Goal: Task Accomplishment & Management: Manage account settings

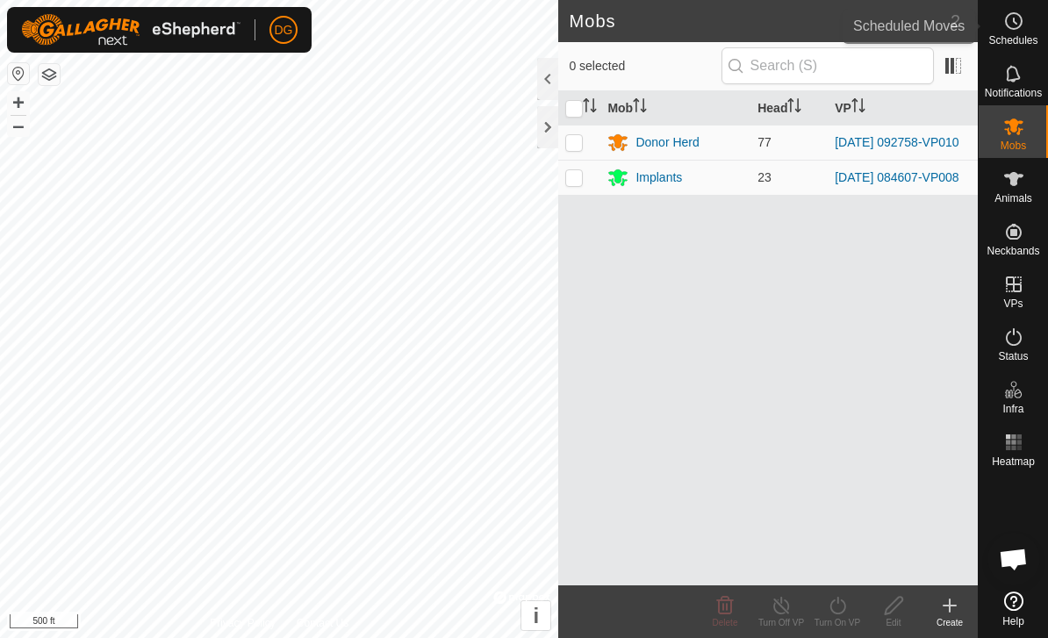
click at [1013, 30] on icon at bounding box center [1013, 21] width 21 height 21
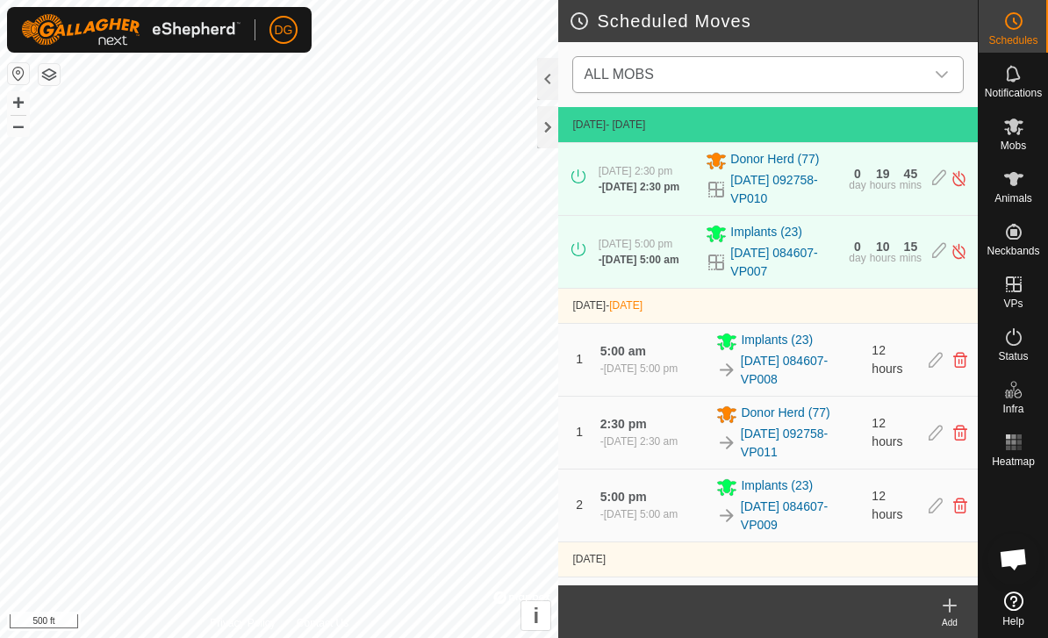
click at [863, 73] on span "ALL MOBS" at bounding box center [749, 74] width 347 height 35
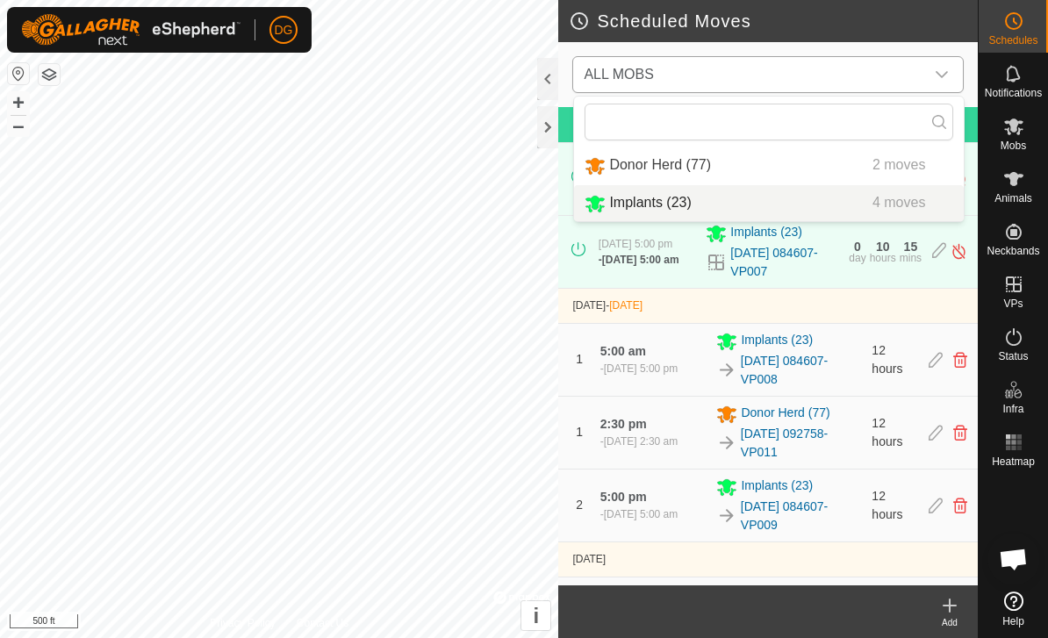
click at [800, 208] on div "Implants (23) 4 moves" at bounding box center [768, 203] width 369 height 22
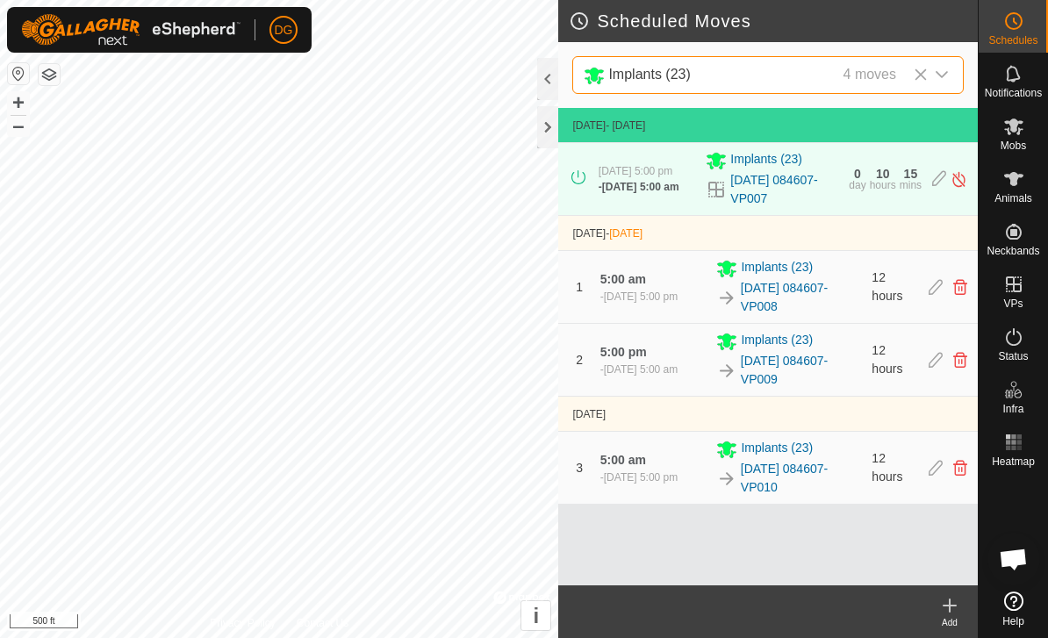
click at [924, 290] on div "1 5:00 am - [DATE] 5:00 pm Implants [PHONE_NUMBER][DATE] 084607-VP008 12 hours" at bounding box center [767, 287] width 405 height 72
click at [936, 292] on icon at bounding box center [935, 287] width 14 height 16
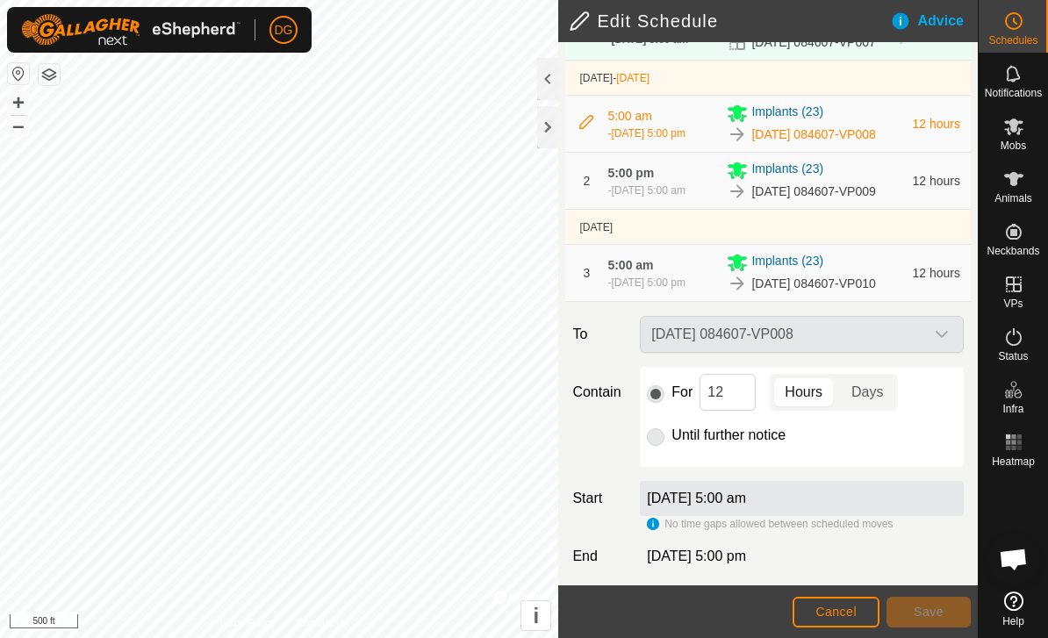
scroll to position [175, 0]
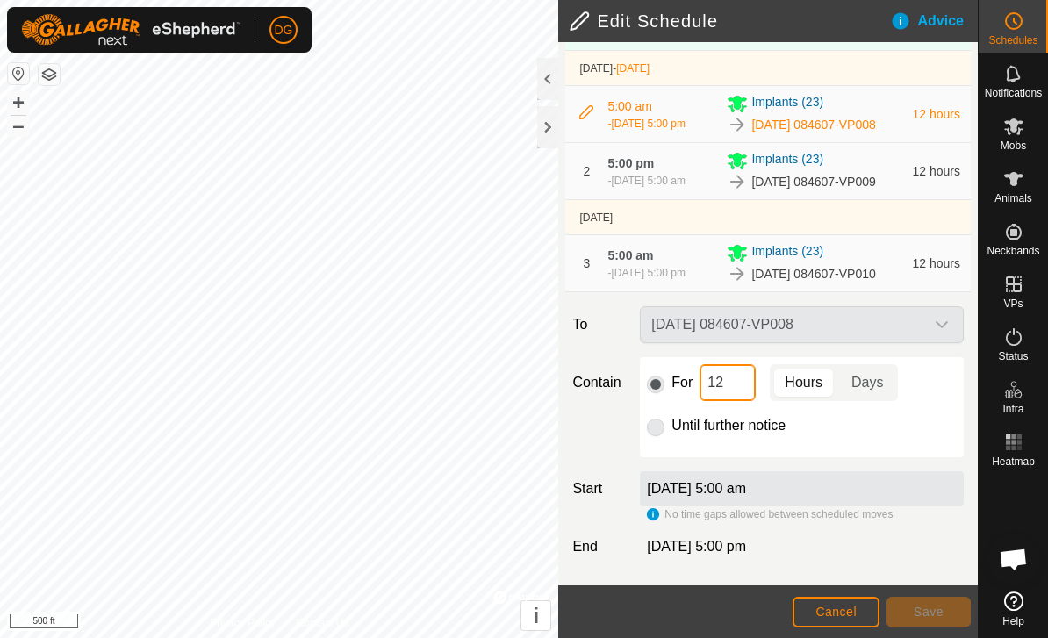
click at [743, 401] on input "12" at bounding box center [727, 382] width 56 height 37
type input "1"
type input "24"
click at [928, 614] on span "Save" at bounding box center [928, 612] width 30 height 14
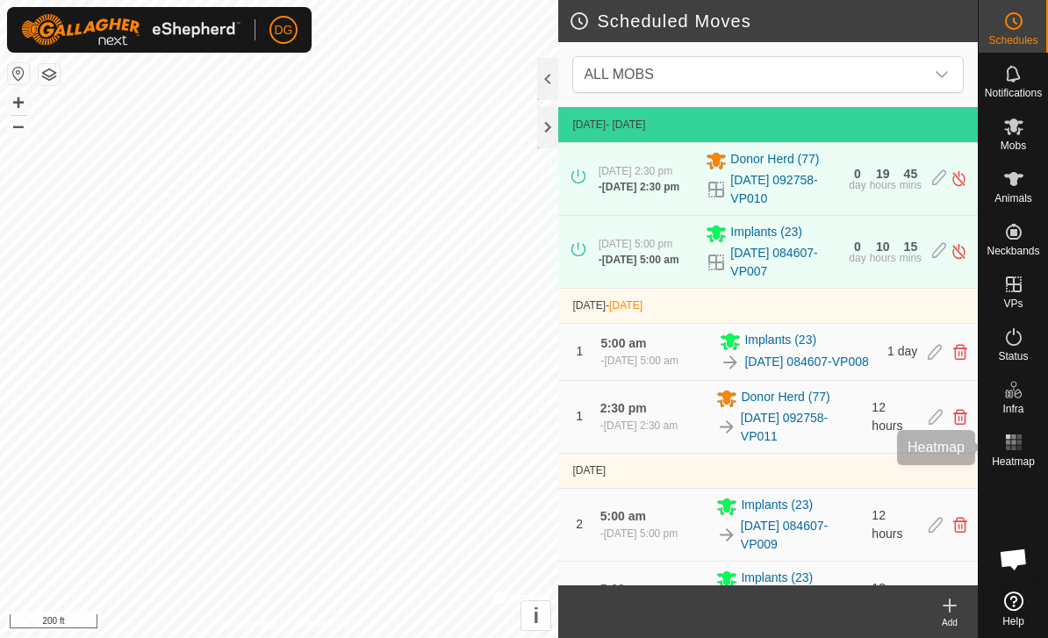
click at [1013, 456] on span "Heatmap" at bounding box center [1012, 461] width 43 height 11
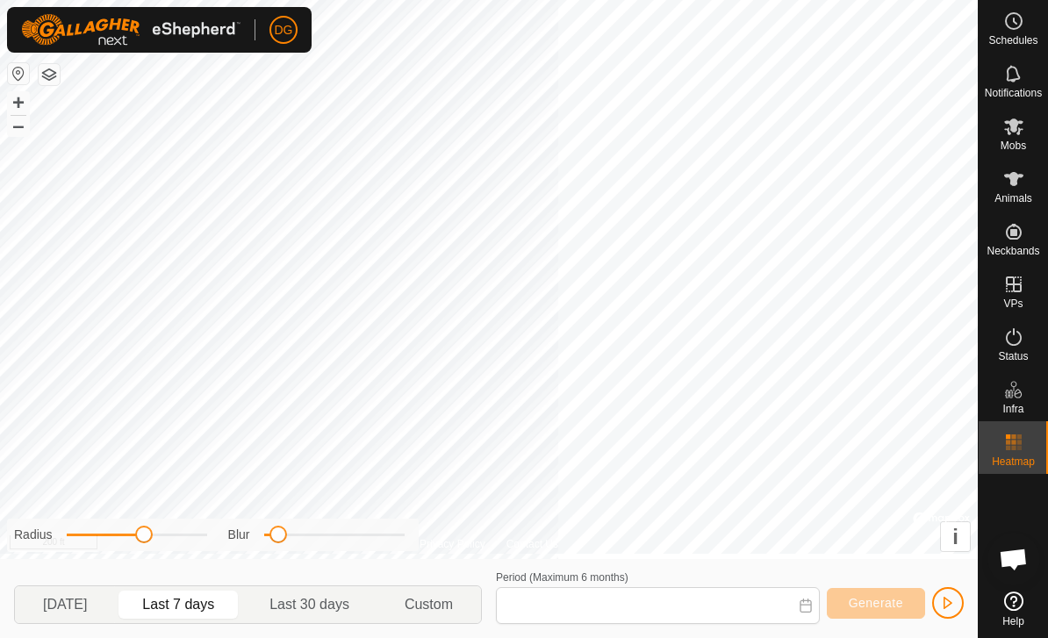
type input "[DATE] - [DATE]"
click at [877, 611] on button "Generate" at bounding box center [876, 603] width 98 height 31
click at [942, 602] on span "button" at bounding box center [948, 603] width 14 height 14
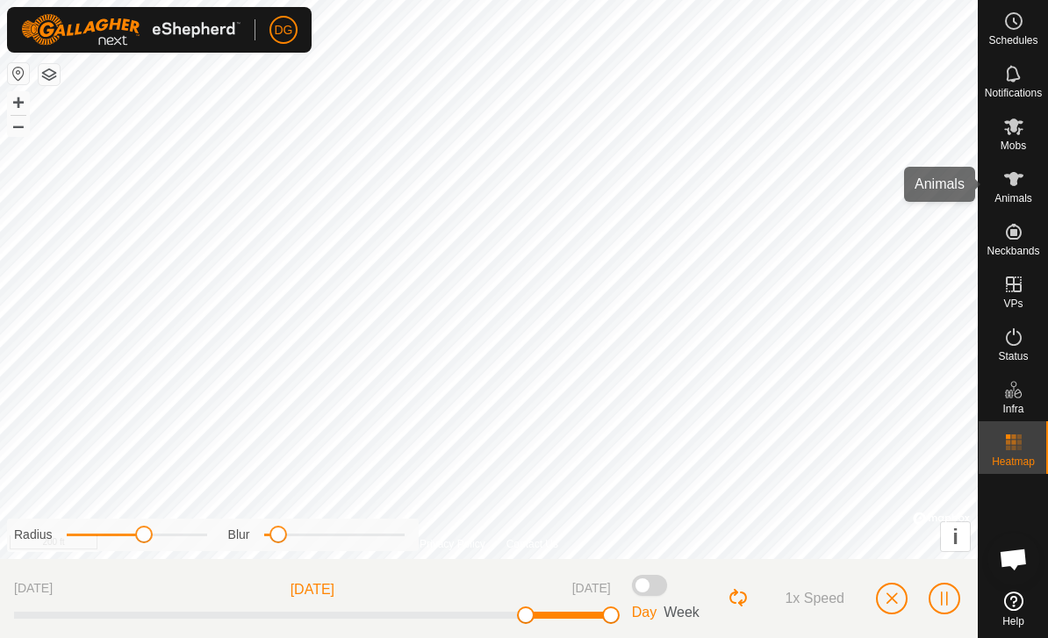
click at [1013, 193] on span "Animals" at bounding box center [1013, 198] width 38 height 11
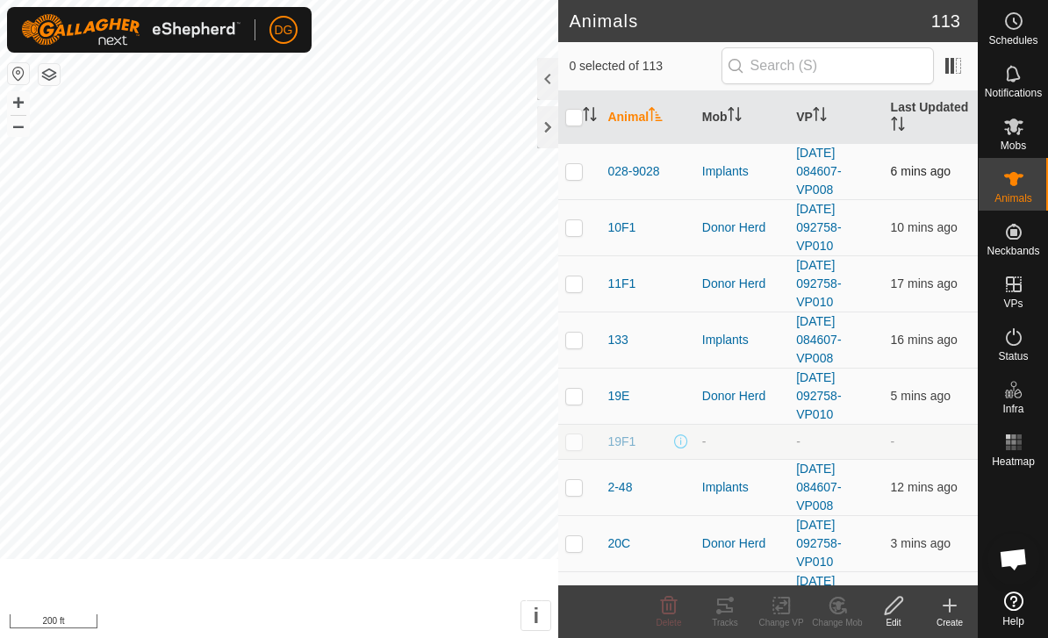
click at [922, 190] on td "6 mins ago" at bounding box center [931, 171] width 94 height 56
click at [1012, 444] on rect at bounding box center [1013, 442] width 4 height 4
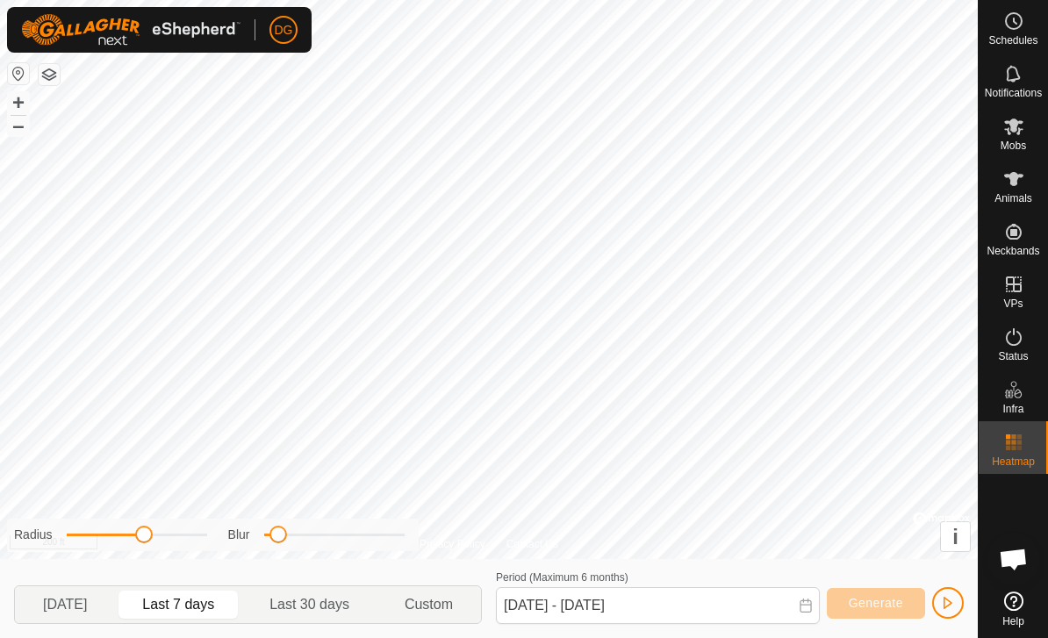
click at [58, 75] on button "button" at bounding box center [49, 74] width 21 height 21
click at [1012, 40] on span "Schedules" at bounding box center [1012, 40] width 49 height 11
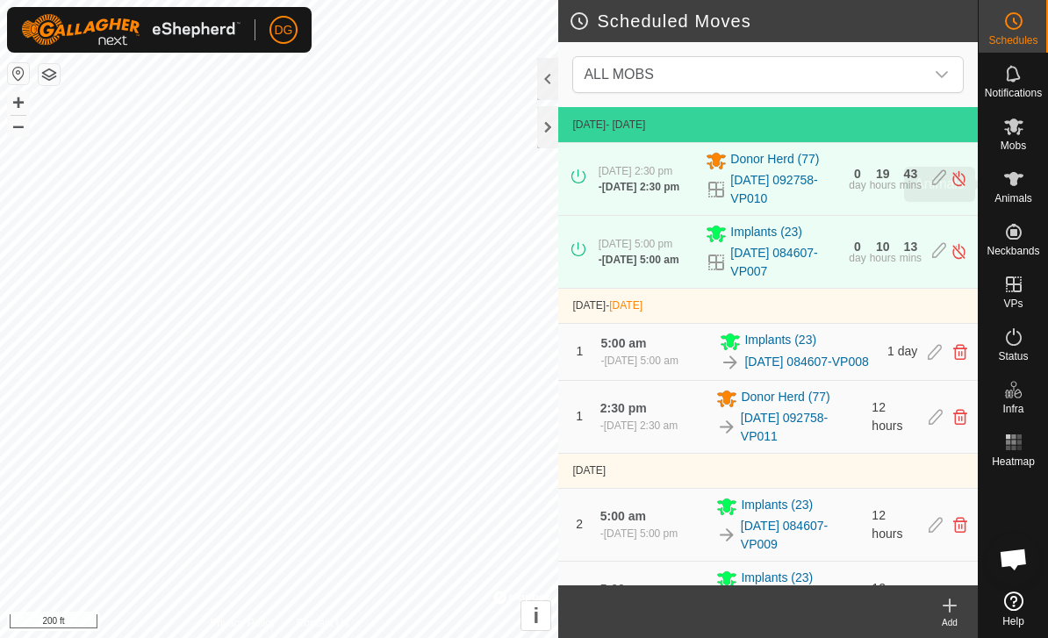
click at [1020, 190] on es-animals-svg-icon at bounding box center [1014, 179] width 32 height 28
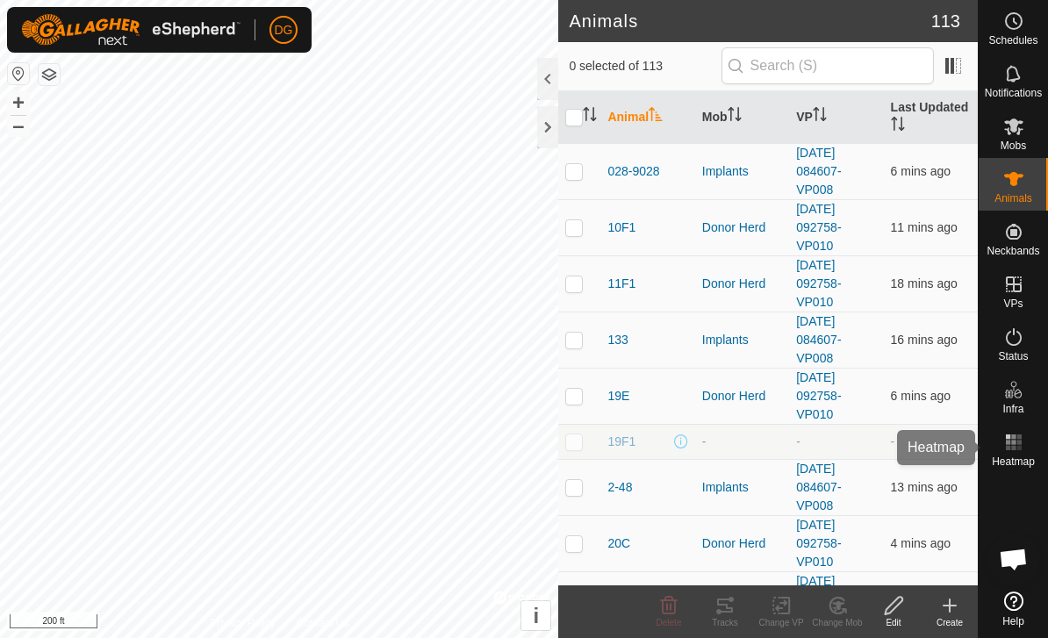
click at [1013, 449] on rect at bounding box center [1013, 448] width 4 height 4
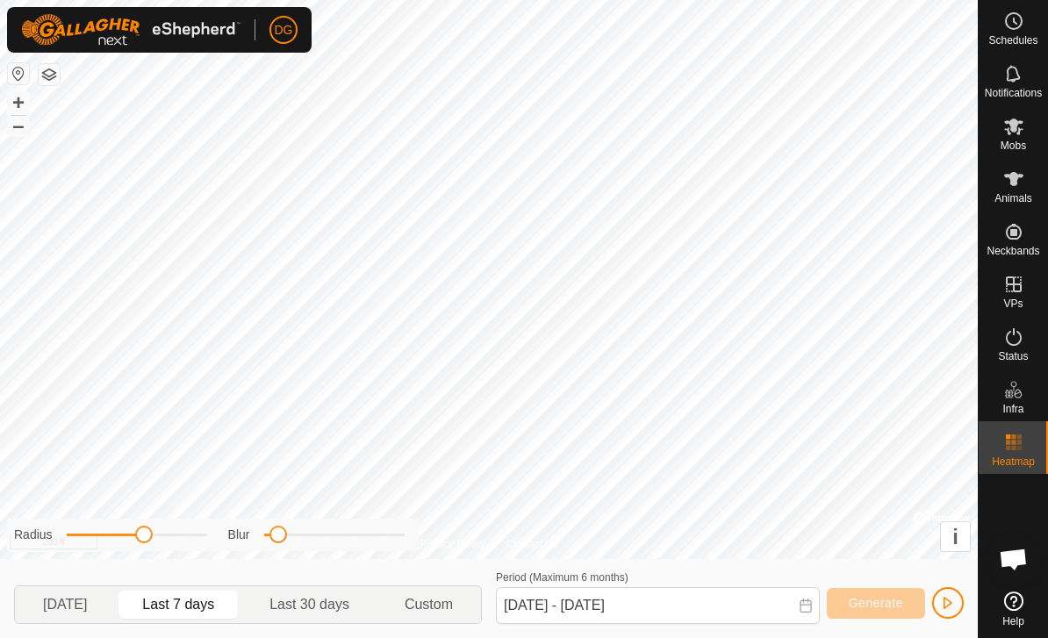
click at [1020, 182] on icon at bounding box center [1013, 178] width 21 height 21
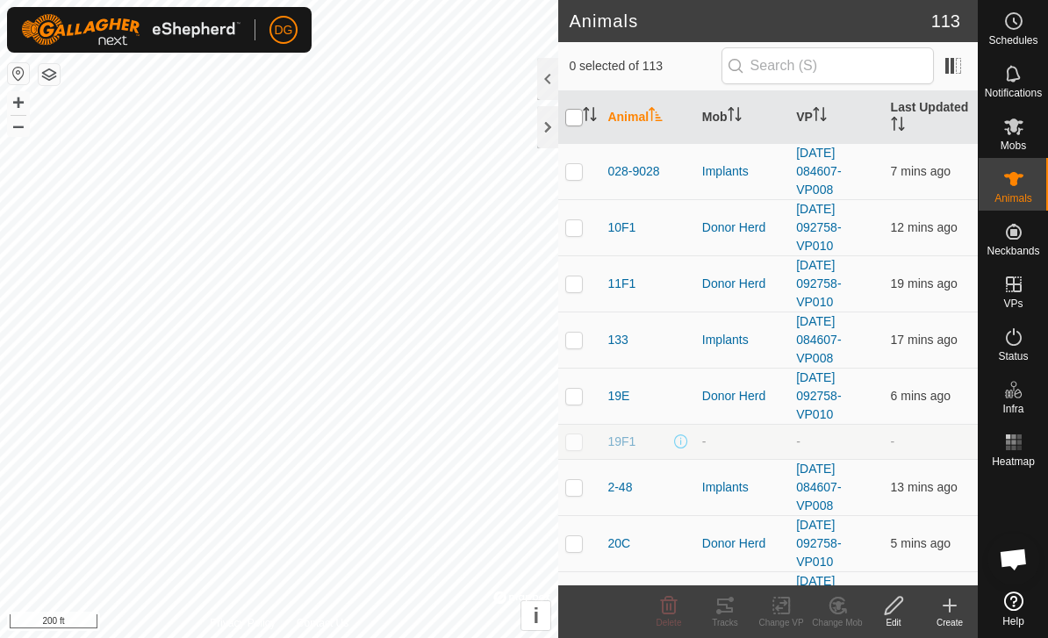
click at [570, 125] on input "checkbox" at bounding box center [574, 118] width 18 height 18
checkbox input "true"
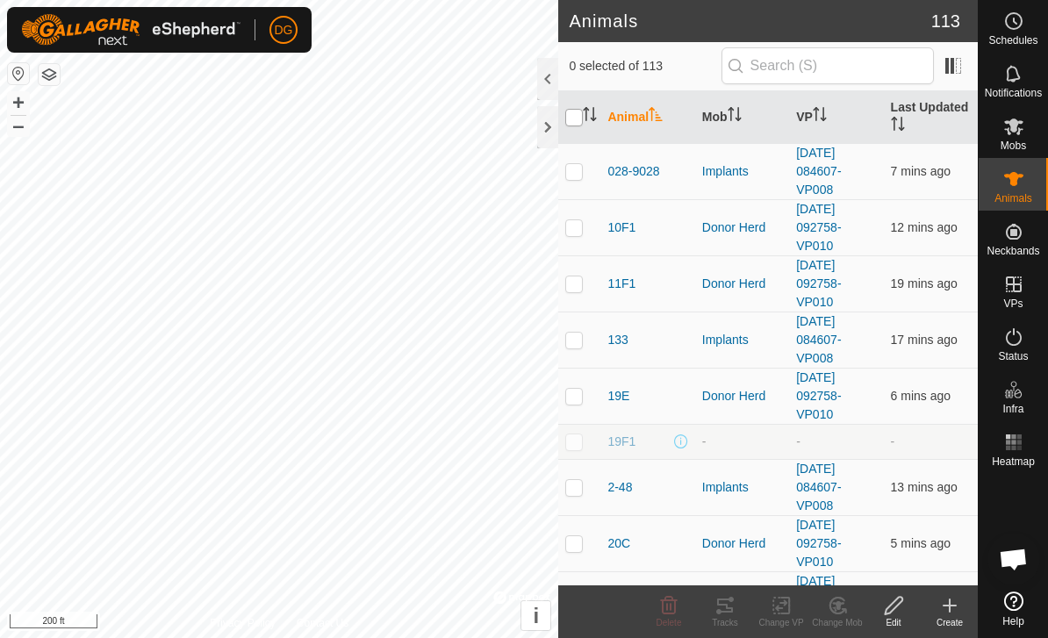
checkbox input "true"
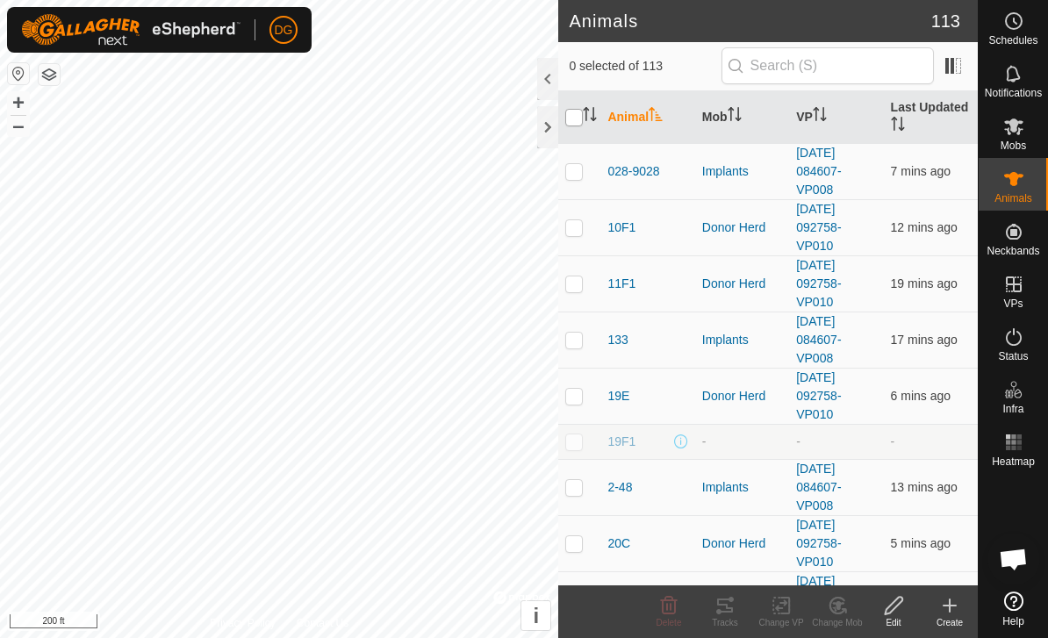
checkbox input "true"
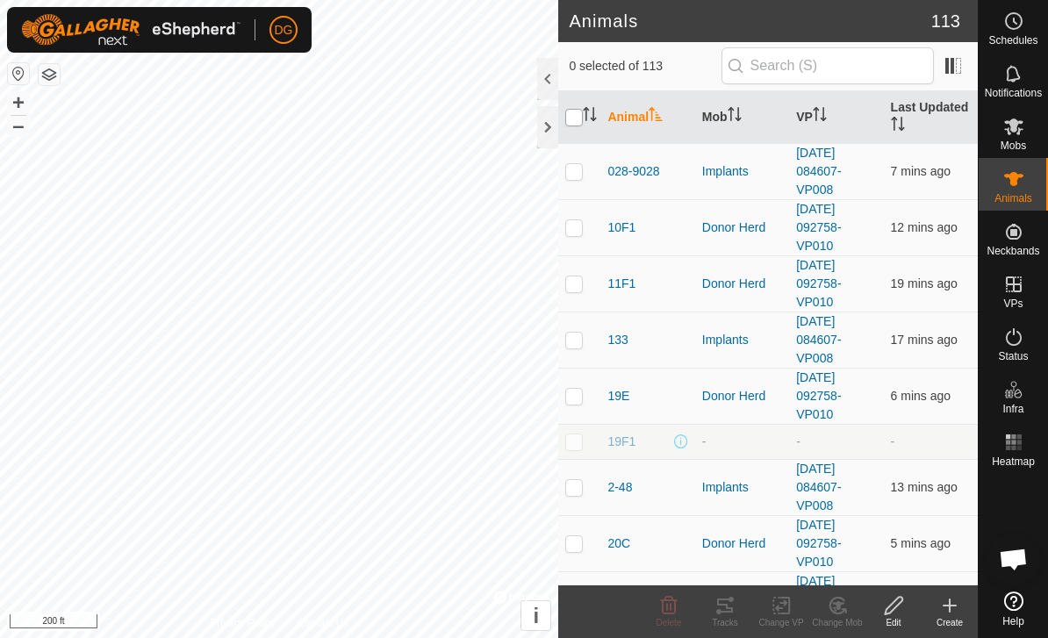
checkbox input "true"
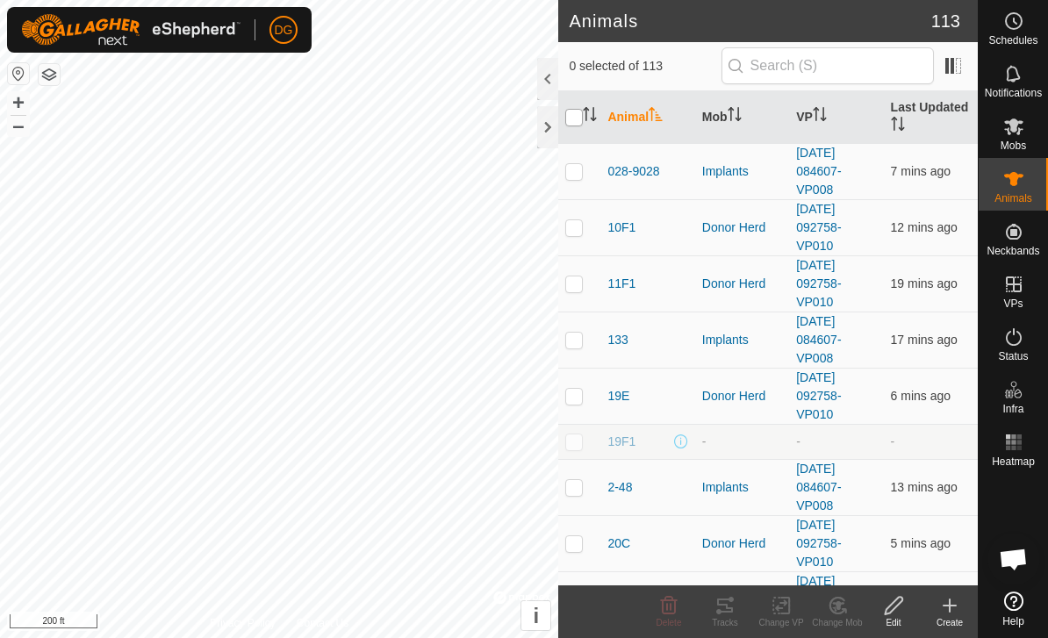
checkbox input "true"
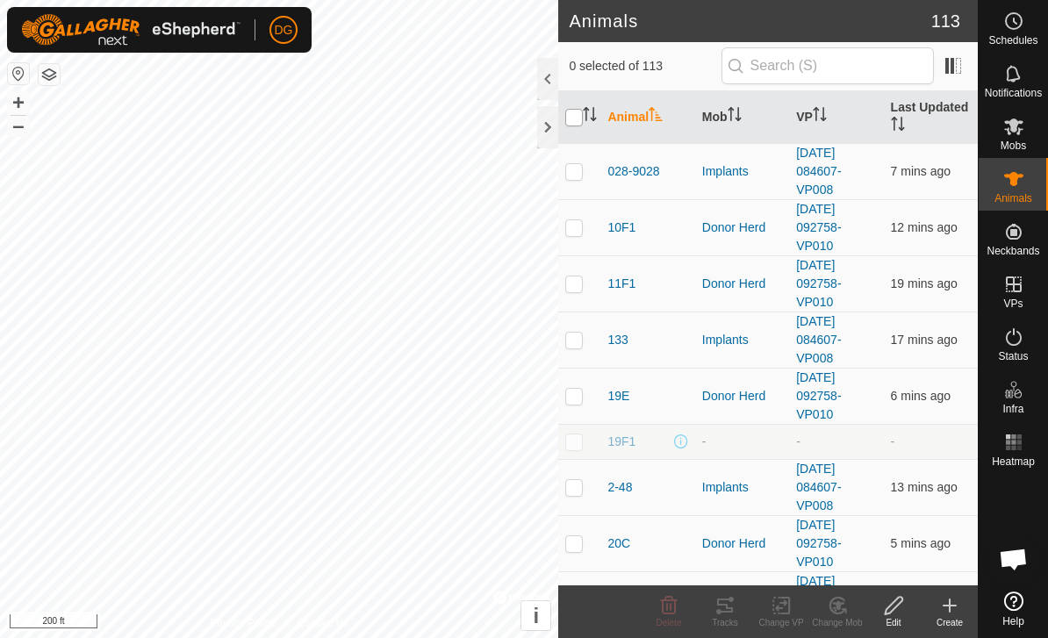
checkbox input "true"
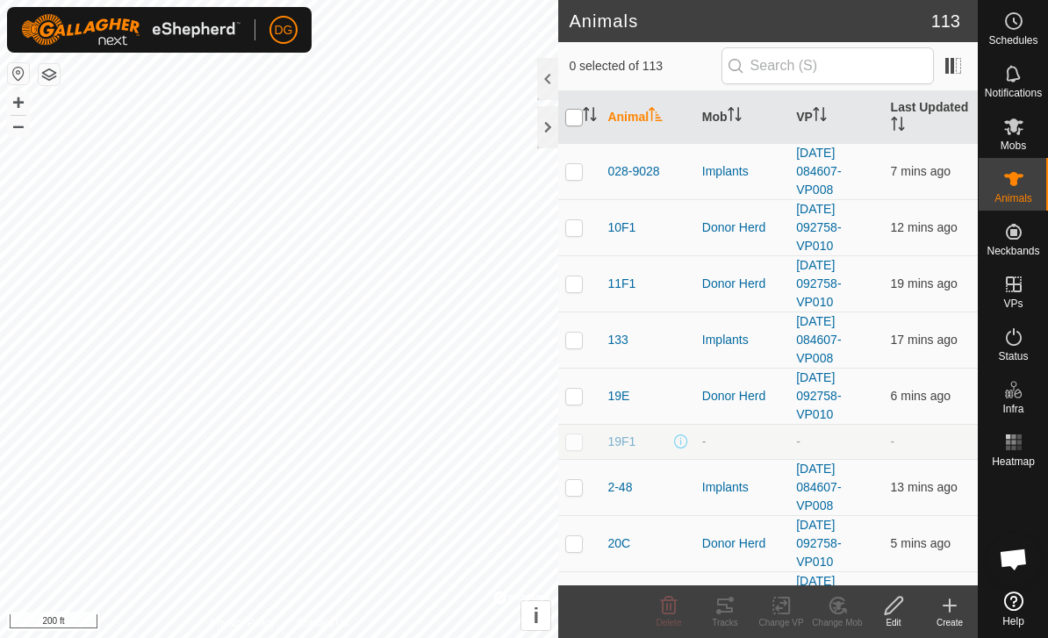
checkbox input "true"
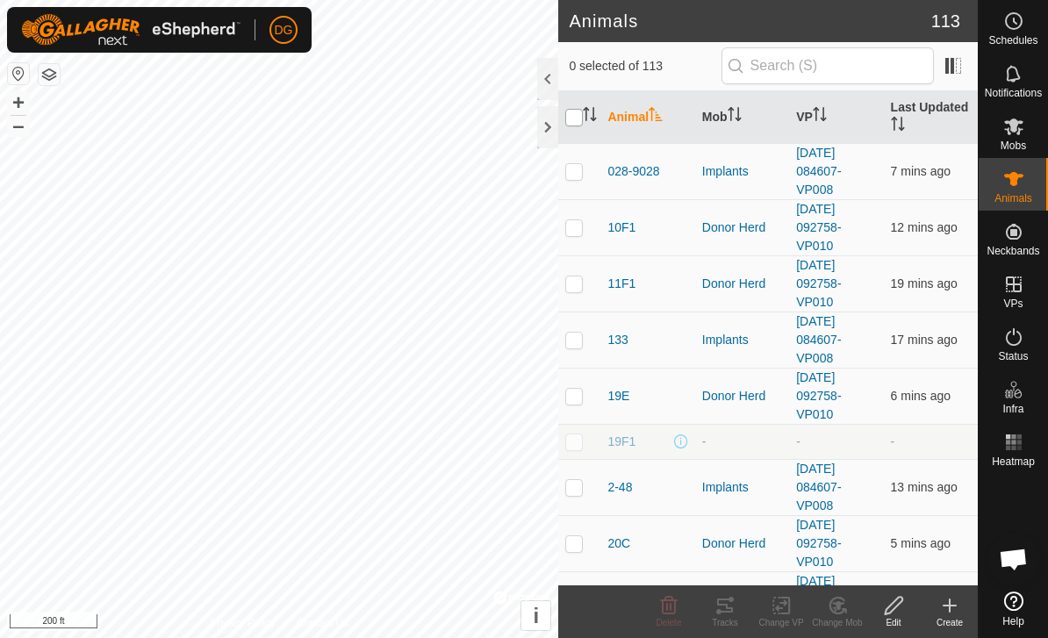
checkbox input "true"
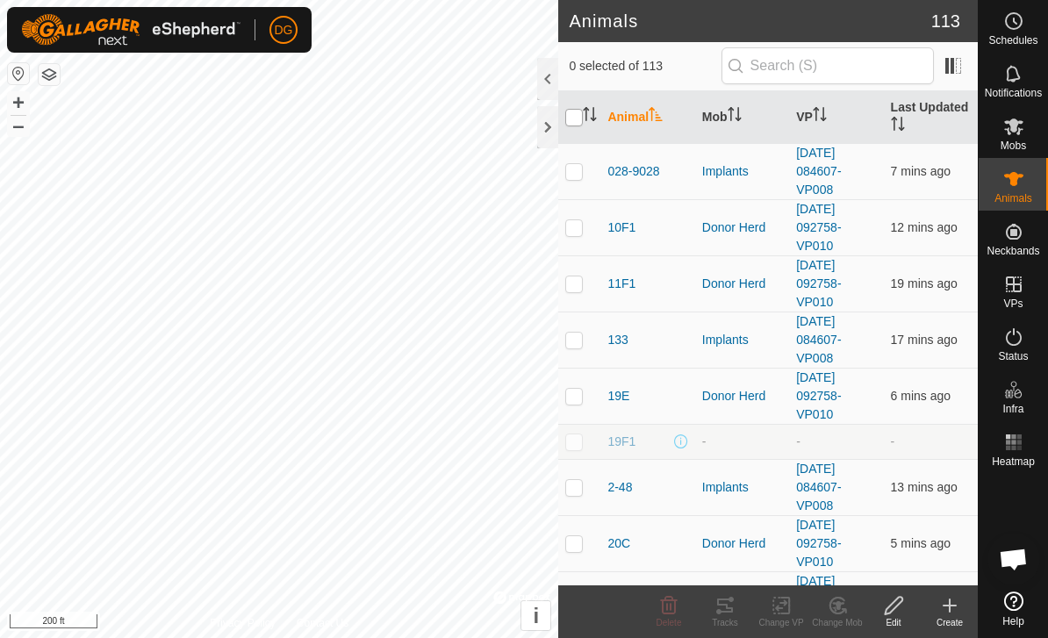
checkbox input "true"
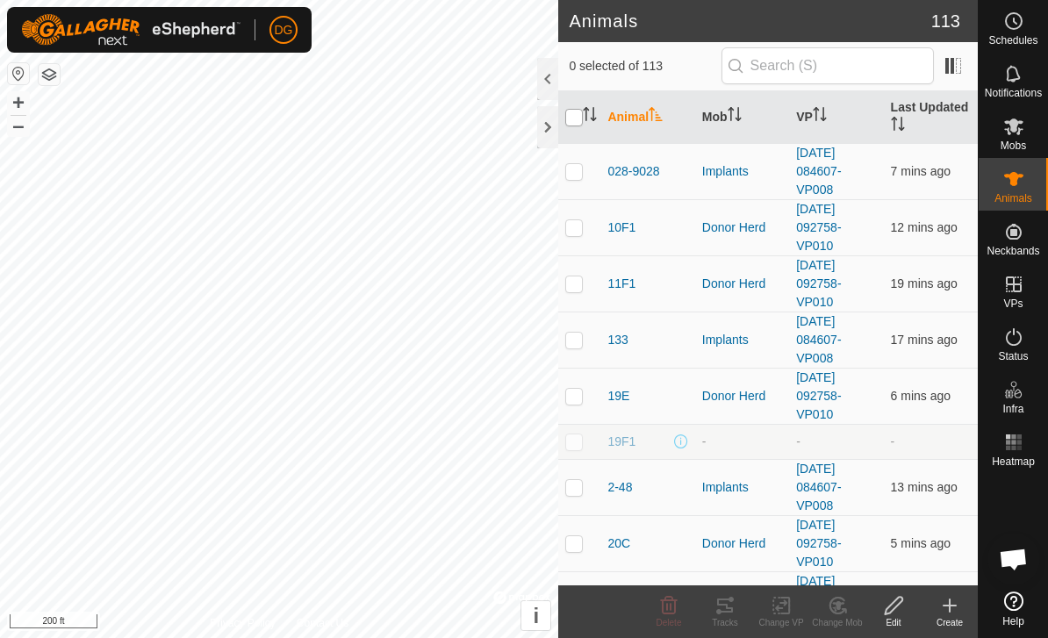
checkbox input "true"
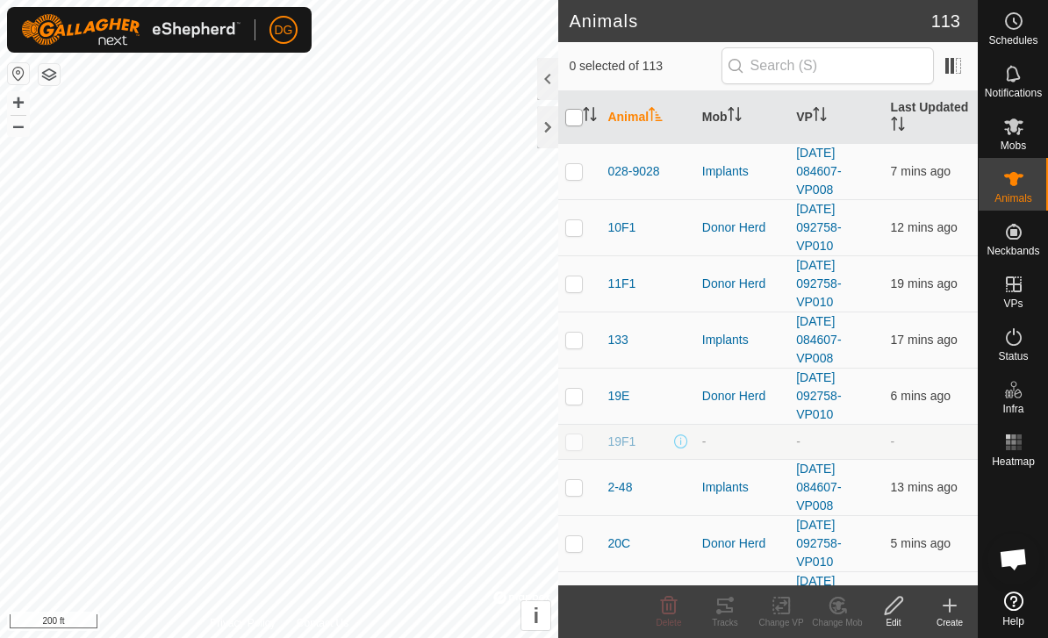
checkbox input "true"
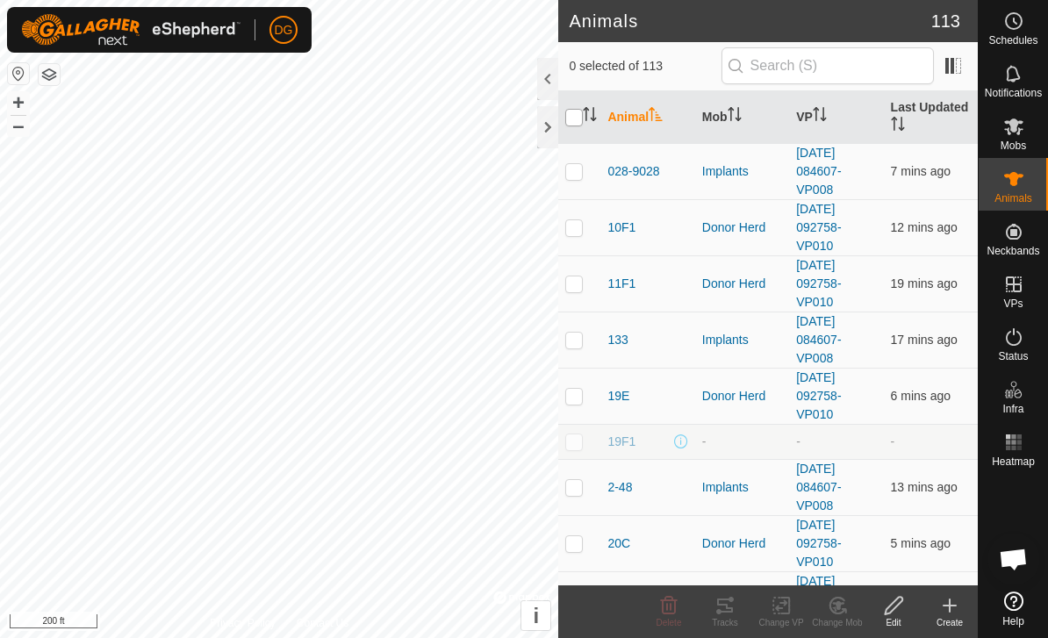
checkbox input "true"
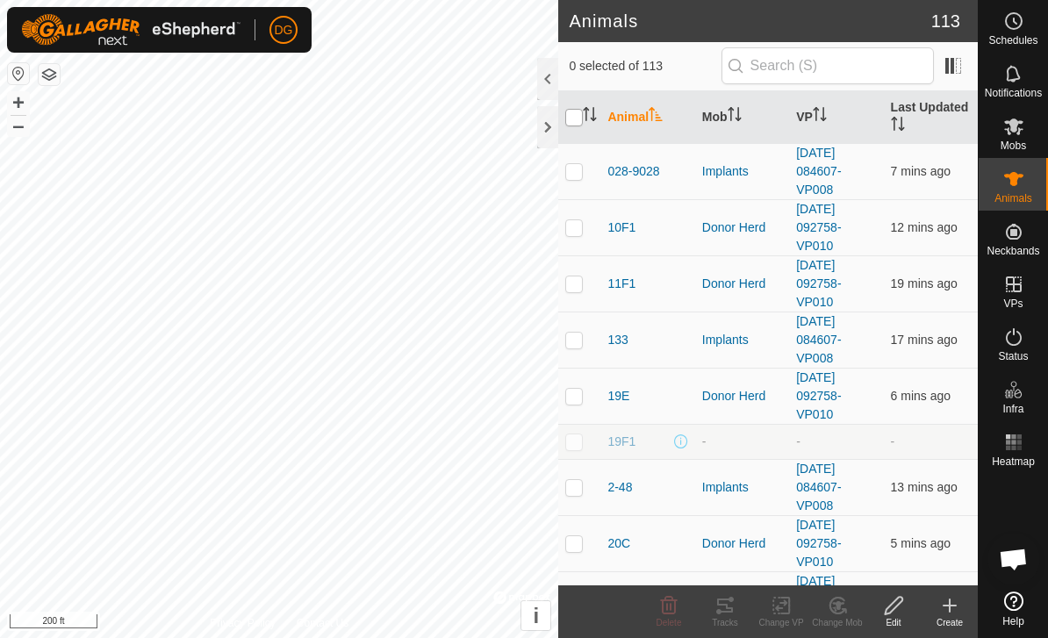
checkbox input "true"
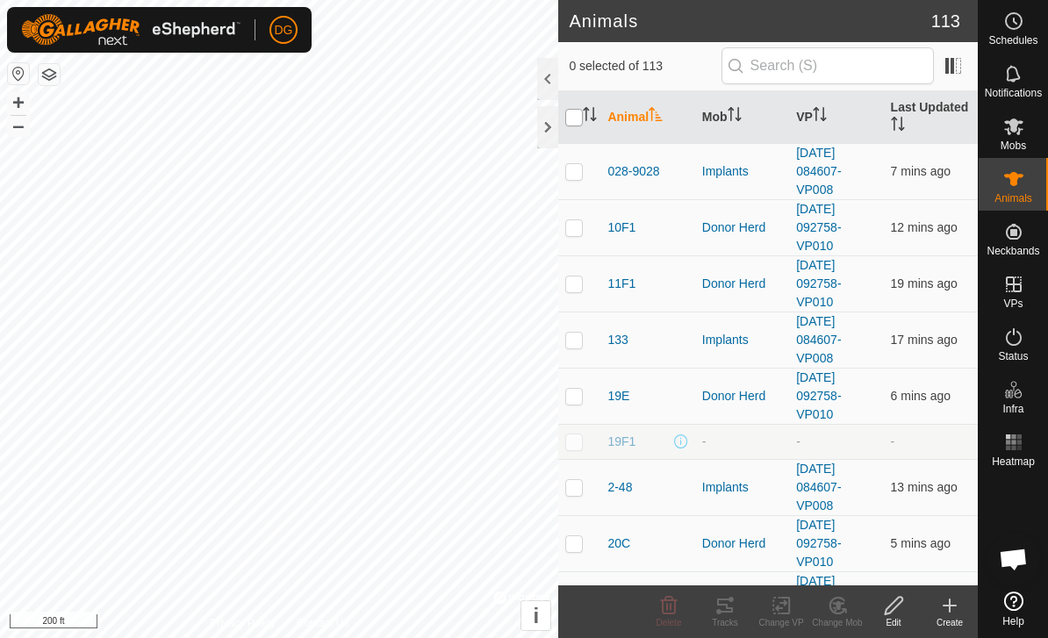
checkbox input "true"
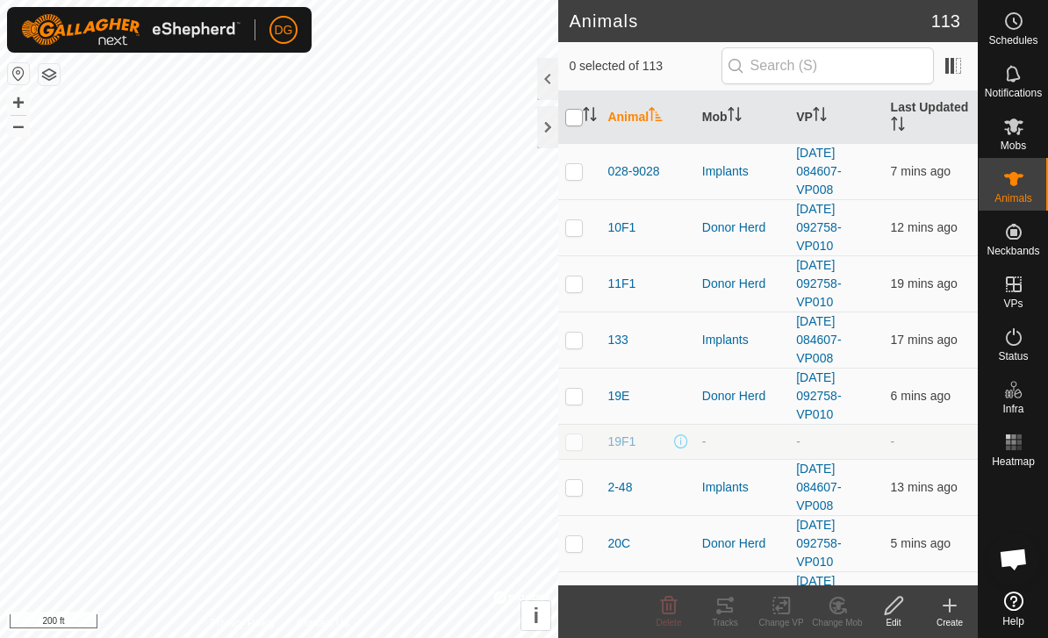
checkbox input "true"
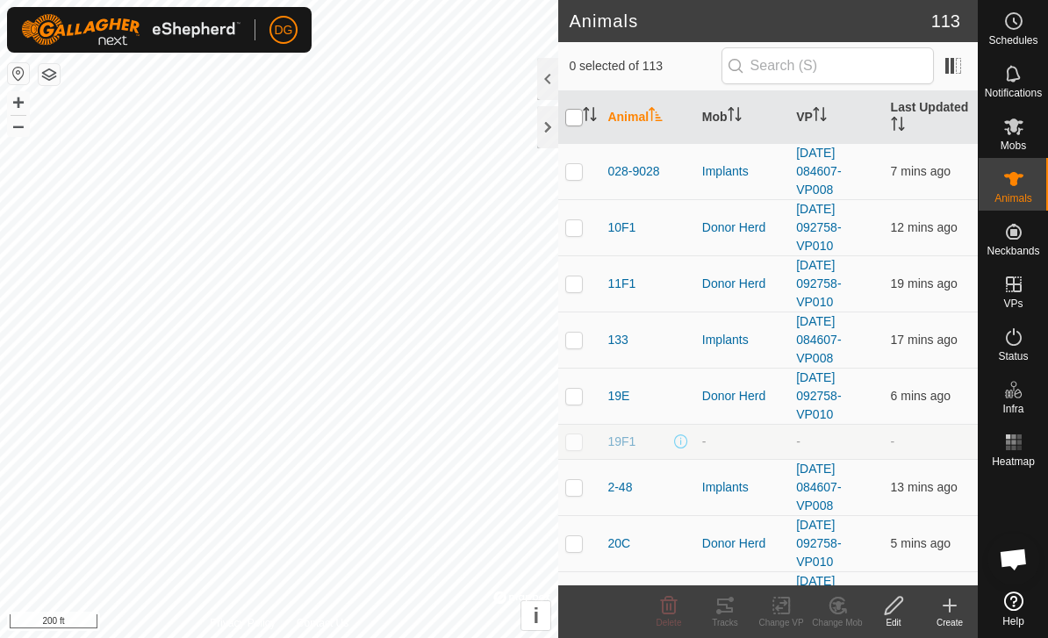
checkbox input "true"
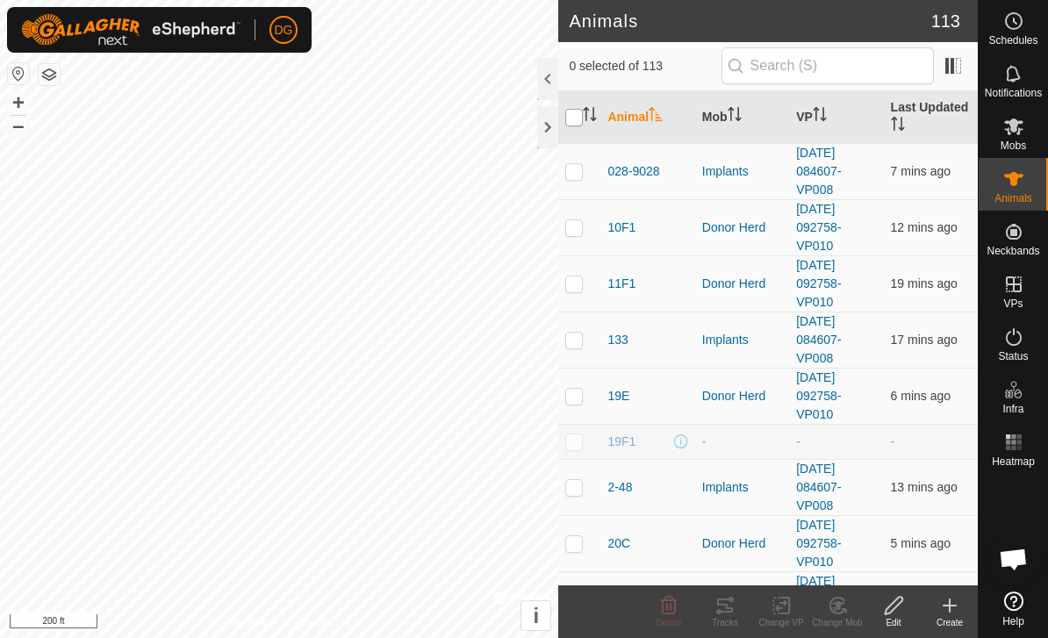
checkbox input "true"
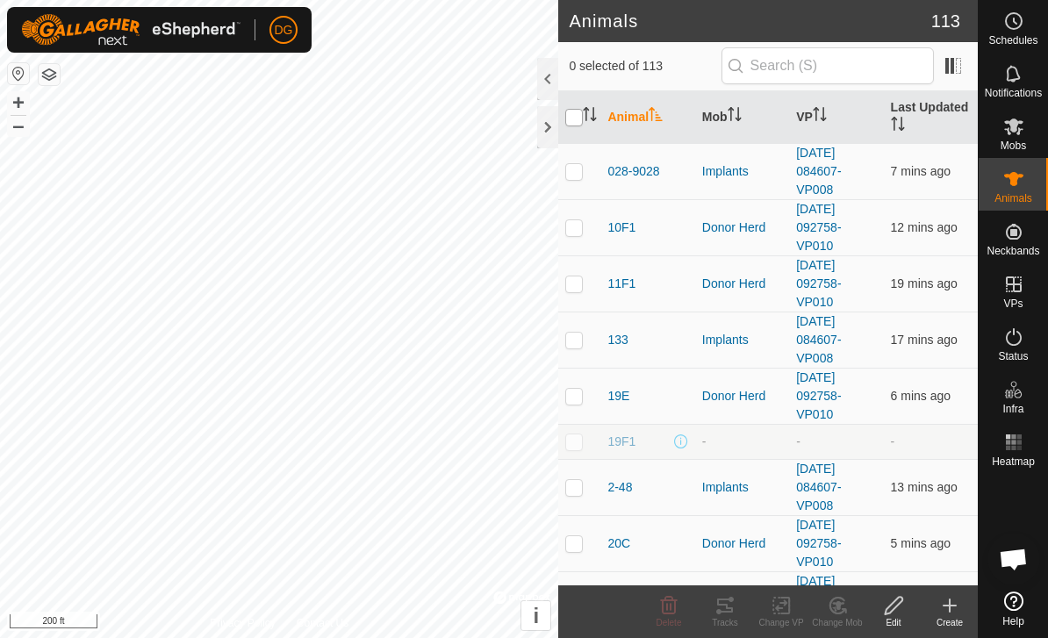
checkbox input "true"
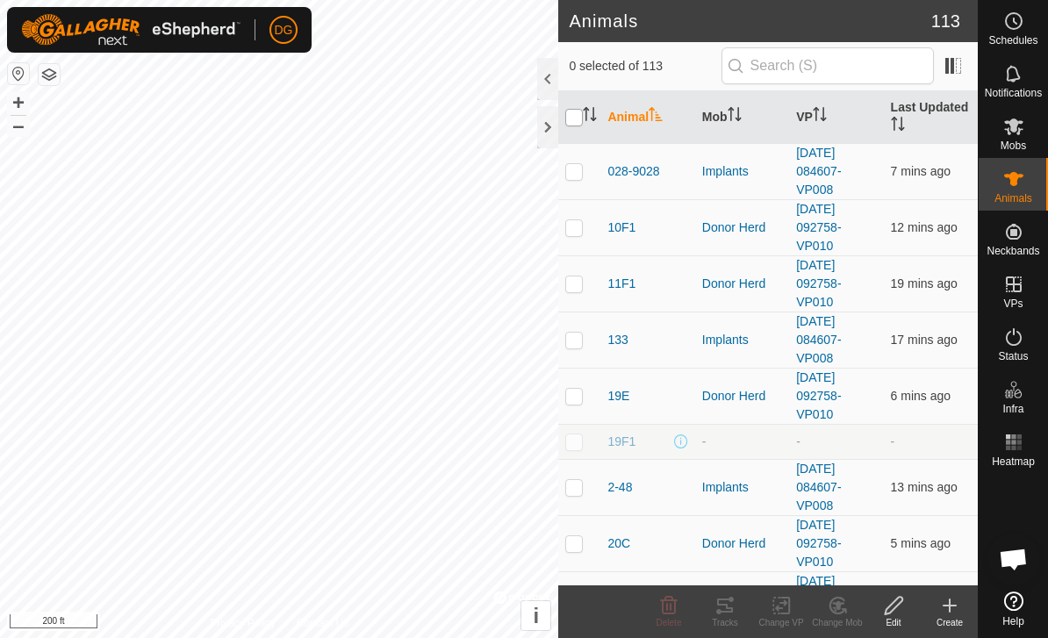
checkbox input "true"
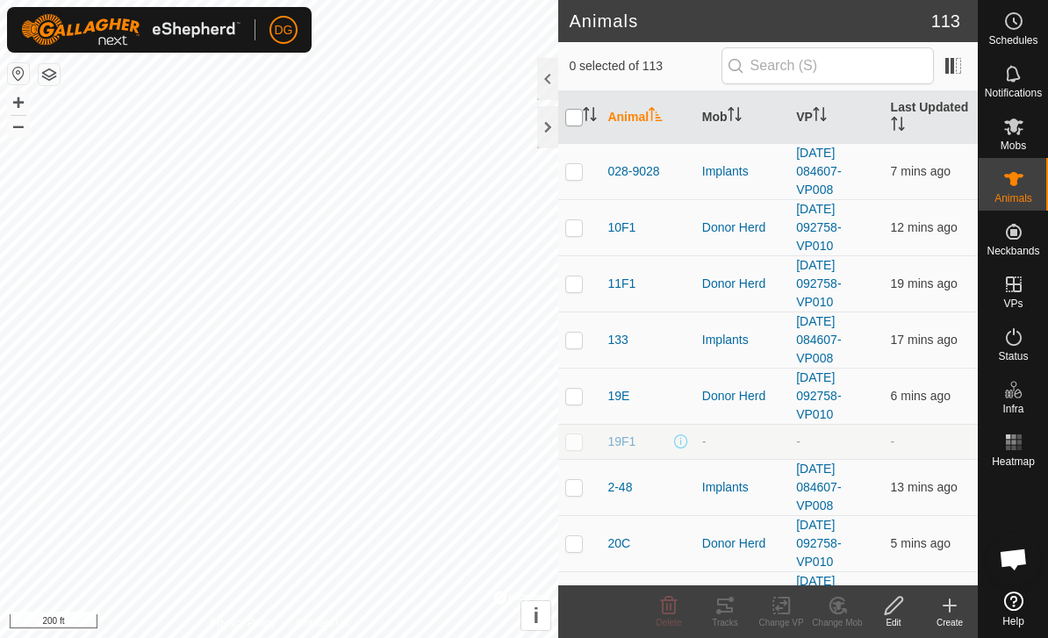
checkbox input "true"
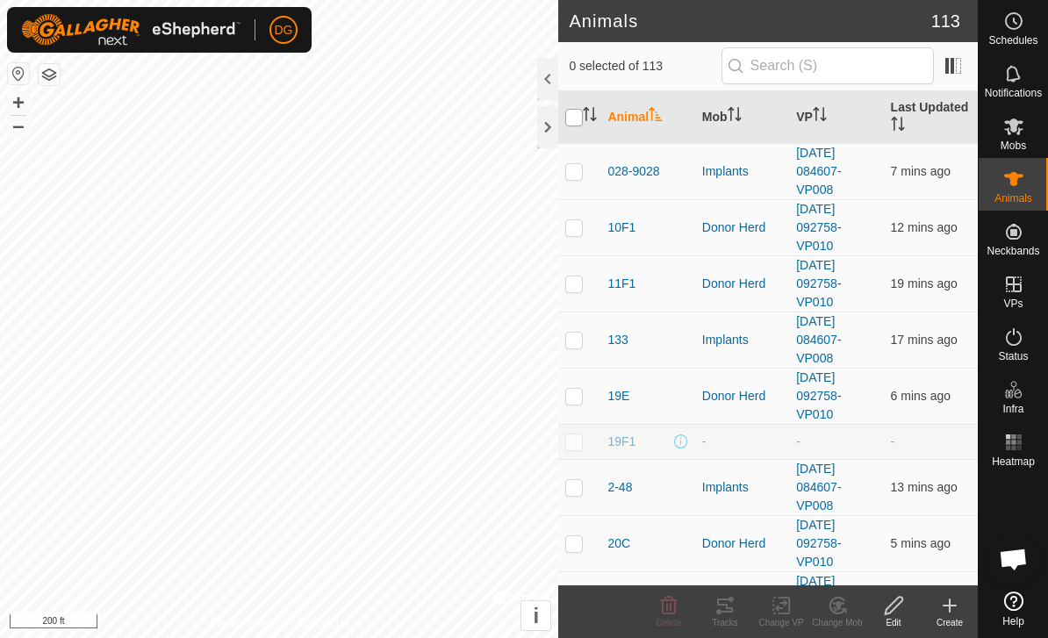
checkbox input "true"
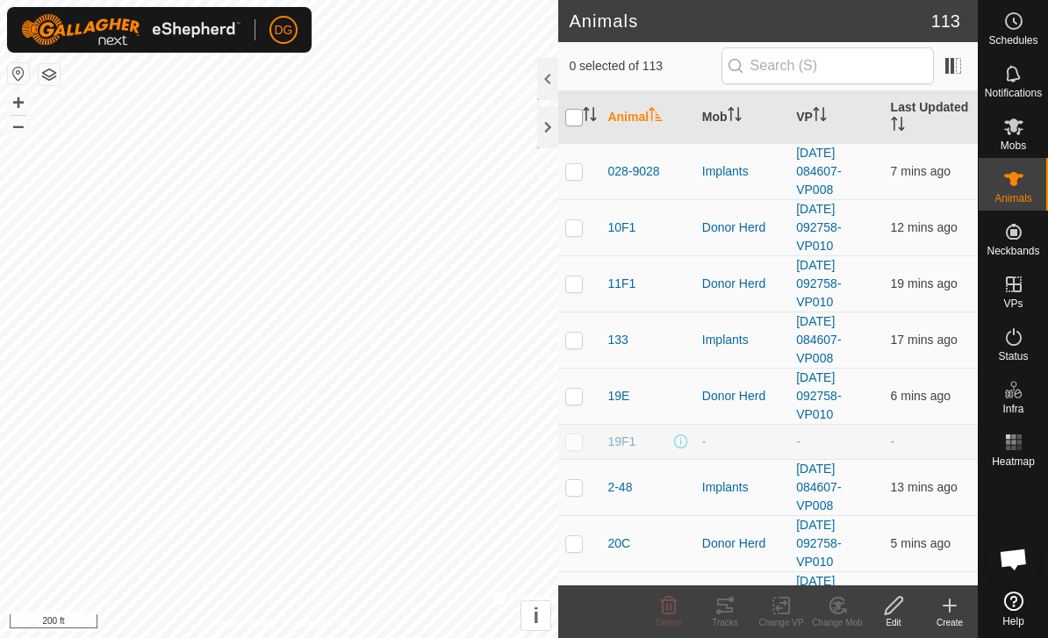
checkbox input "true"
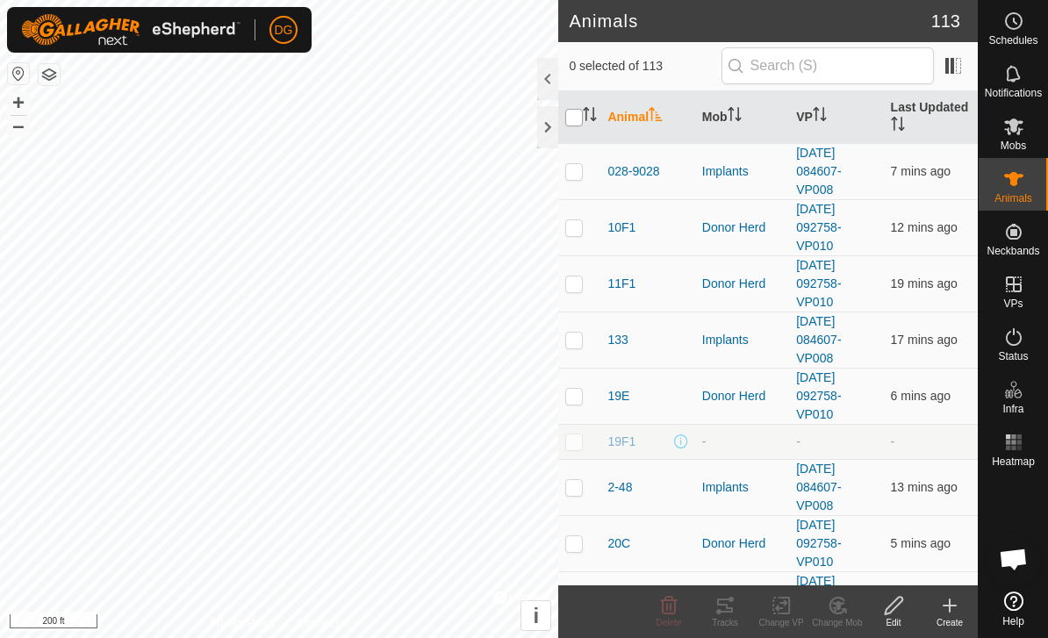
checkbox input "true"
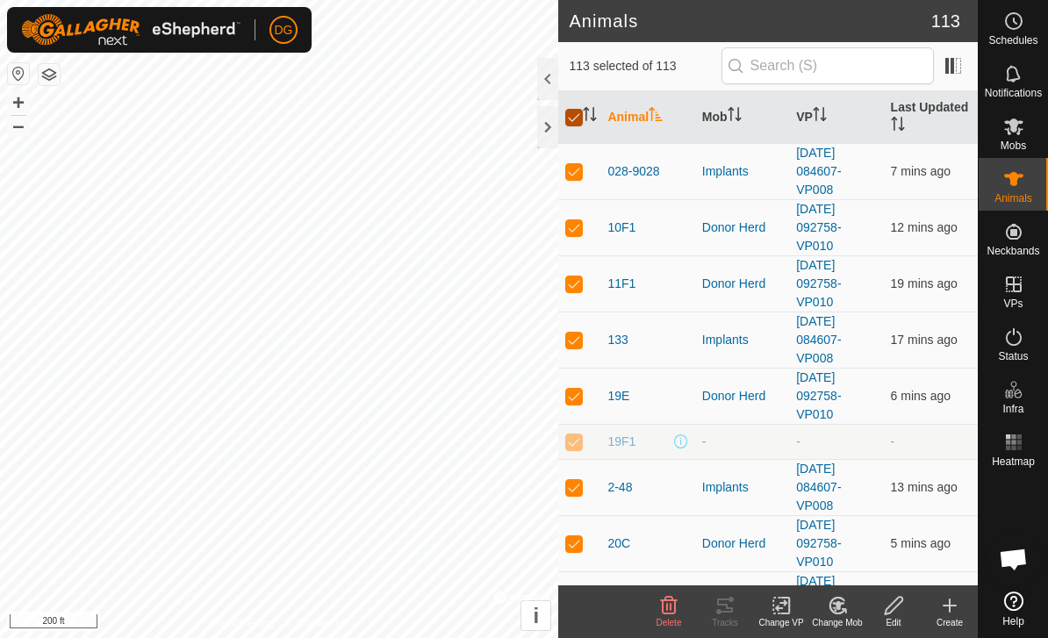
click at [573, 117] on input "checkbox" at bounding box center [574, 118] width 18 height 18
checkbox input "false"
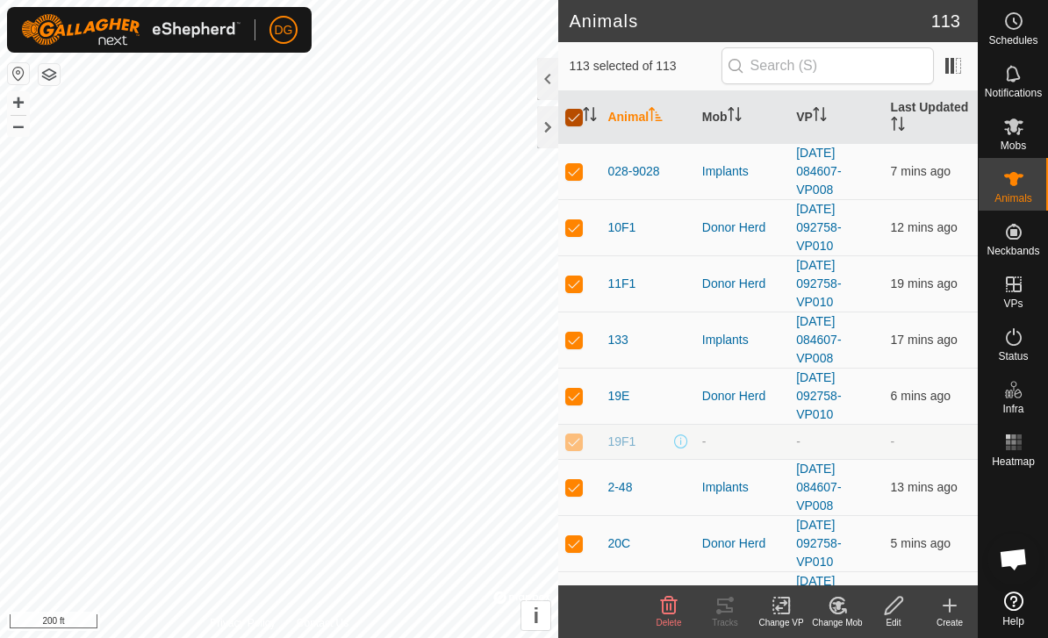
checkbox input "false"
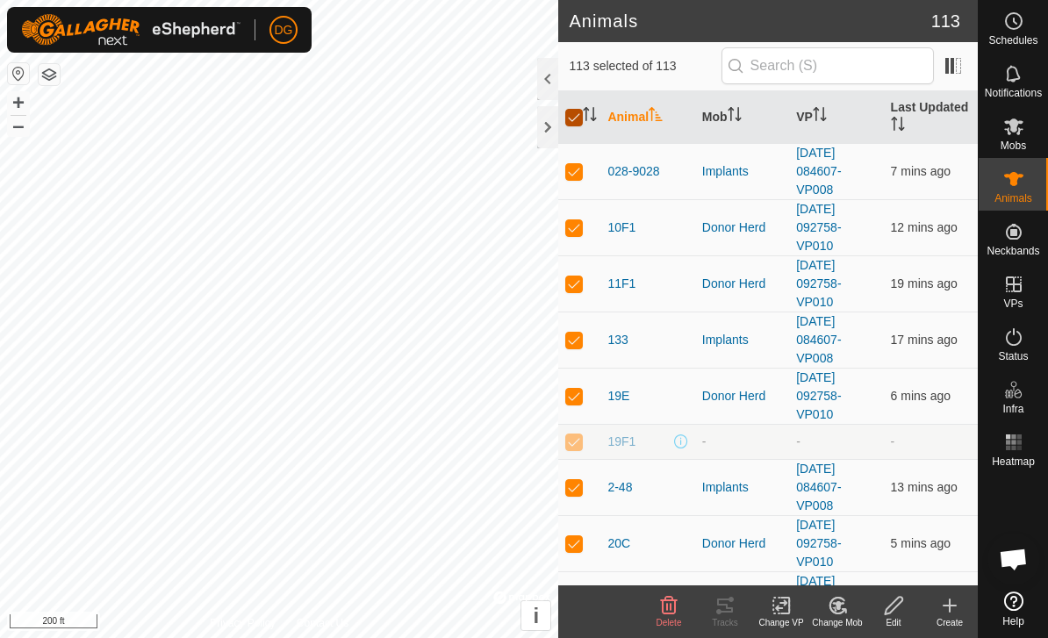
checkbox input "false"
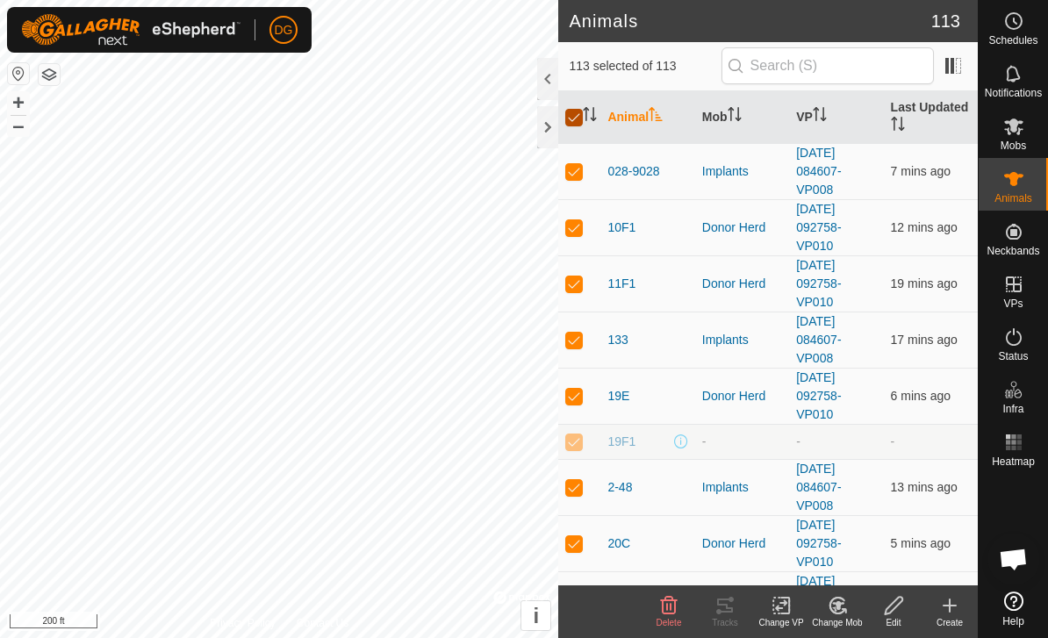
checkbox input "false"
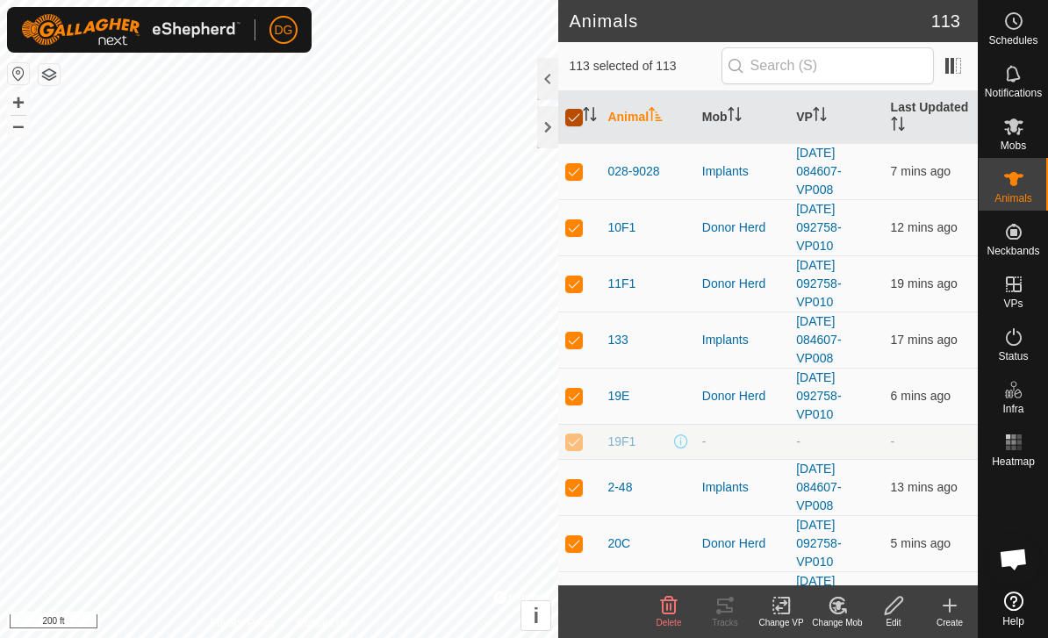
checkbox input "false"
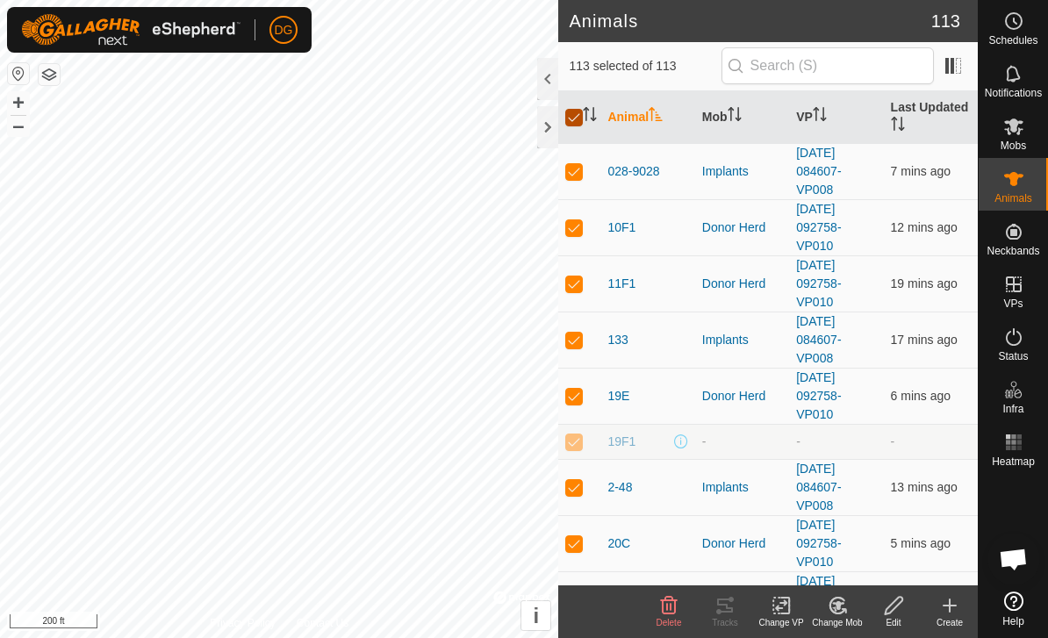
checkbox input "false"
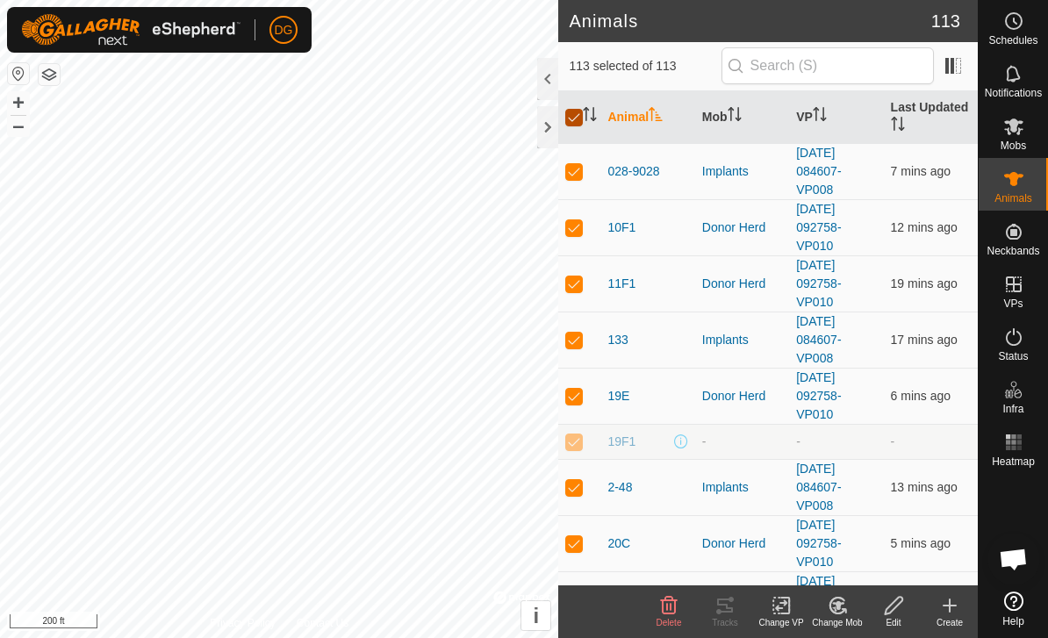
checkbox input "false"
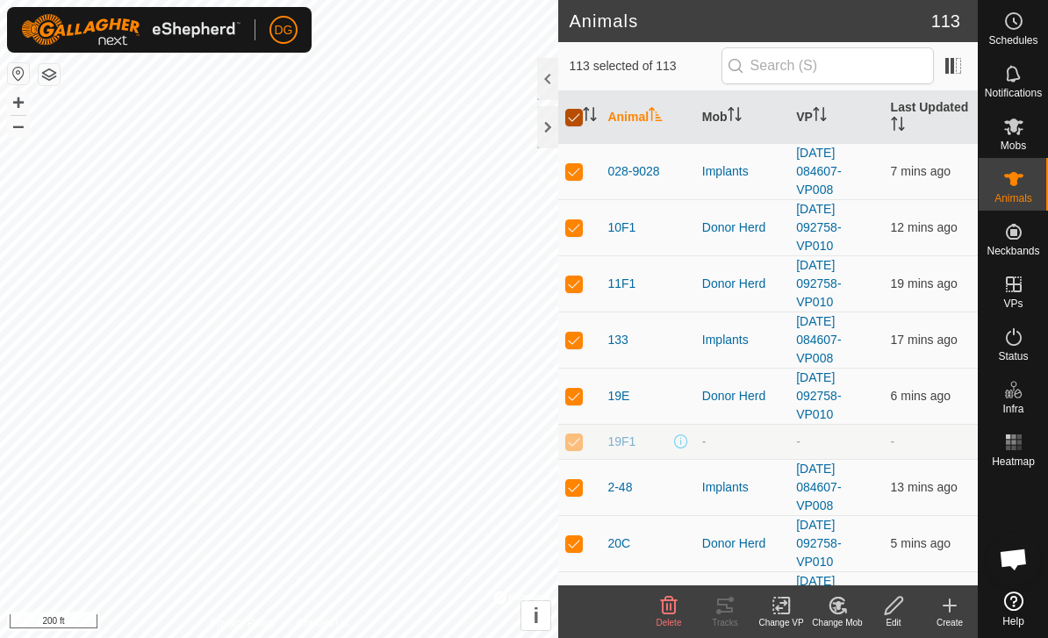
checkbox input "false"
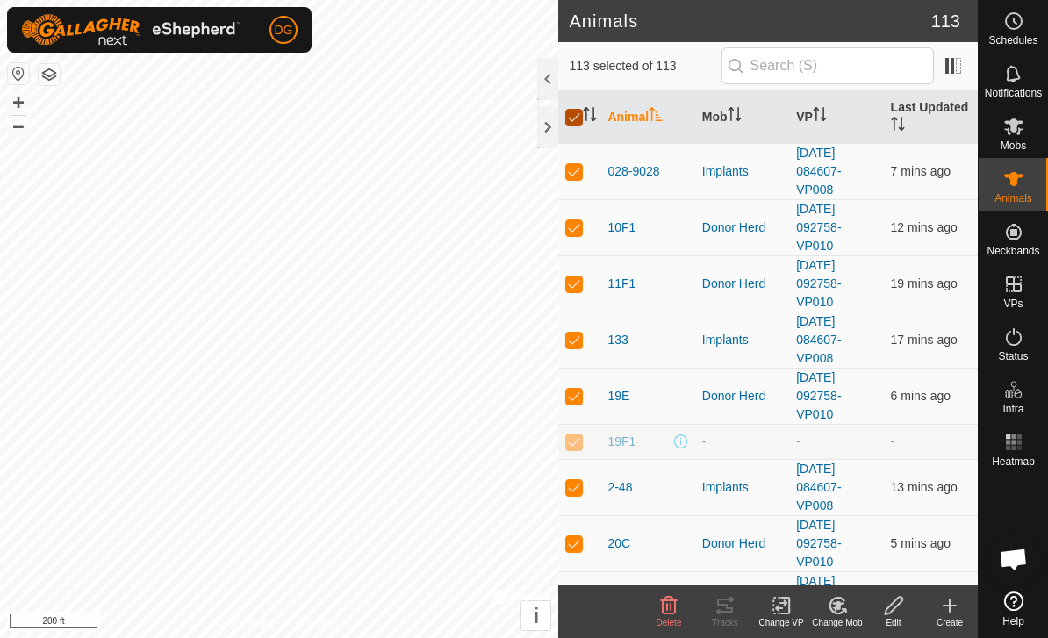
checkbox input "false"
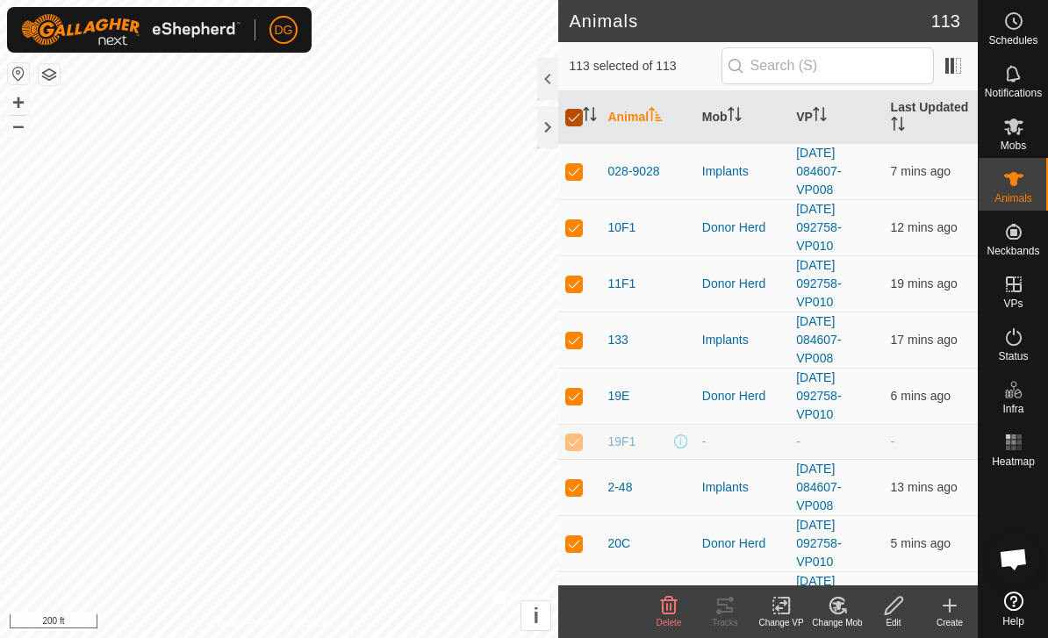
checkbox input "false"
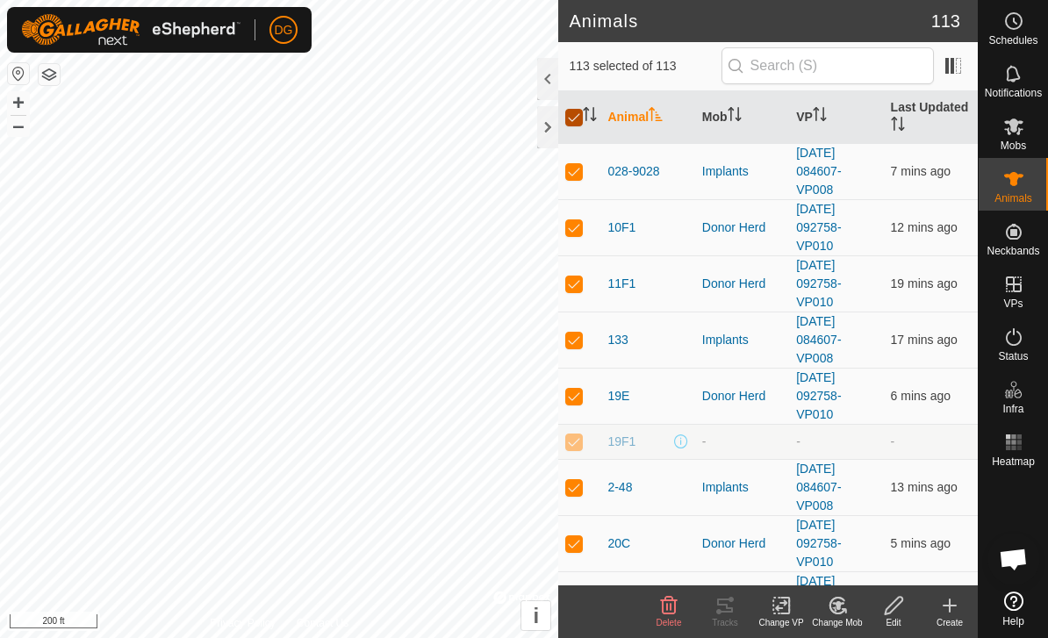
checkbox input "false"
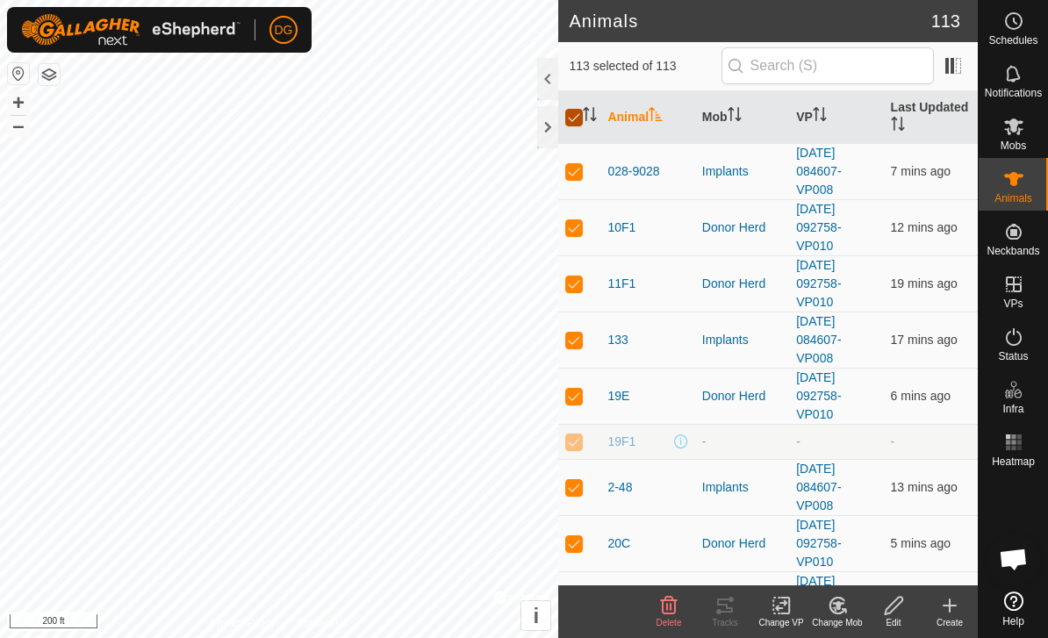
checkbox input "false"
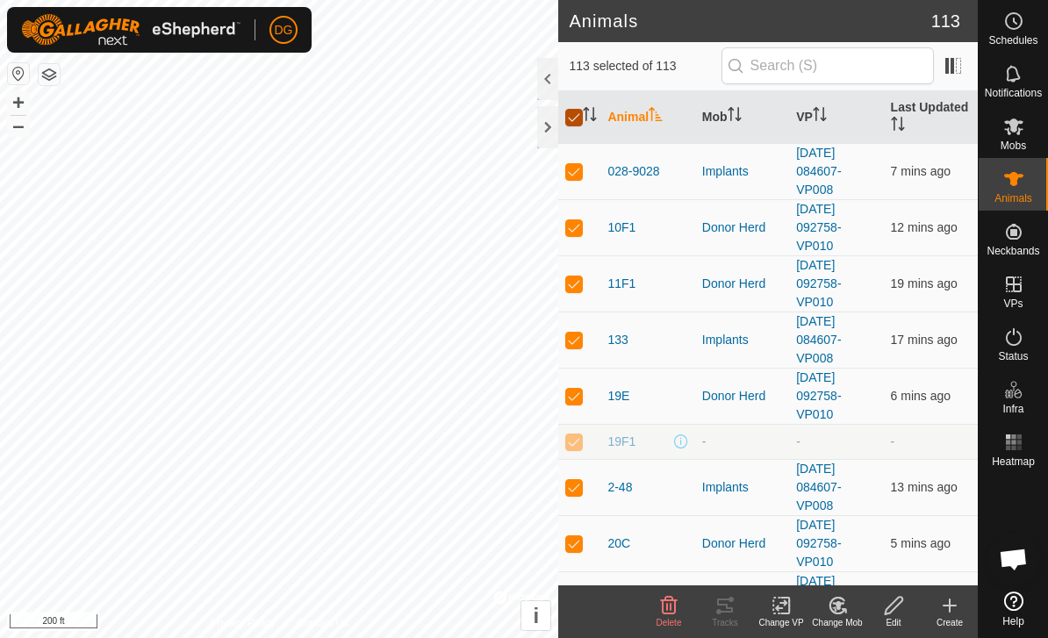
checkbox input "false"
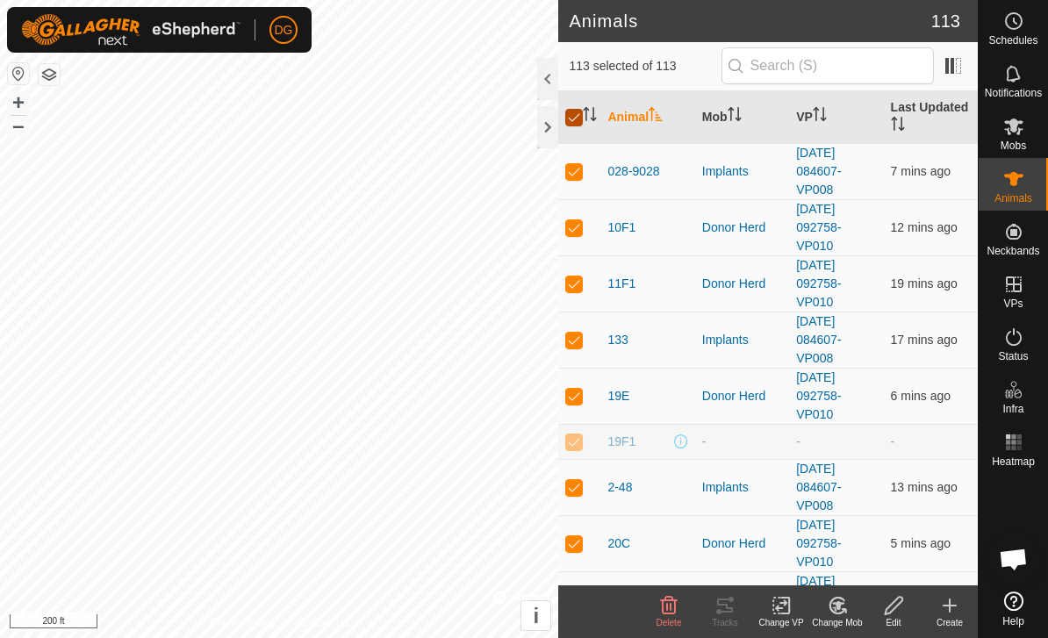
checkbox input "false"
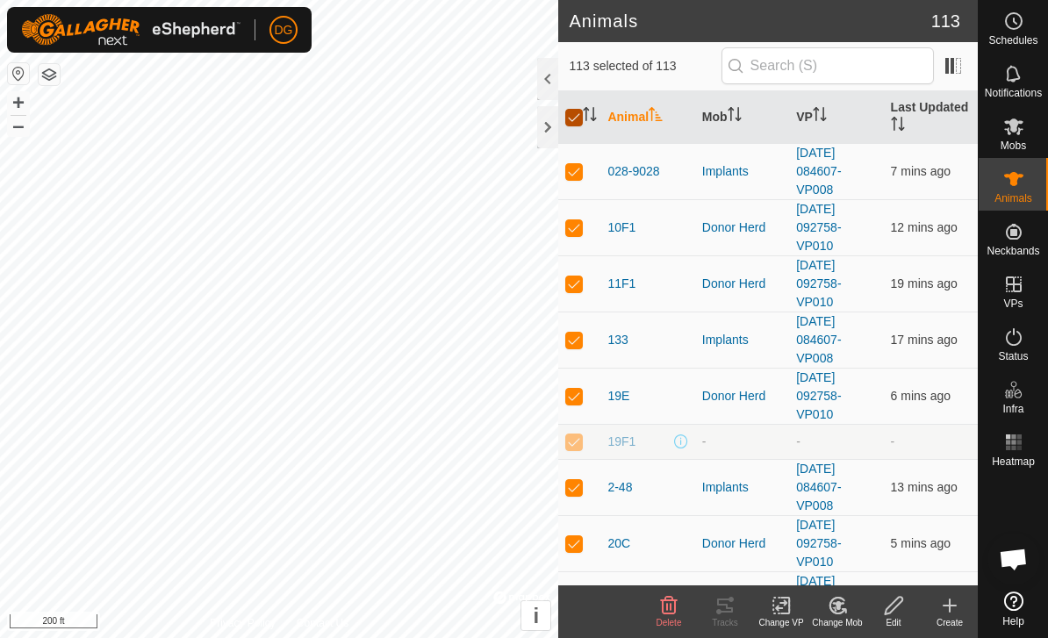
checkbox input "false"
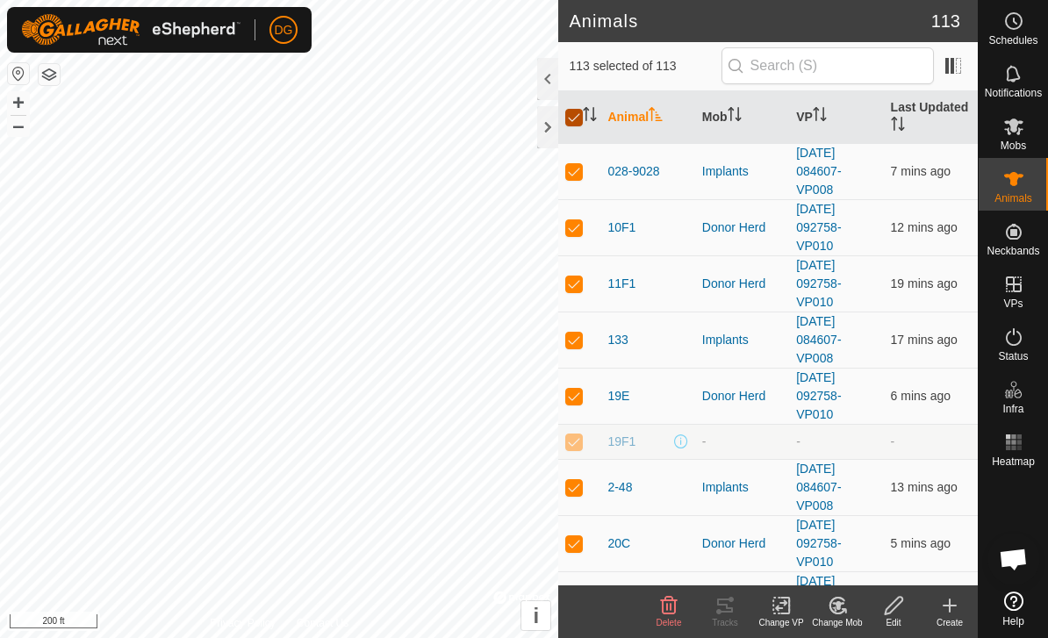
checkbox input "false"
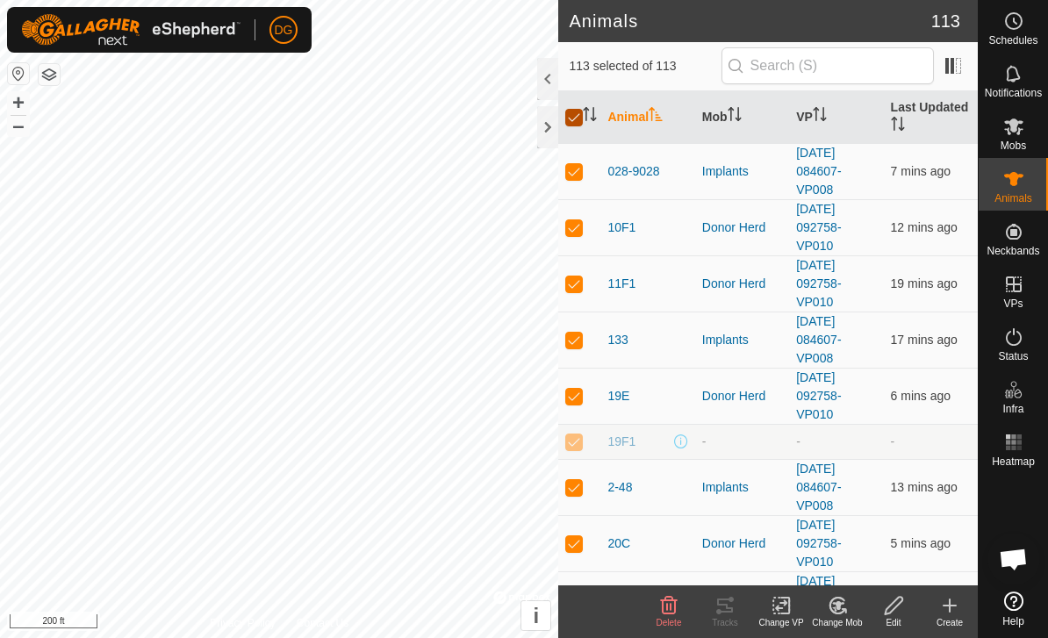
checkbox input "false"
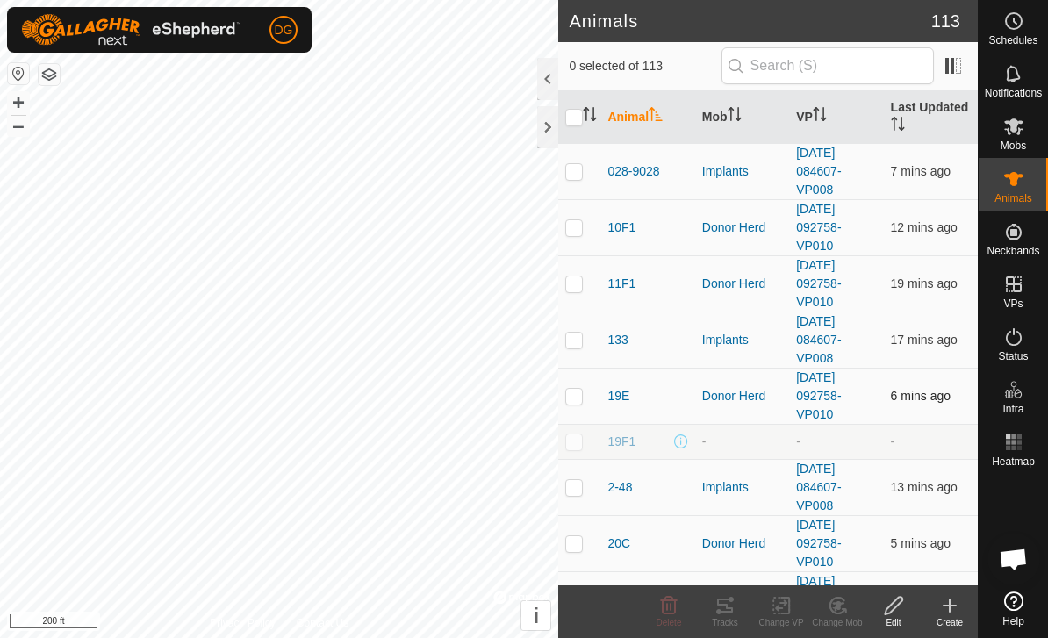
click at [576, 406] on td at bounding box center [579, 396] width 42 height 56
click at [569, 396] on p-checkbox at bounding box center [574, 396] width 18 height 14
click at [721, 123] on th "Mob" at bounding box center [742, 117] width 94 height 53
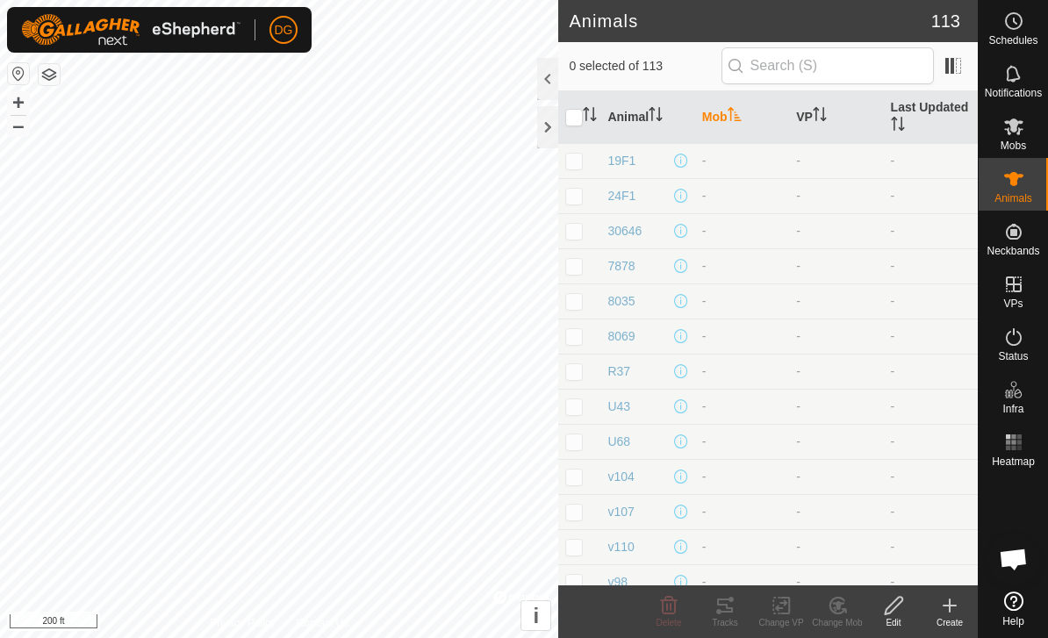
click at [718, 118] on th "Mob" at bounding box center [742, 117] width 94 height 53
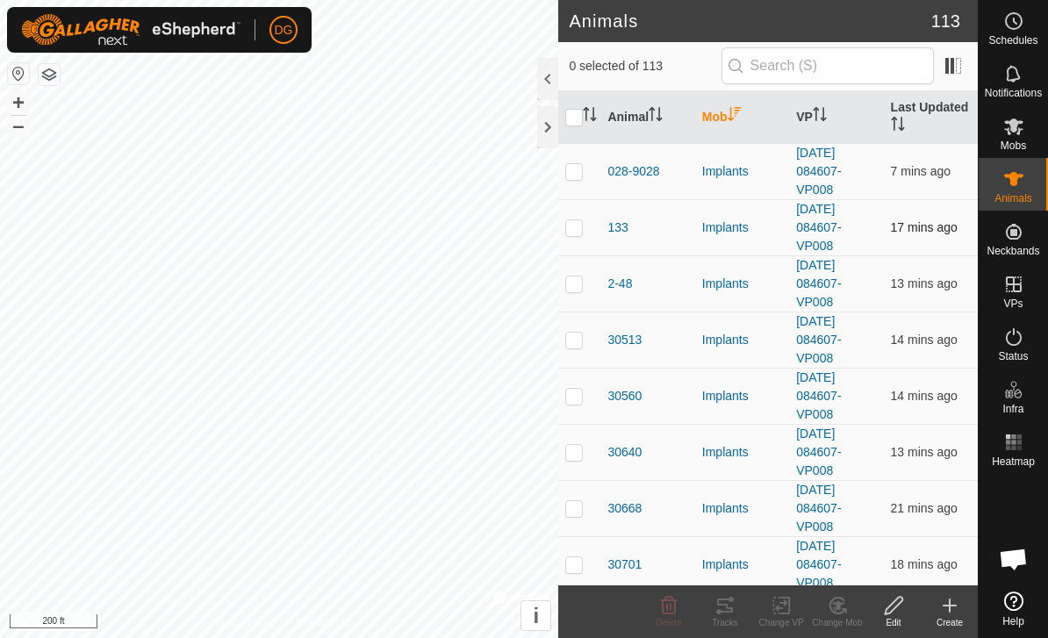
click at [576, 232] on p-checkbox at bounding box center [574, 227] width 18 height 14
click at [582, 180] on td at bounding box center [579, 171] width 42 height 56
click at [579, 182] on td at bounding box center [579, 171] width 42 height 56
click at [574, 293] on td at bounding box center [579, 283] width 42 height 56
click at [583, 341] on td at bounding box center [579, 339] width 42 height 56
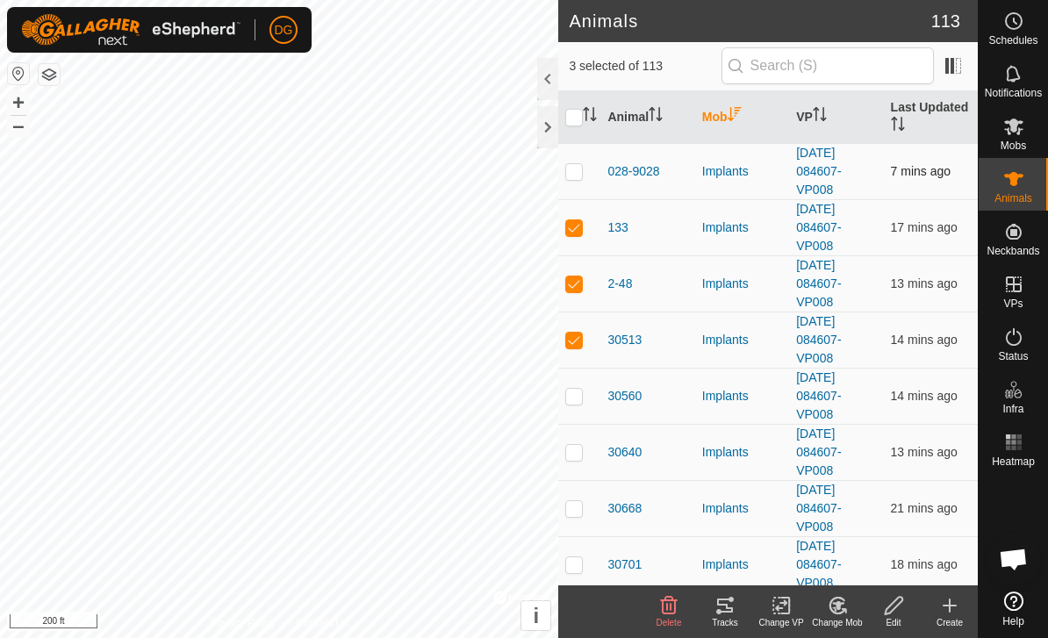
click at [578, 174] on p-checkbox at bounding box center [574, 171] width 18 height 14
click at [583, 397] on p-checkbox at bounding box center [574, 396] width 18 height 14
click at [585, 451] on td at bounding box center [579, 452] width 42 height 56
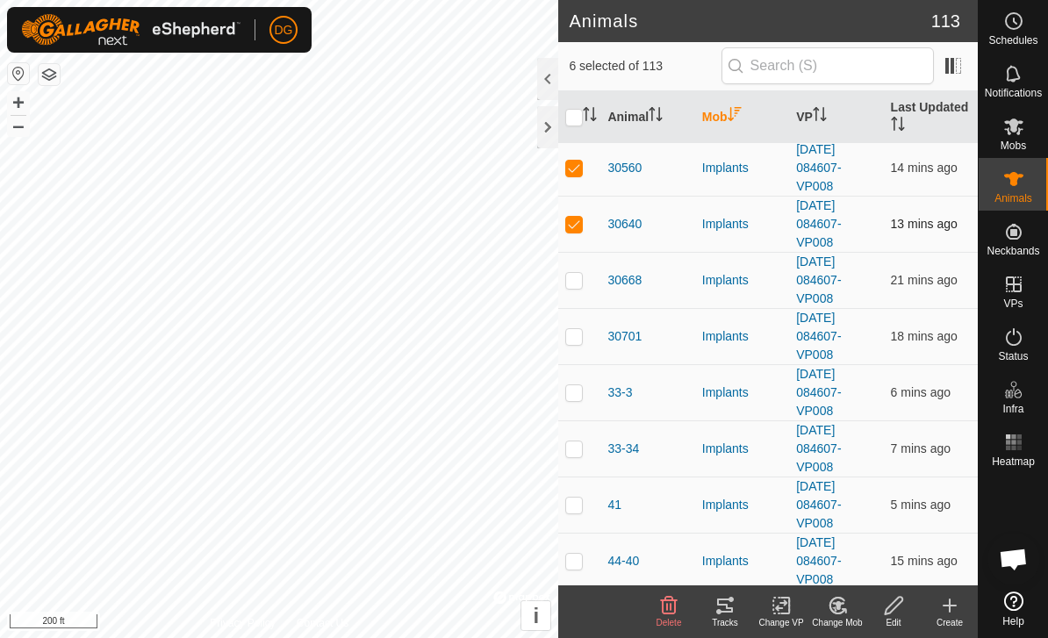
scroll to position [243, 0]
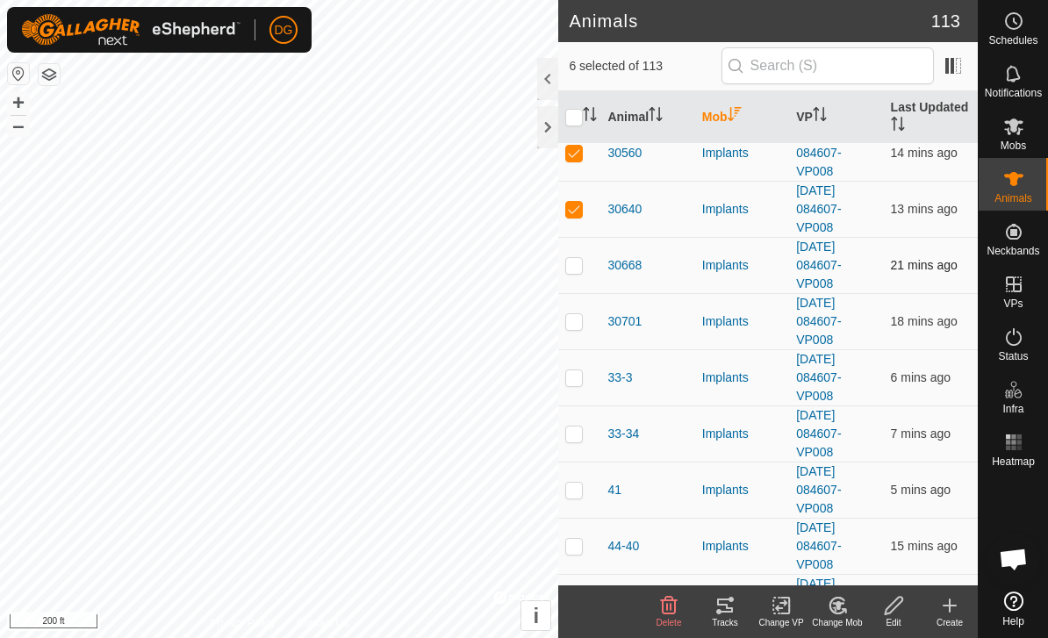
click at [588, 262] on td at bounding box center [579, 265] width 42 height 56
click at [585, 320] on td at bounding box center [579, 321] width 42 height 56
click at [577, 378] on p-checkbox at bounding box center [574, 377] width 18 height 14
click at [576, 438] on p-checkbox at bounding box center [574, 433] width 18 height 14
click at [576, 502] on td at bounding box center [579, 490] width 42 height 56
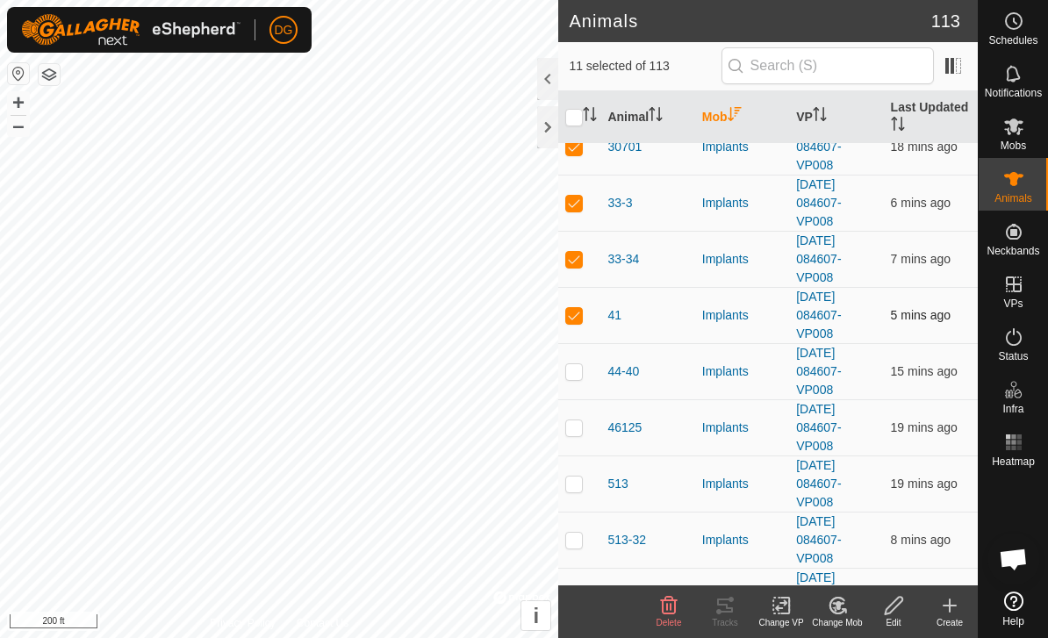
scroll to position [528, 0]
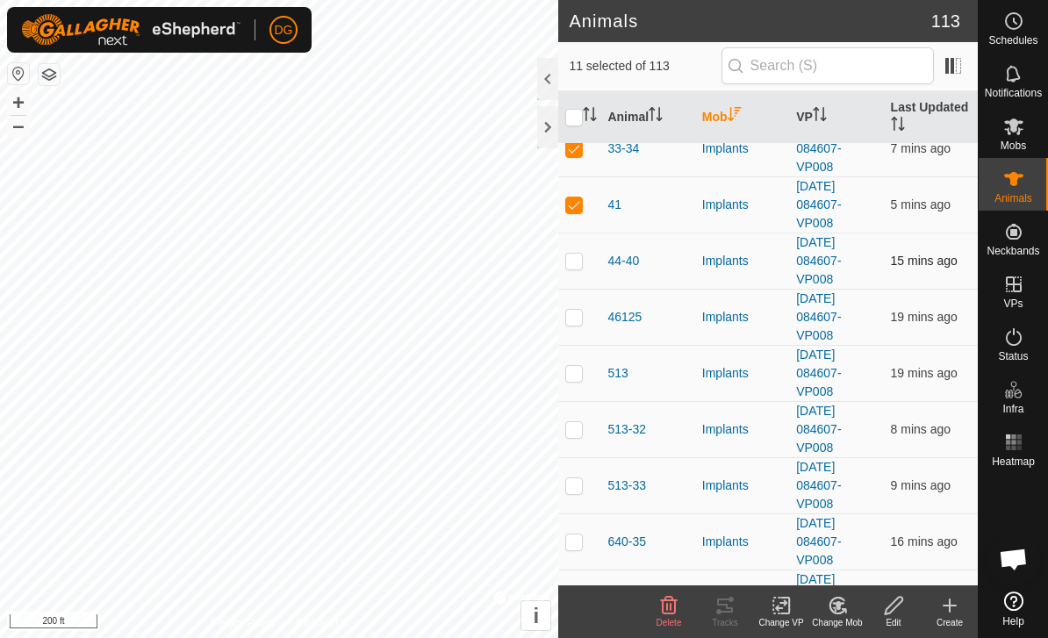
click at [572, 264] on p-checkbox at bounding box center [574, 261] width 18 height 14
click at [577, 326] on td at bounding box center [579, 317] width 42 height 56
click at [578, 385] on td at bounding box center [579, 373] width 42 height 56
click at [576, 427] on p-checkbox at bounding box center [574, 429] width 18 height 14
click at [576, 489] on p-checkbox at bounding box center [574, 485] width 18 height 14
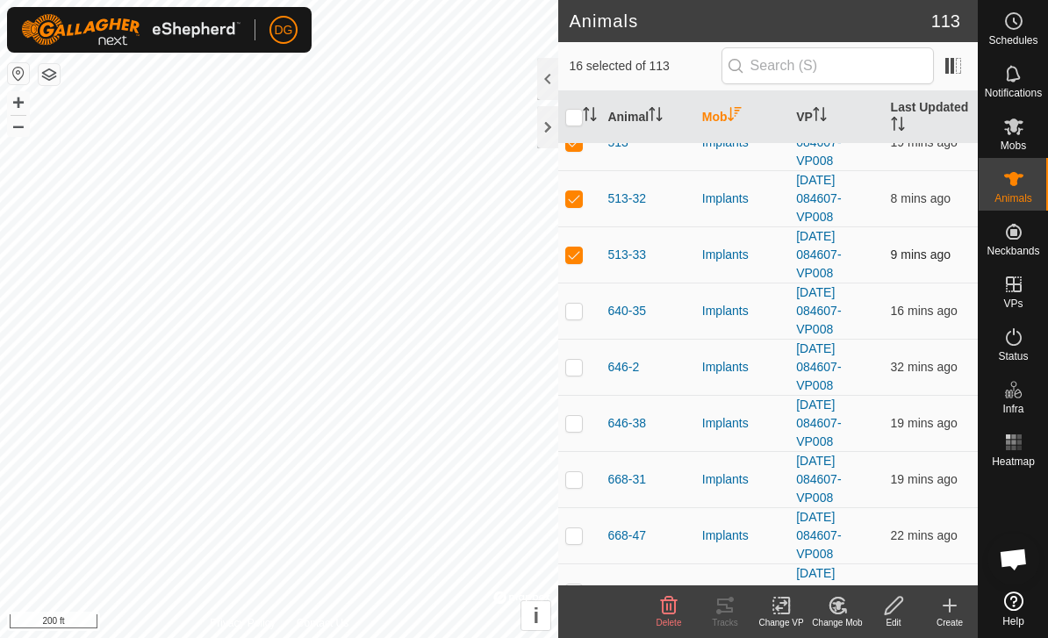
scroll to position [798, 0]
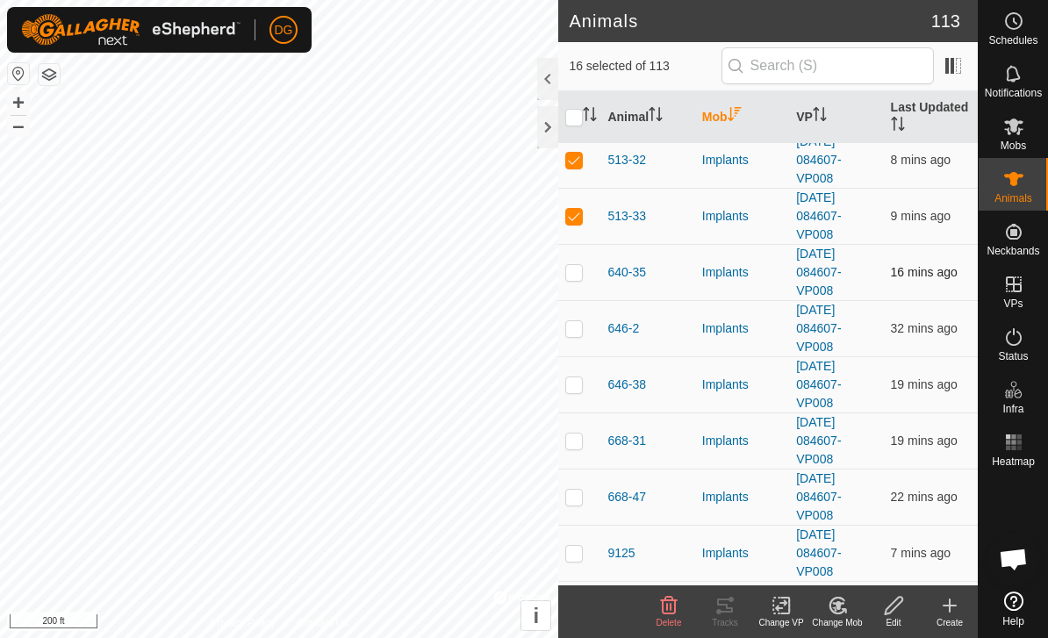
click at [580, 274] on p-checkbox at bounding box center [574, 272] width 18 height 14
click at [576, 334] on p-checkbox at bounding box center [574, 328] width 18 height 14
click at [578, 391] on p-checkbox at bounding box center [574, 384] width 18 height 14
click at [583, 440] on p-checkbox at bounding box center [574, 440] width 18 height 14
click at [582, 505] on td at bounding box center [579, 497] width 42 height 56
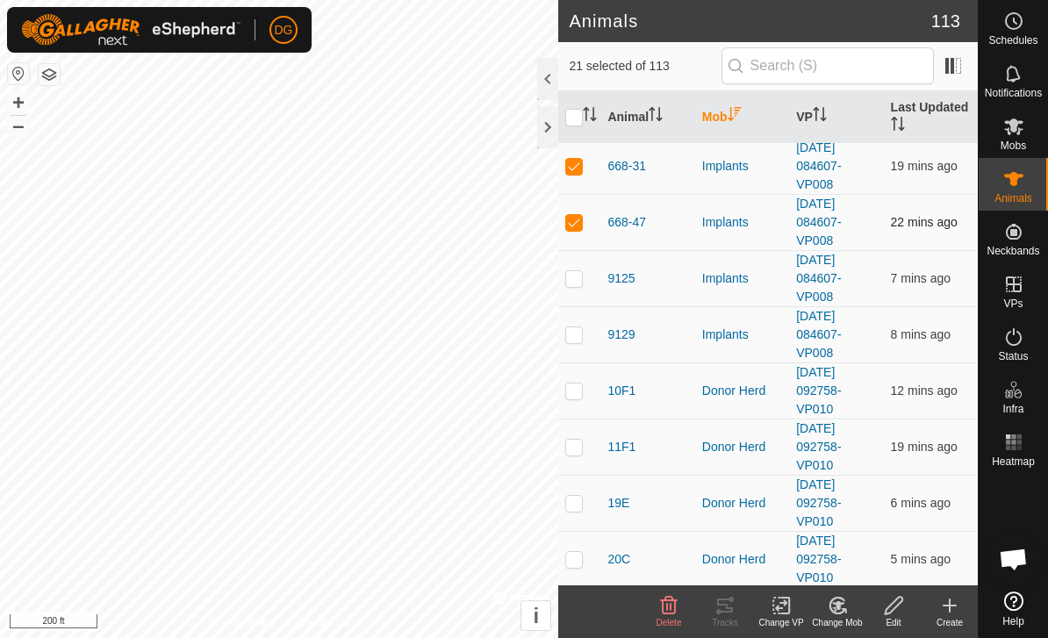
scroll to position [1071, 0]
click at [582, 287] on td at bounding box center [579, 279] width 42 height 56
click at [576, 344] on td at bounding box center [579, 335] width 42 height 56
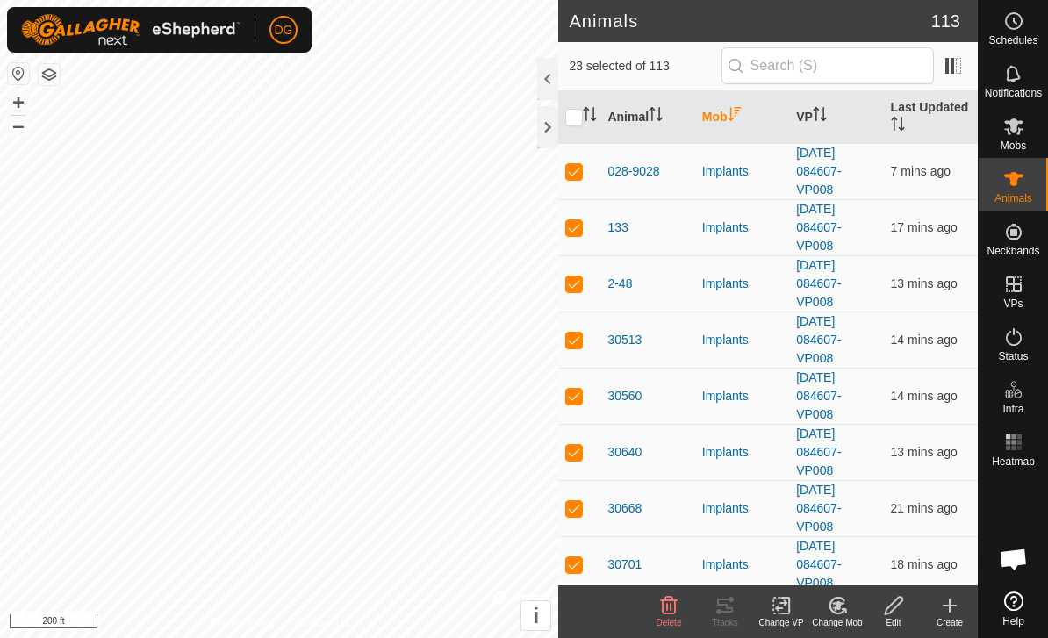
scroll to position [0, 0]
click at [577, 119] on input "checkbox" at bounding box center [574, 118] width 18 height 18
click at [576, 121] on input "checkbox" at bounding box center [574, 118] width 18 height 18
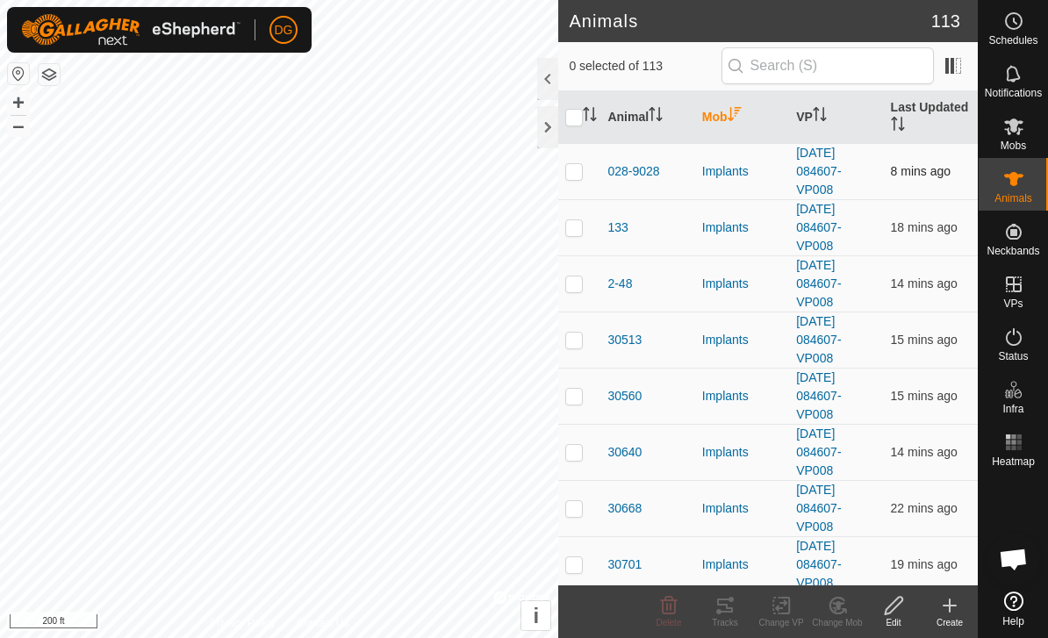
click at [575, 175] on p-checkbox at bounding box center [574, 171] width 18 height 14
click at [727, 608] on icon at bounding box center [725, 605] width 16 height 14
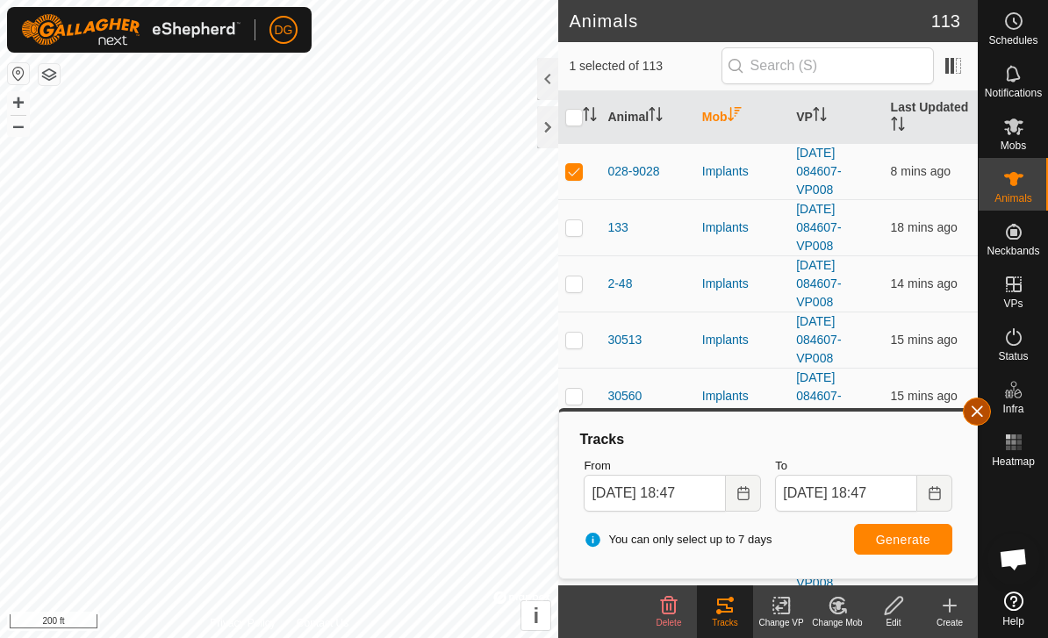
click at [980, 407] on span "button" at bounding box center [977, 411] width 14 height 14
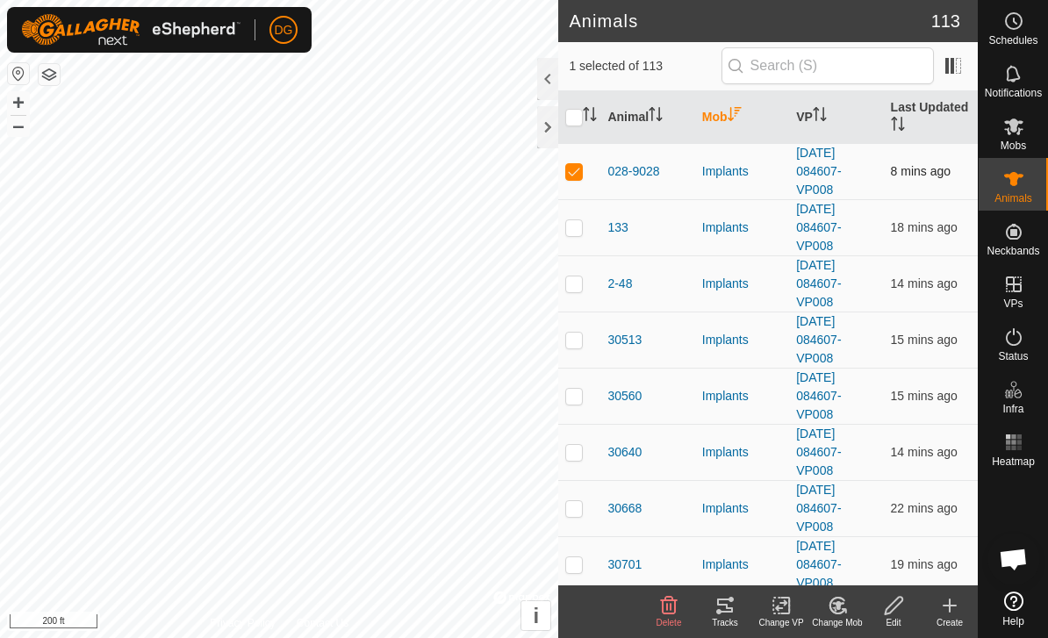
click at [580, 175] on p-checkbox at bounding box center [574, 171] width 18 height 14
click at [951, 70] on span at bounding box center [953, 66] width 28 height 28
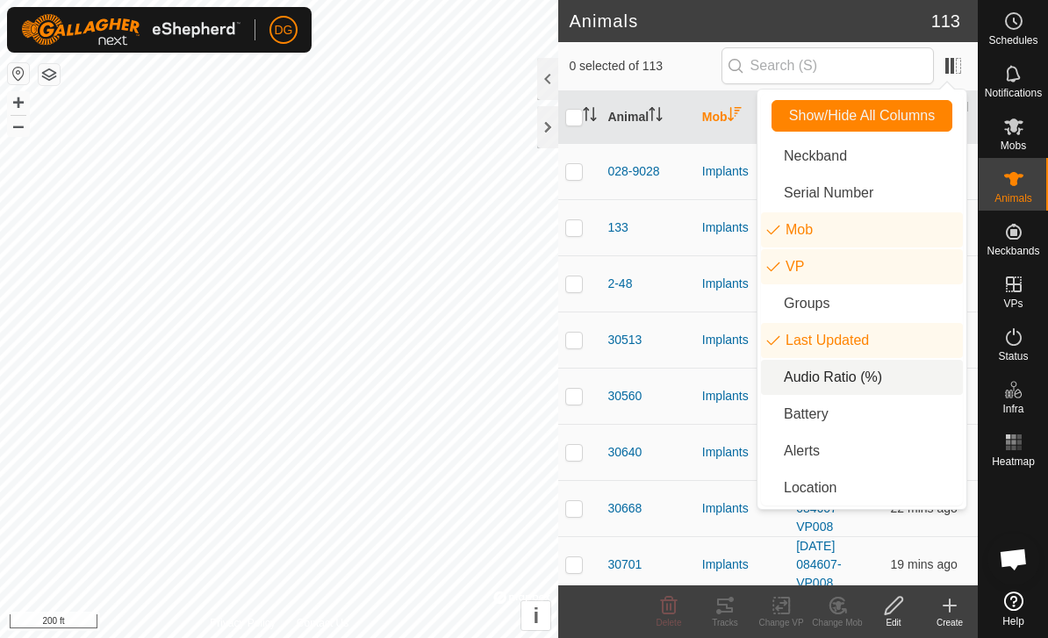
click at [875, 390] on li "Audio Ratio (%)" at bounding box center [862, 377] width 202 height 35
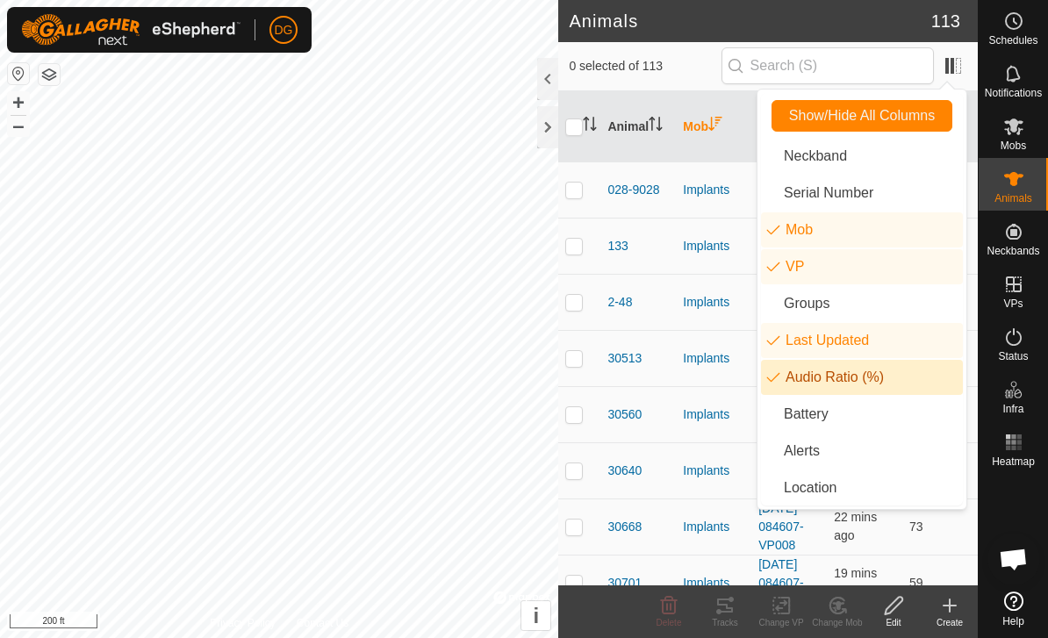
click at [684, 386] on td "Implants" at bounding box center [713, 358] width 75 height 56
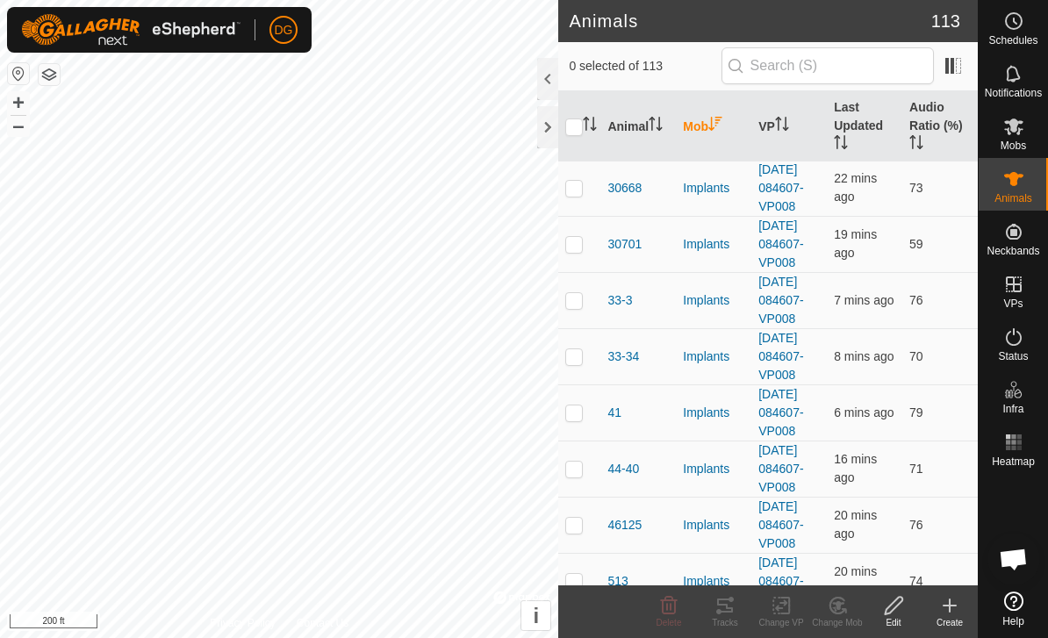
scroll to position [338, 0]
click at [580, 140] on p-checkbox at bounding box center [574, 132] width 18 height 14
click at [720, 611] on icon at bounding box center [725, 605] width 16 height 14
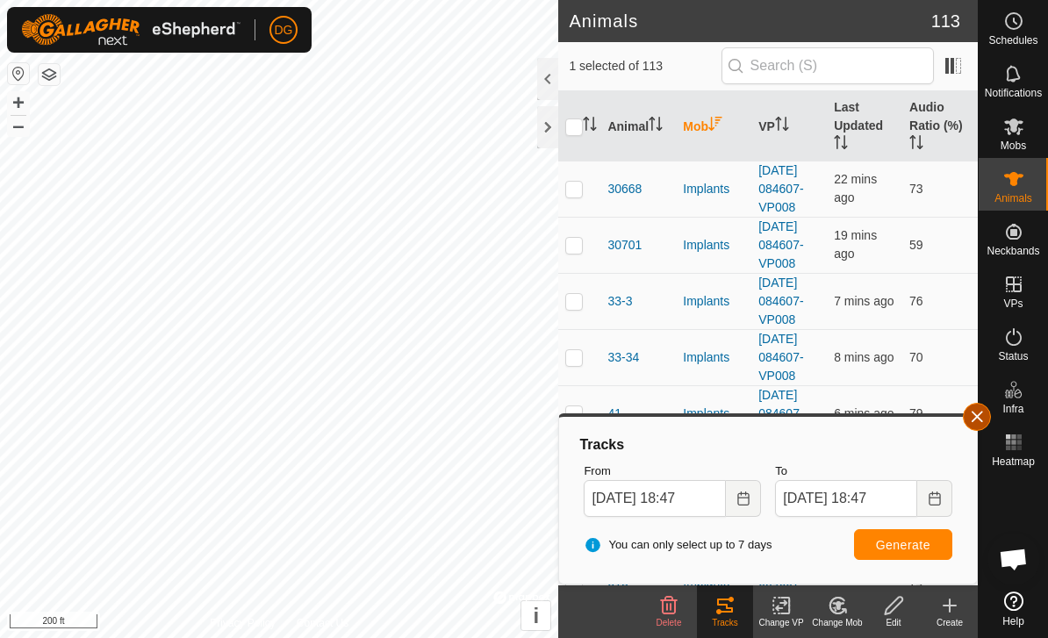
click at [977, 410] on span "button" at bounding box center [977, 417] width 14 height 14
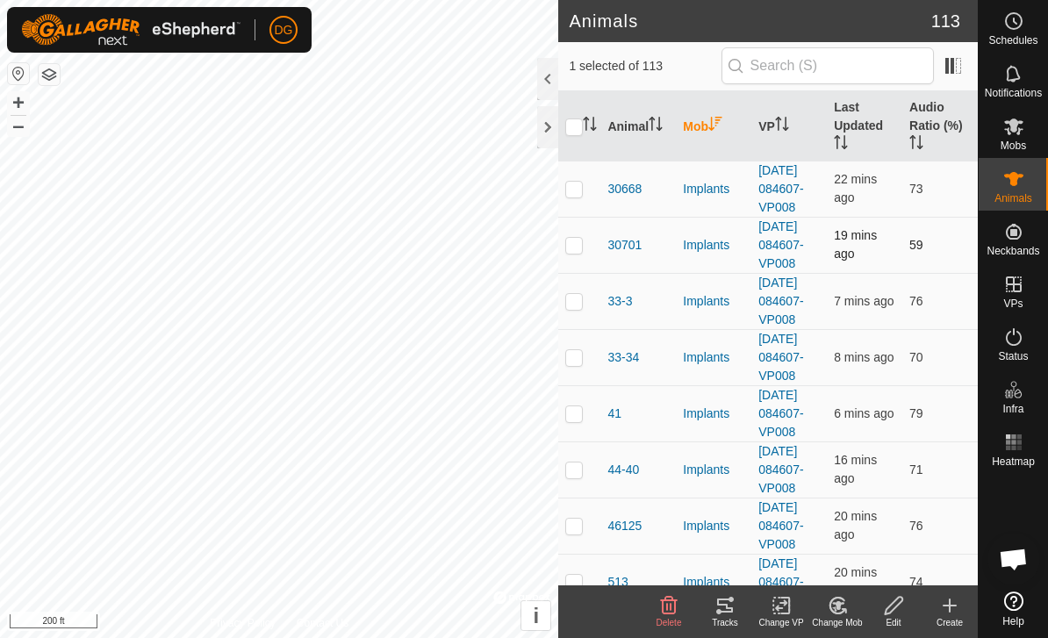
click at [579, 252] on p-checkbox at bounding box center [574, 245] width 18 height 14
click at [724, 617] on div "Tracks" at bounding box center [725, 622] width 56 height 13
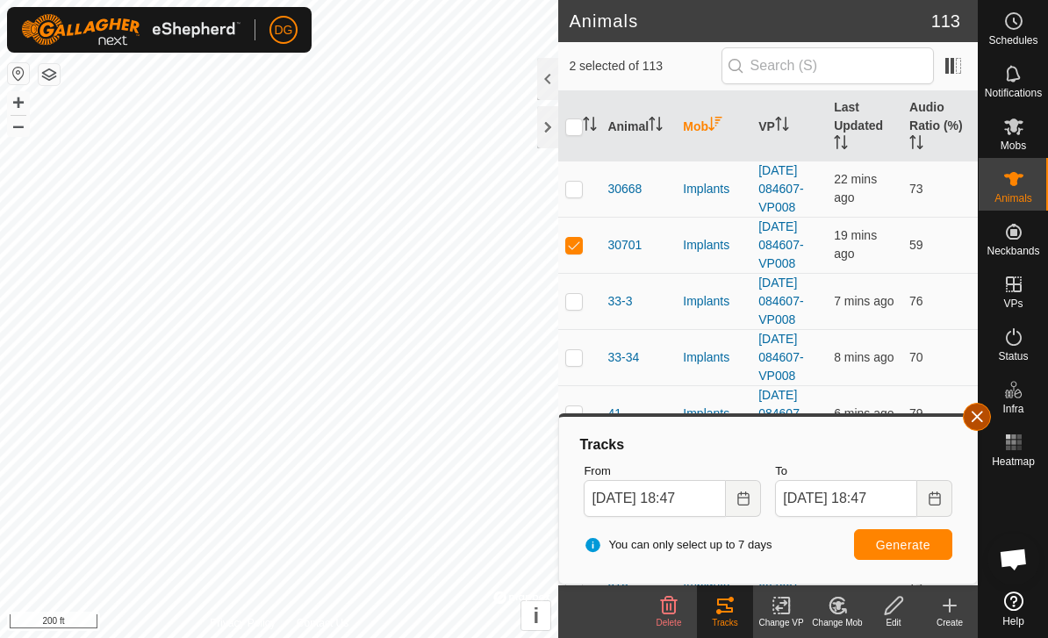
click at [979, 419] on span "button" at bounding box center [977, 417] width 14 height 14
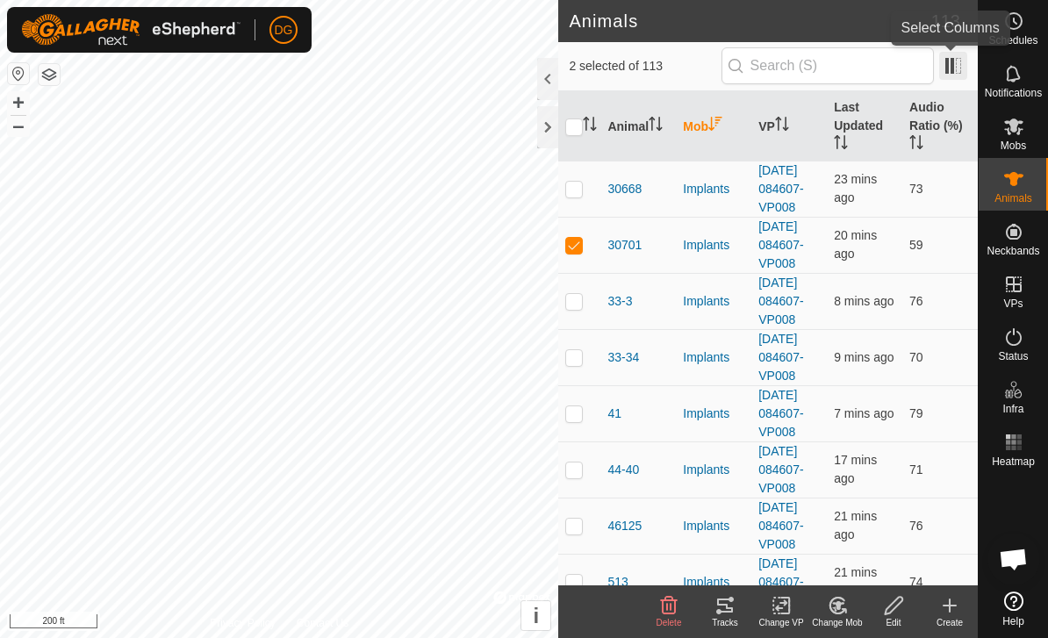
click at [957, 75] on span at bounding box center [953, 66] width 28 height 28
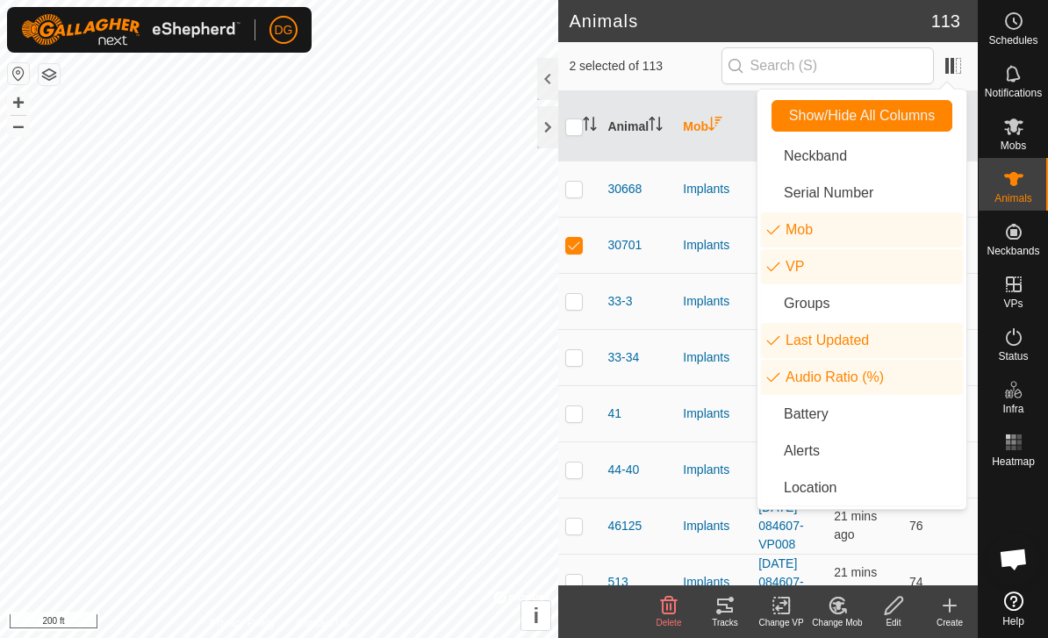
click at [871, 384] on li "Audio Ratio (%)" at bounding box center [862, 377] width 202 height 35
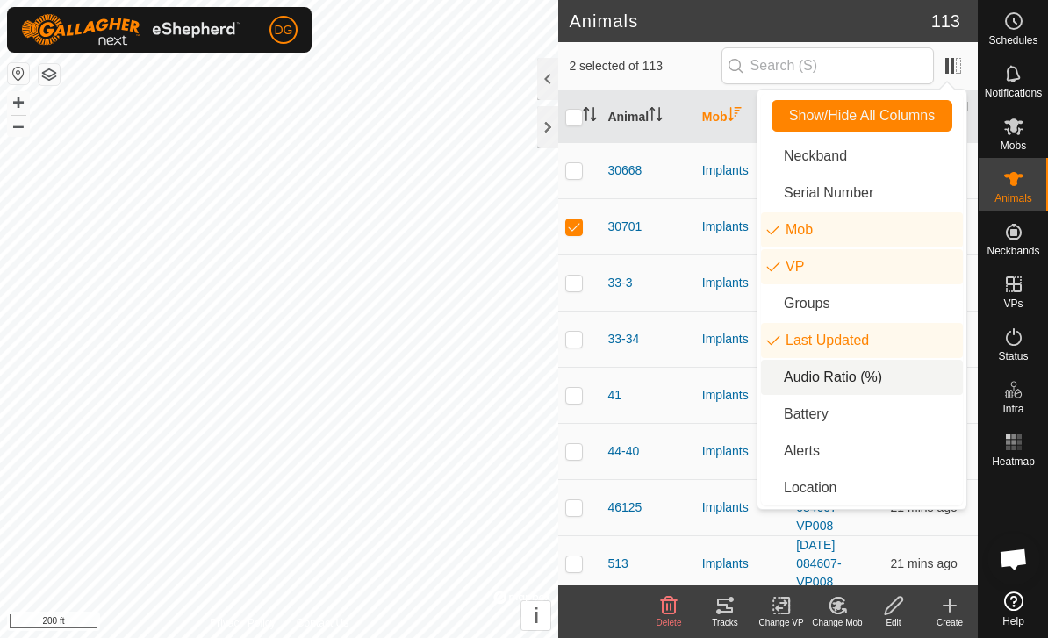
click at [583, 233] on p-checkbox at bounding box center [574, 226] width 18 height 14
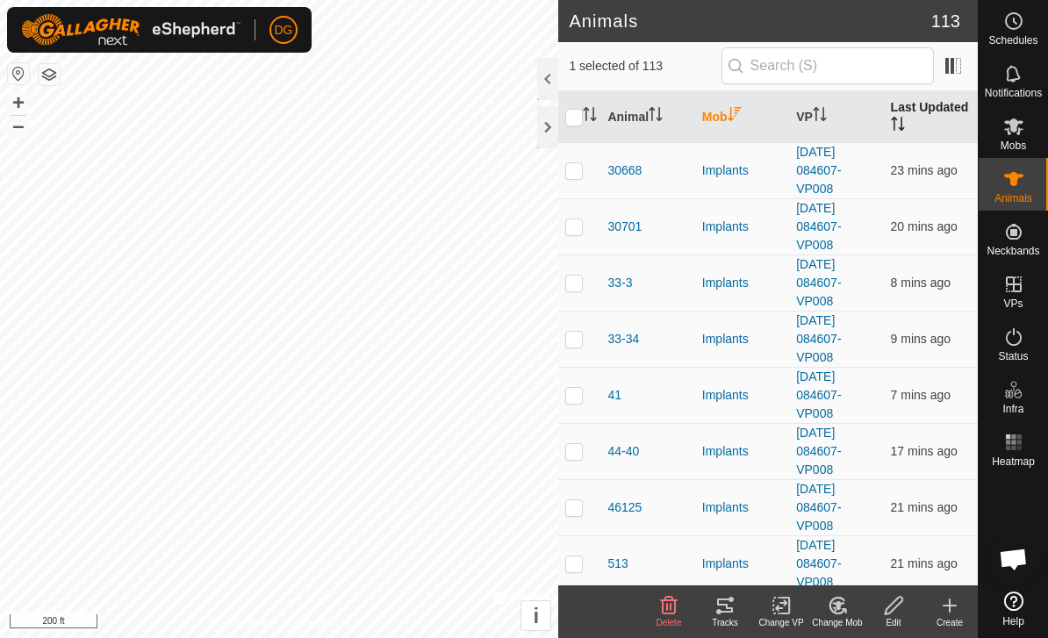
click at [919, 114] on th "Last Updated" at bounding box center [931, 117] width 94 height 53
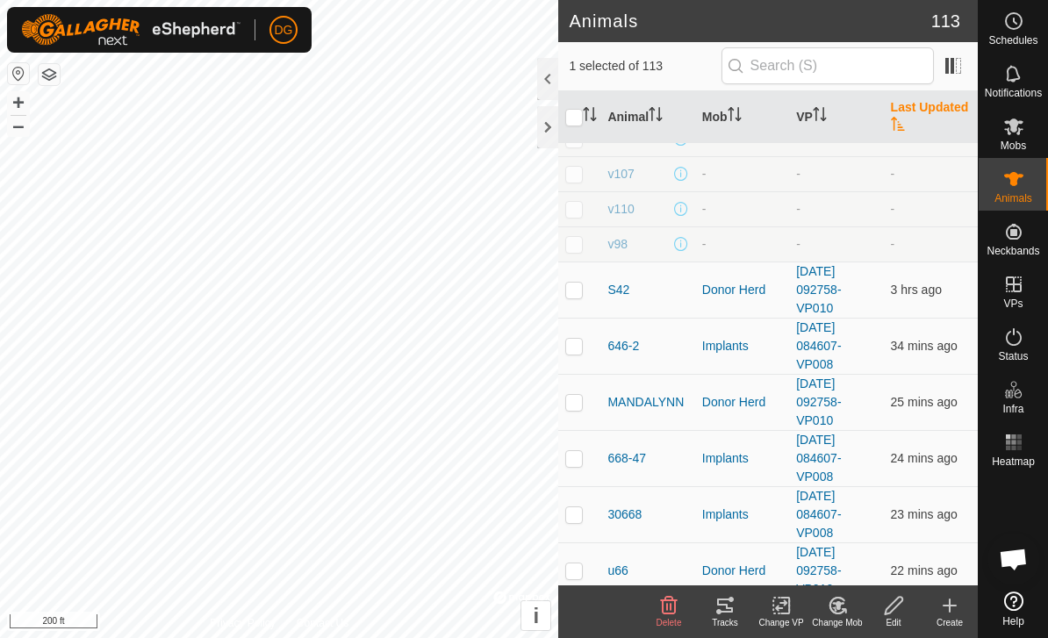
scroll to position [0, 0]
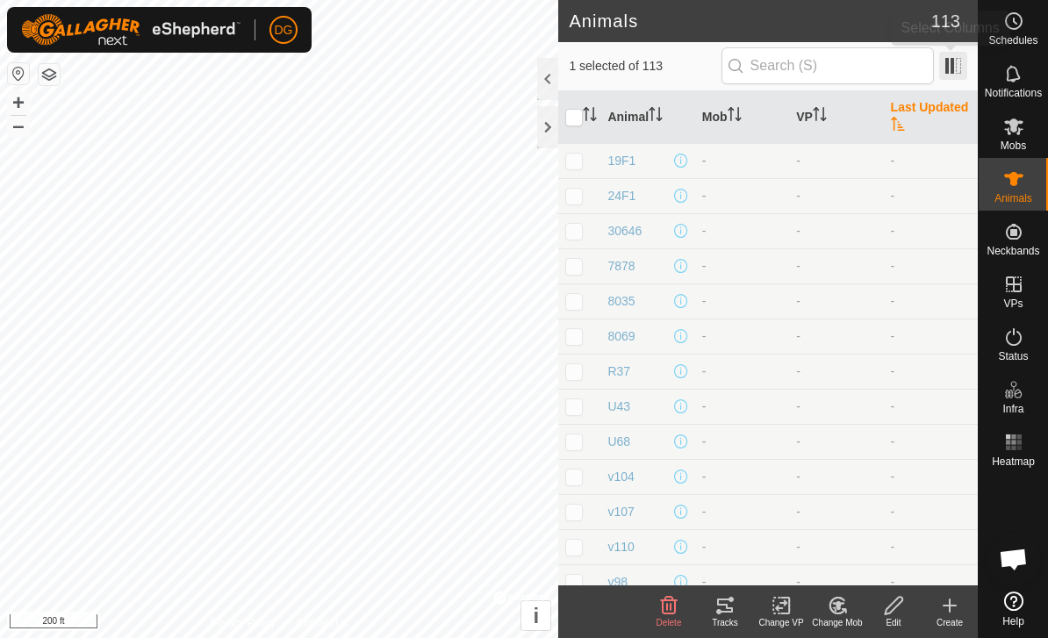
click at [945, 66] on span at bounding box center [953, 66] width 28 height 28
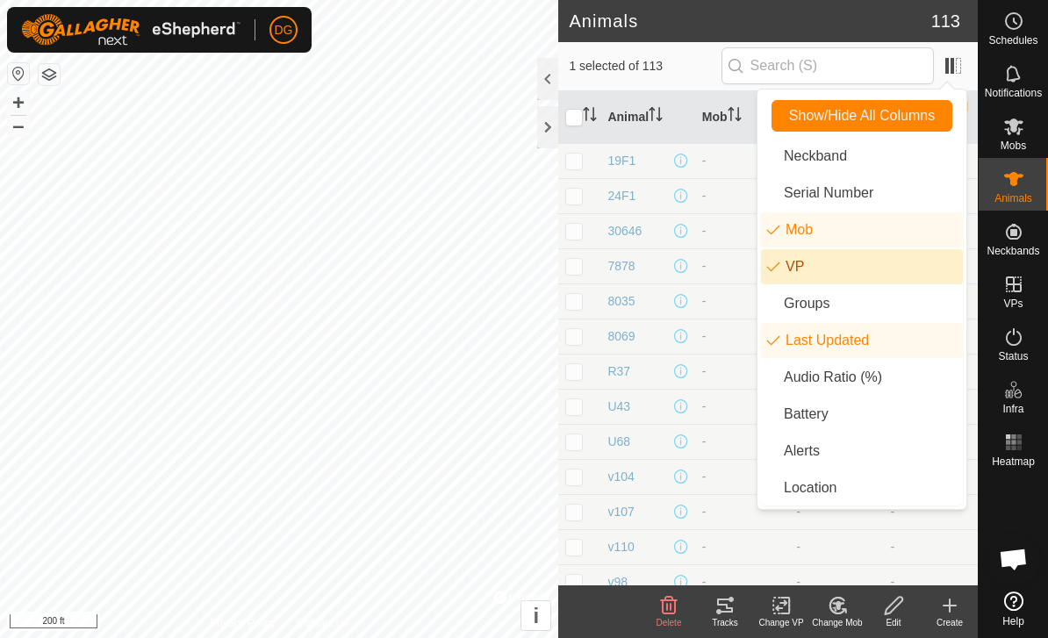
click at [867, 276] on li "VP" at bounding box center [862, 266] width 202 height 35
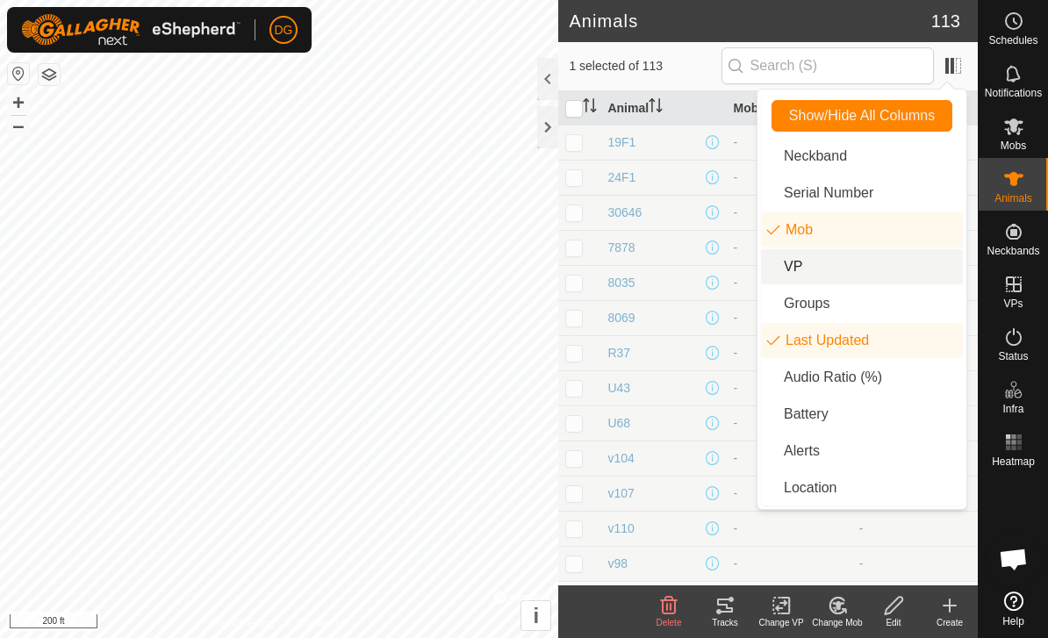
click at [666, 442] on td "v104" at bounding box center [662, 457] width 125 height 35
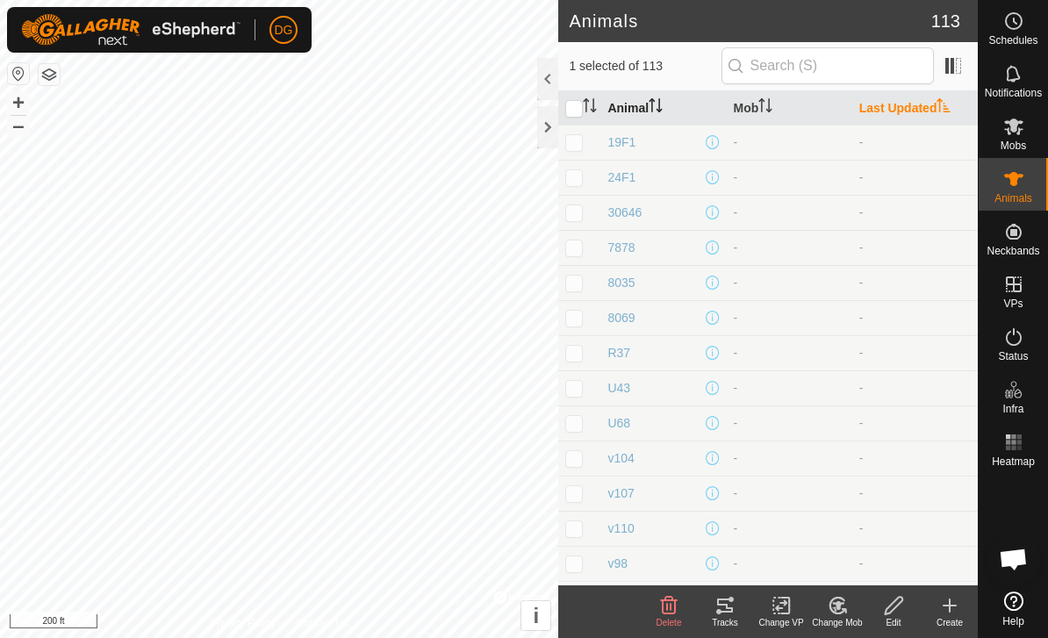
click at [633, 111] on th "Animal" at bounding box center [662, 108] width 125 height 34
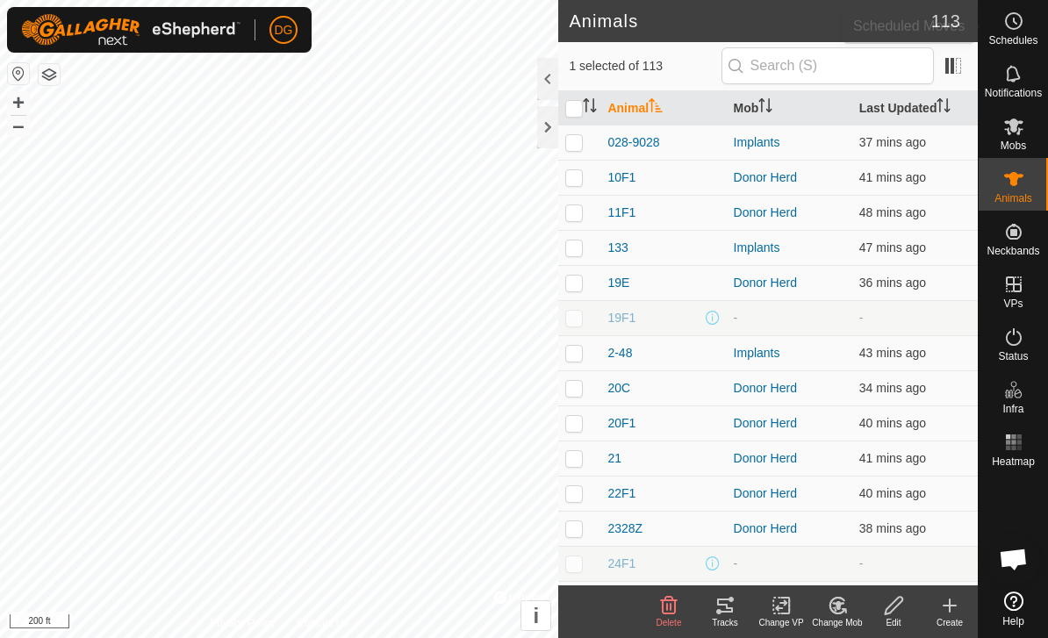
click at [1016, 30] on icon at bounding box center [1013, 21] width 21 height 21
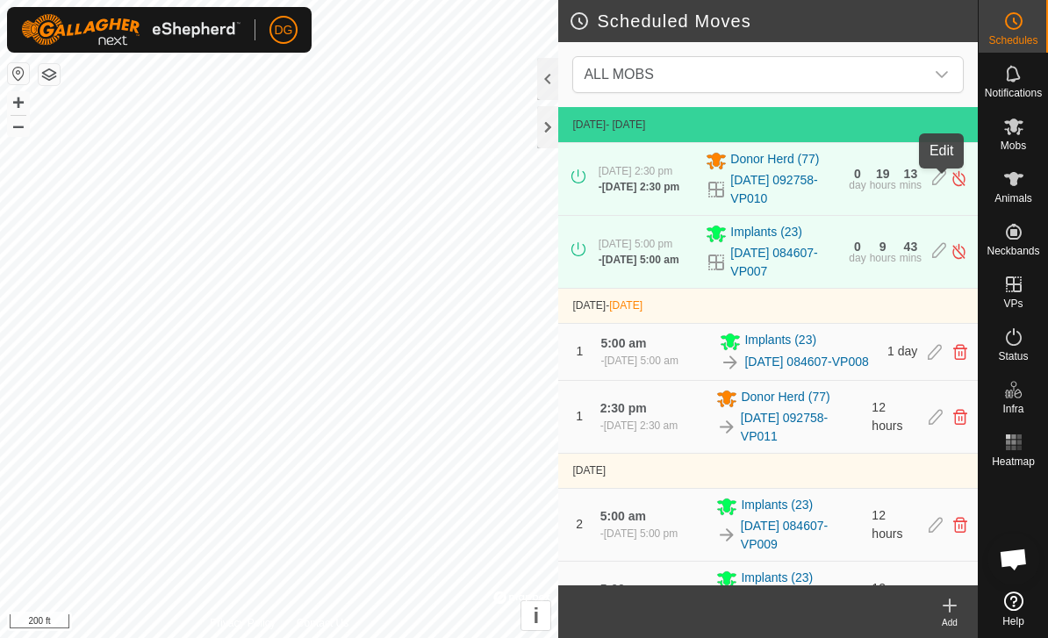
click at [937, 181] on icon at bounding box center [939, 178] width 14 height 18
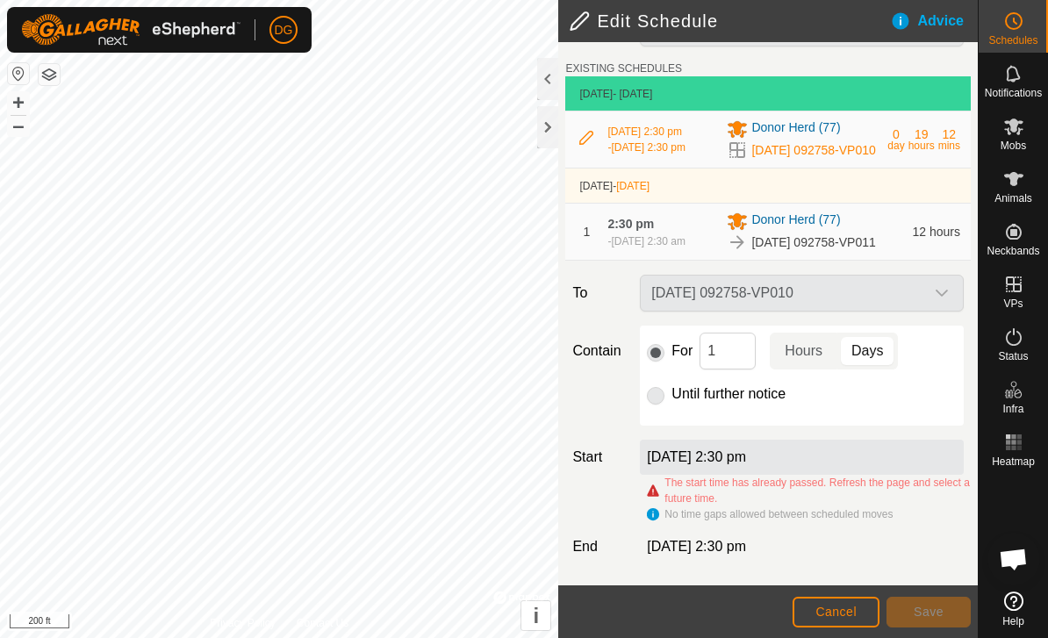
scroll to position [77, 0]
click at [732, 348] on input "1" at bounding box center [727, 351] width 56 height 37
click at [800, 351] on span "Hours" at bounding box center [803, 350] width 38 height 21
click at [940, 611] on span "Save" at bounding box center [928, 612] width 30 height 14
click at [942, 621] on button "Save" at bounding box center [928, 612] width 84 height 31
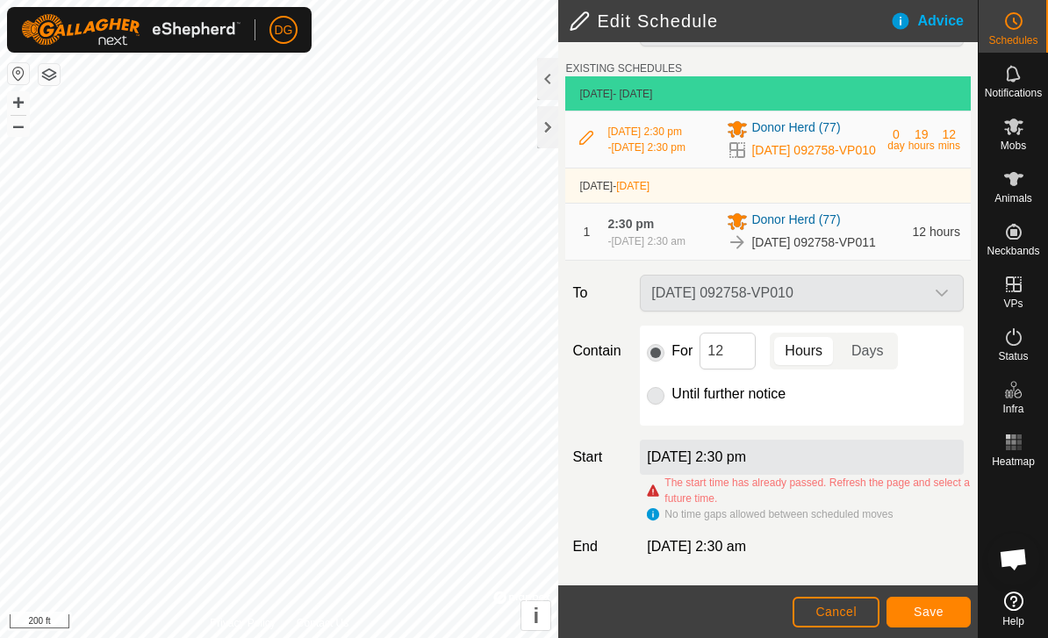
click at [839, 606] on span "Cancel" at bounding box center [835, 612] width 41 height 14
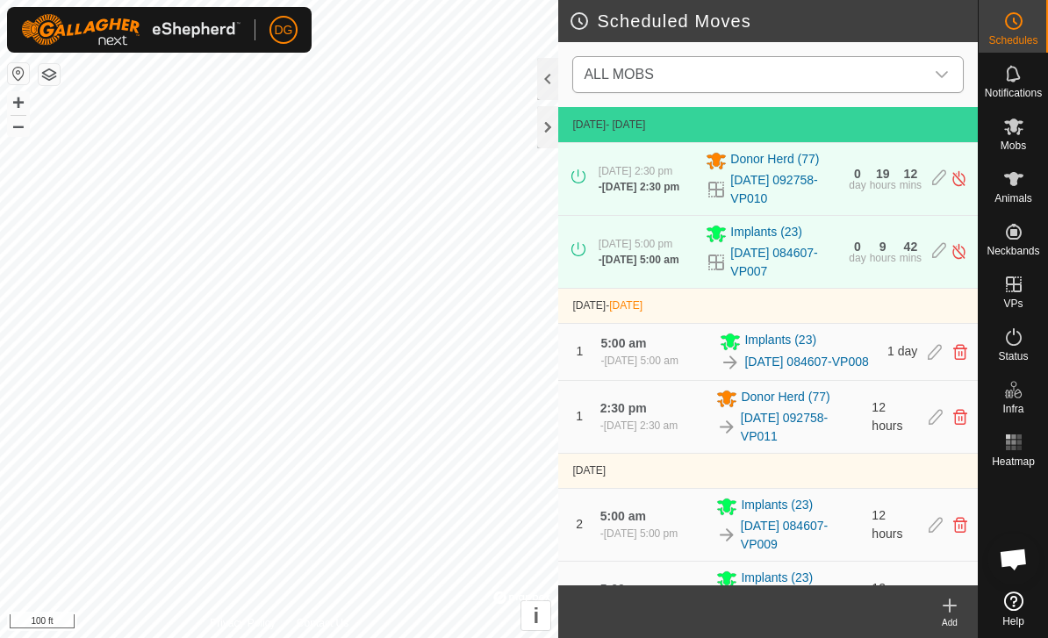
click at [910, 67] on span "ALL MOBS" at bounding box center [749, 74] width 347 height 35
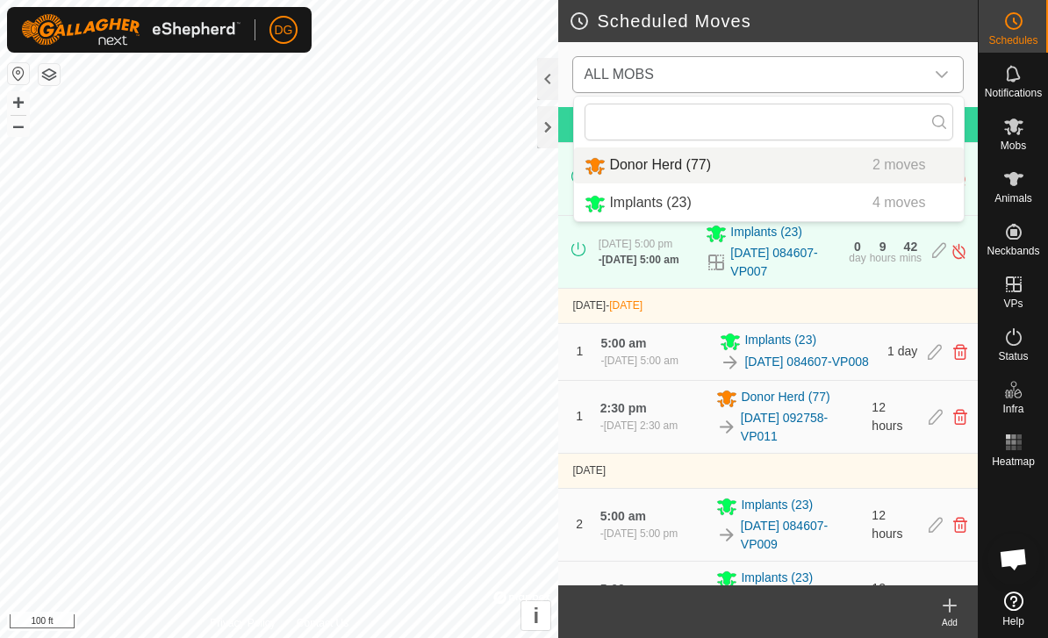
click at [775, 161] on div "Donor Herd (77) 2 moves" at bounding box center [768, 165] width 369 height 22
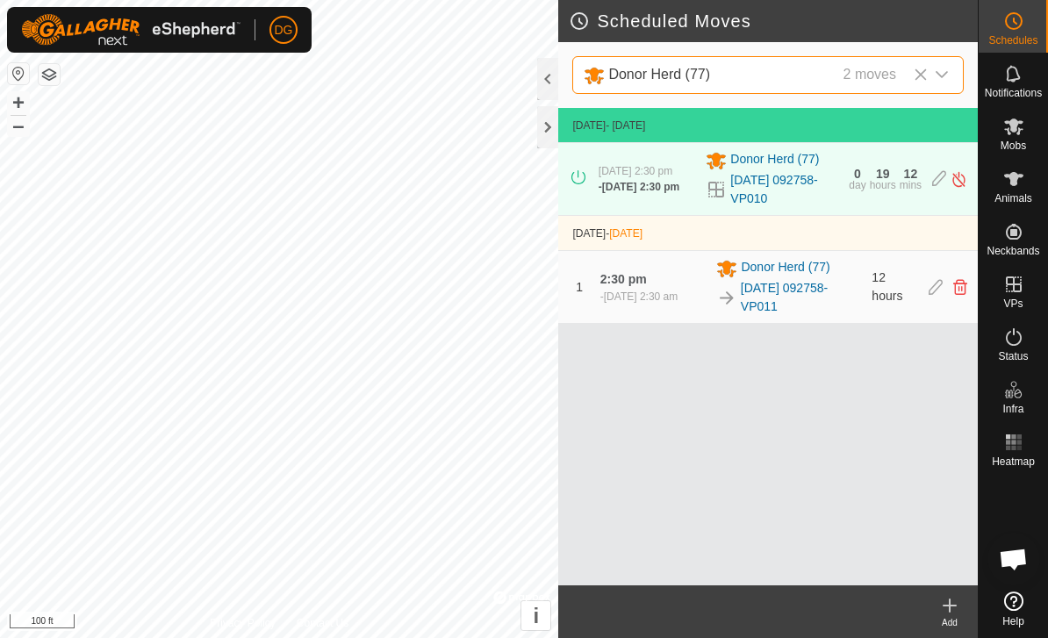
click at [963, 620] on div "Add" at bounding box center [949, 622] width 56 height 13
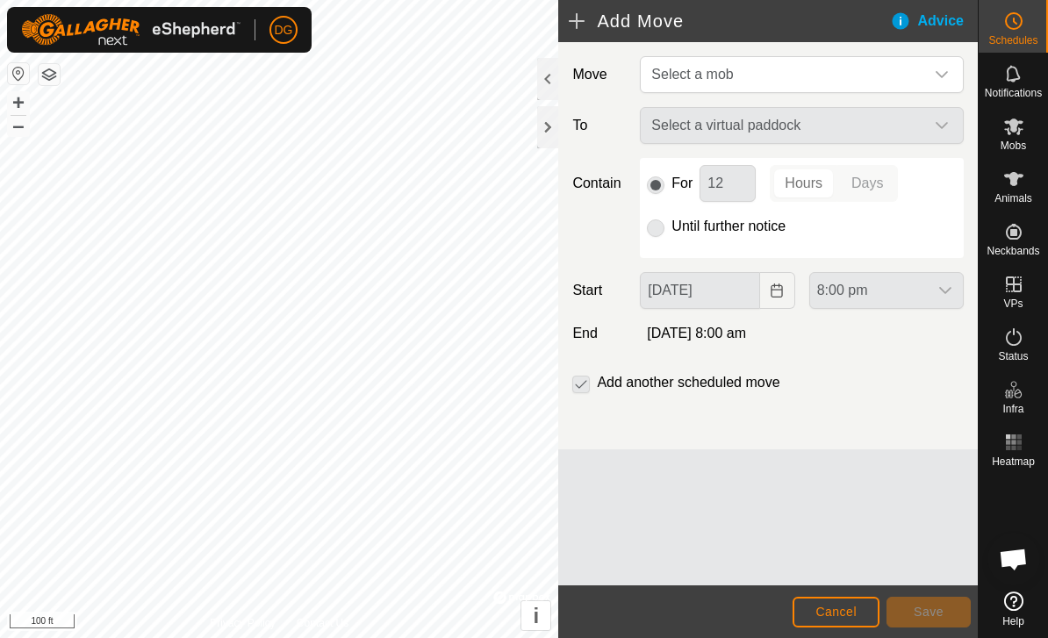
click at [819, 605] on span "Cancel" at bounding box center [835, 612] width 41 height 14
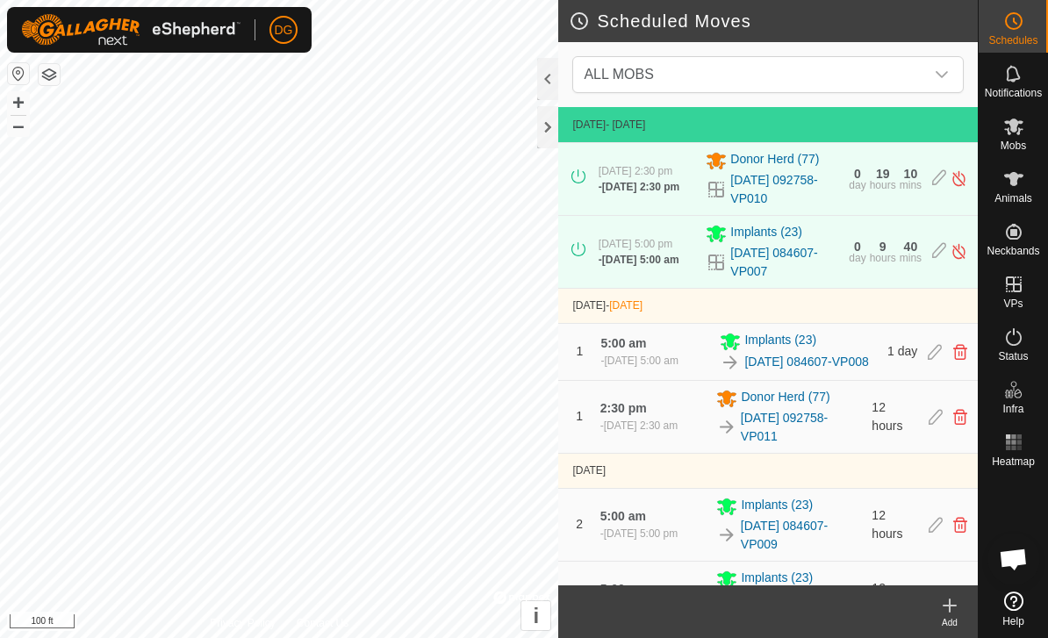
click at [948, 602] on icon at bounding box center [949, 605] width 21 height 21
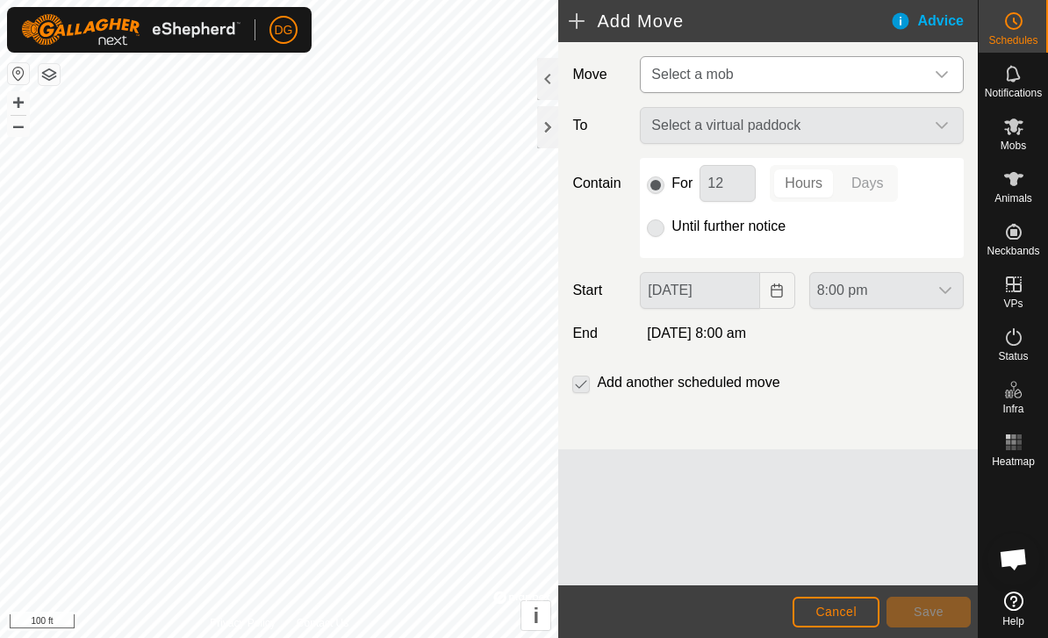
click at [871, 81] on span "Select a mob" at bounding box center [784, 74] width 280 height 35
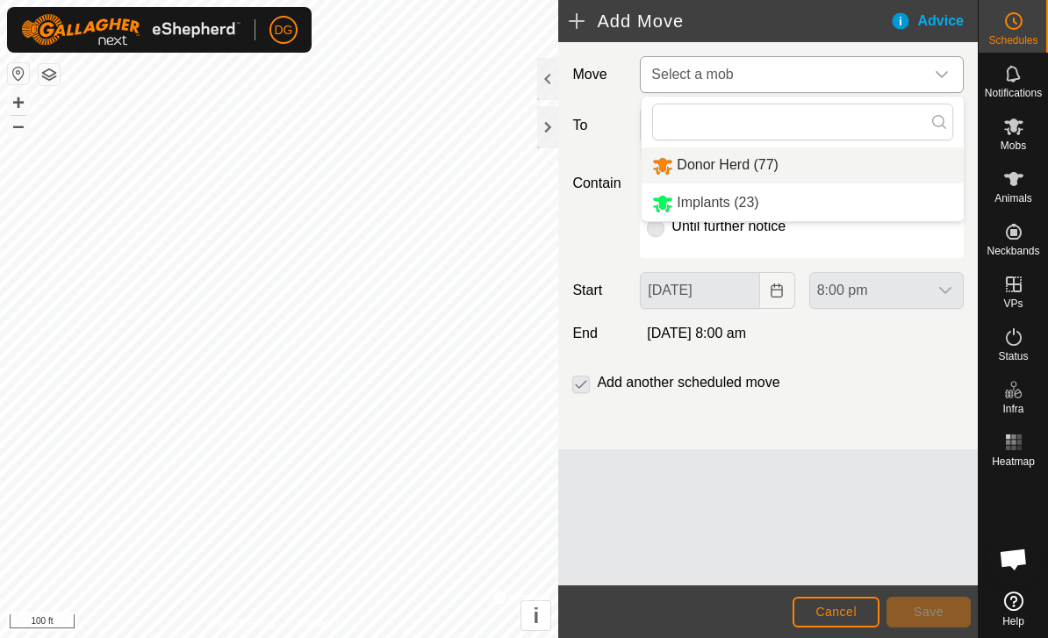
click at [814, 173] on li "Donor Herd (77)" at bounding box center [802, 165] width 322 height 36
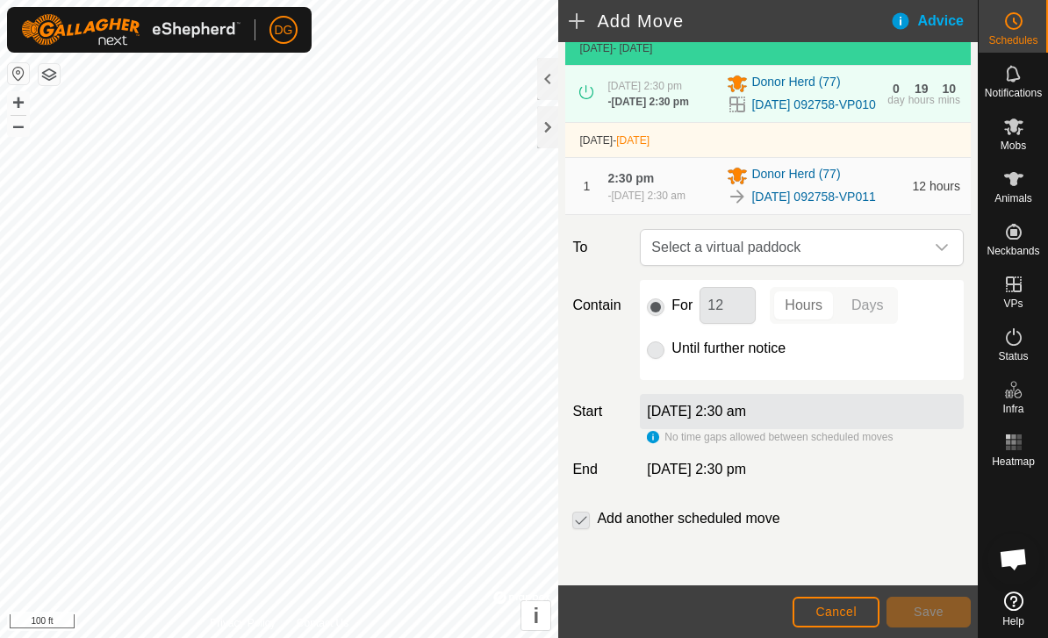
scroll to position [124, 0]
click at [784, 254] on span "Select a virtual paddock" at bounding box center [784, 247] width 280 height 35
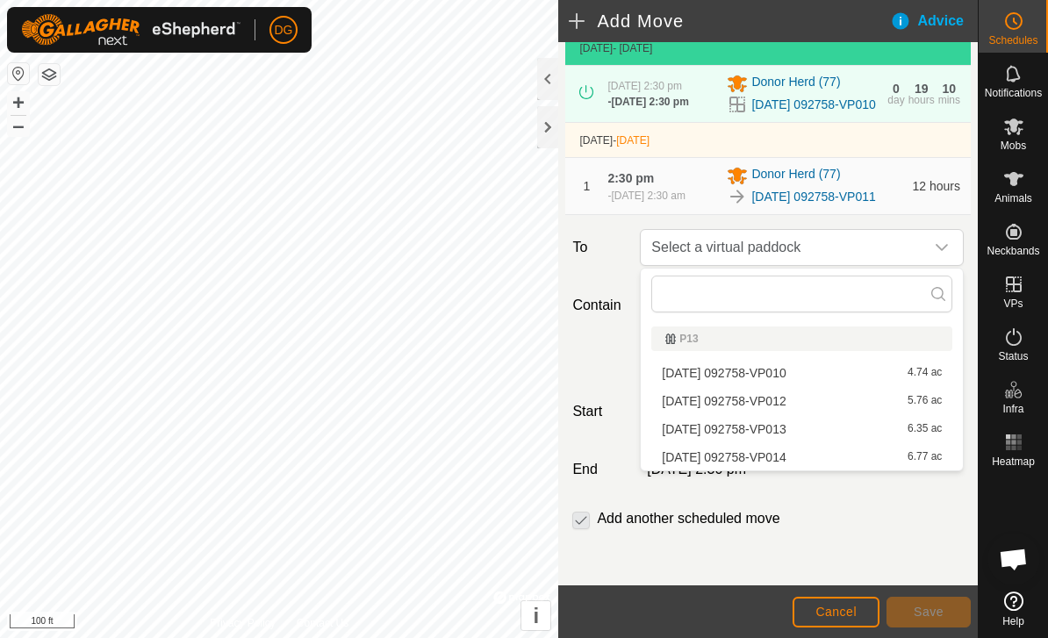
click at [760, 376] on span "[DATE] 092758-VP010" at bounding box center [724, 373] width 124 height 12
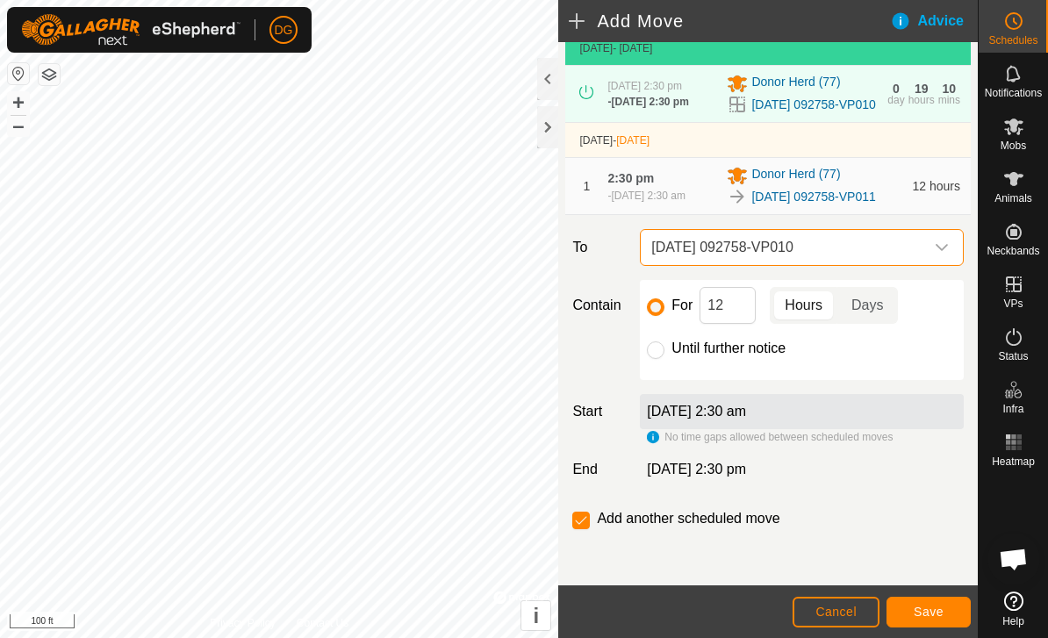
click at [781, 252] on span "[DATE] 092758-VP010" at bounding box center [784, 247] width 280 height 35
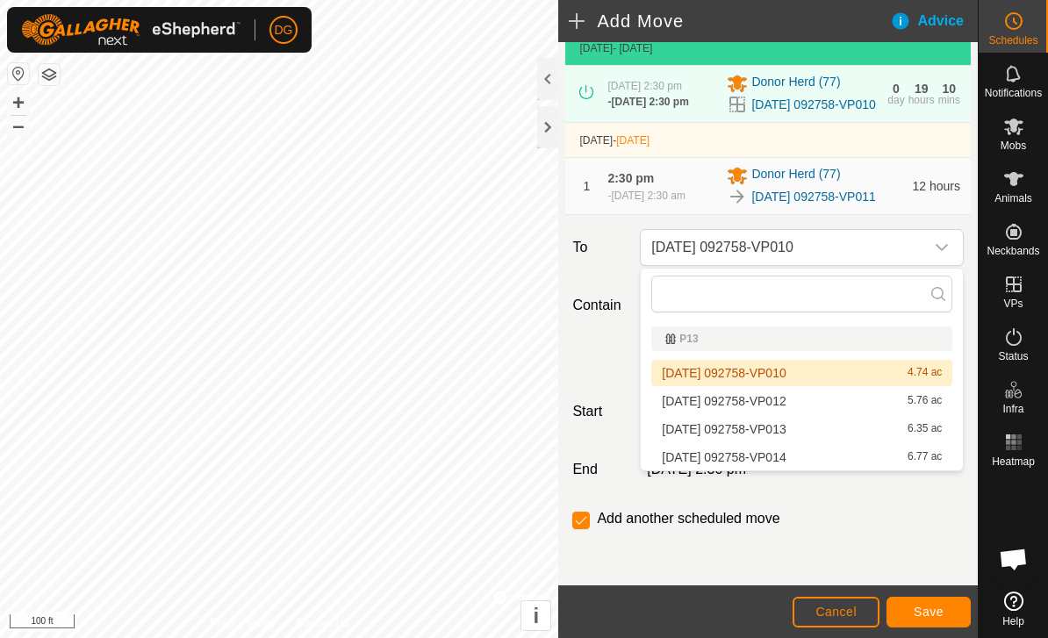
click at [758, 403] on span "[DATE] 092758-VP012" at bounding box center [724, 401] width 124 height 12
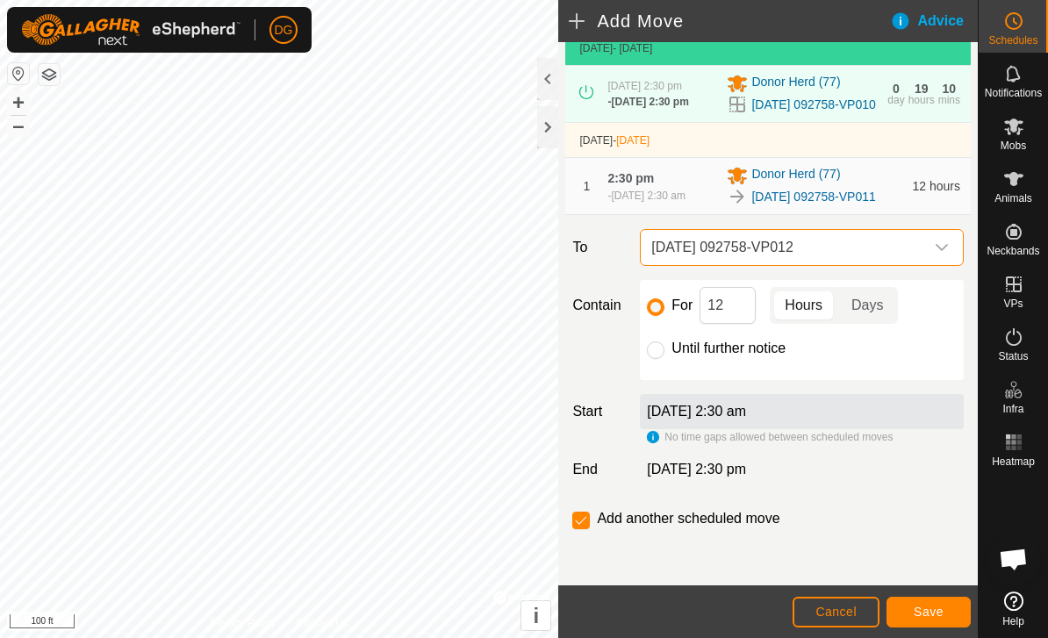
click at [931, 617] on span "Save" at bounding box center [928, 612] width 30 height 14
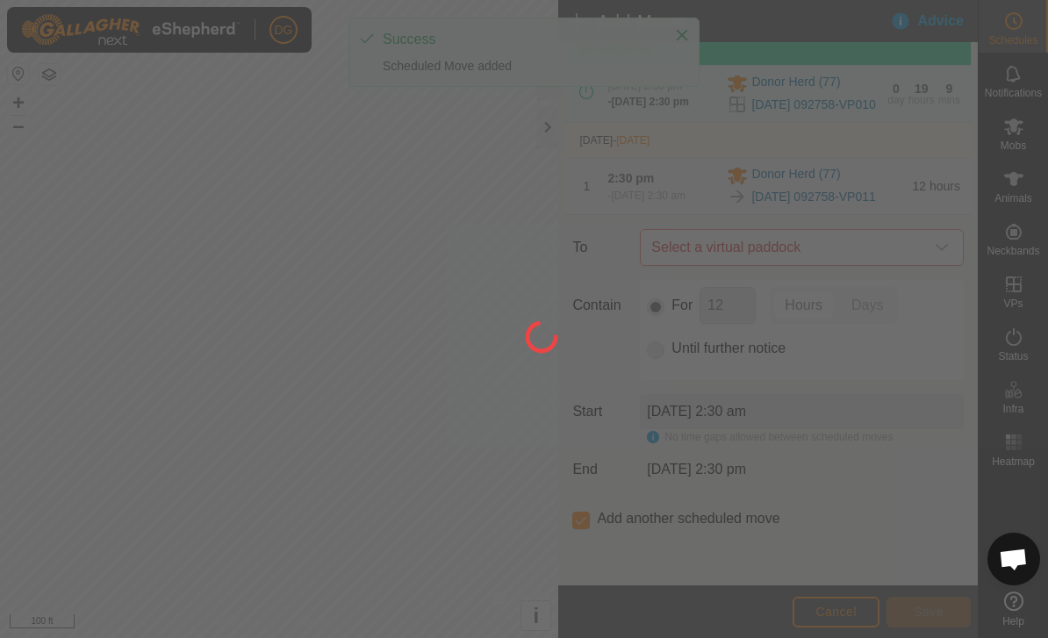
scroll to position [123, 0]
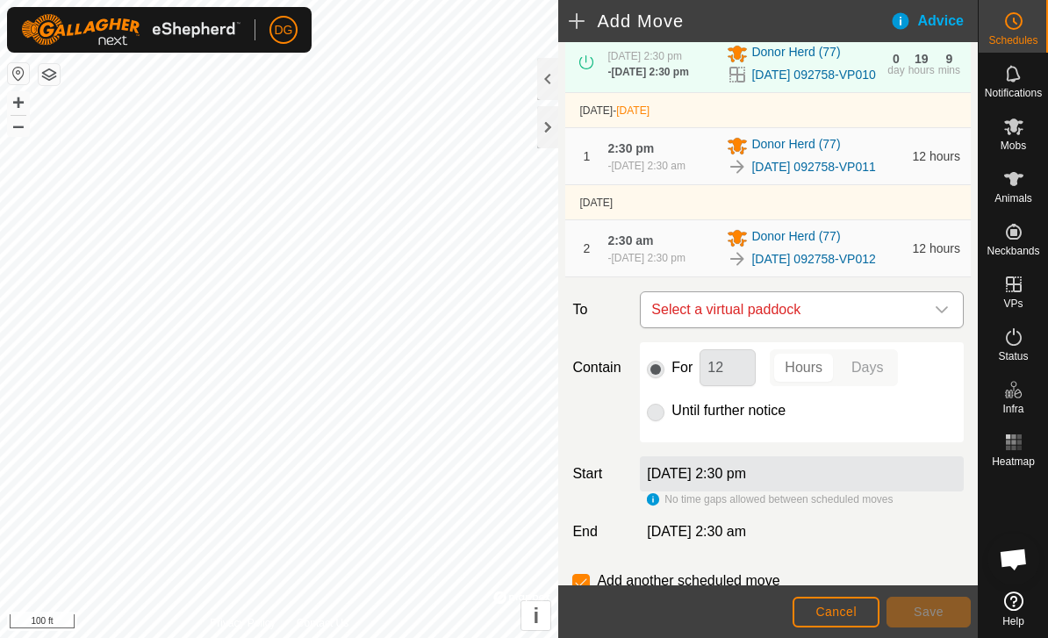
click at [796, 327] on span "Select a virtual paddock" at bounding box center [784, 309] width 280 height 35
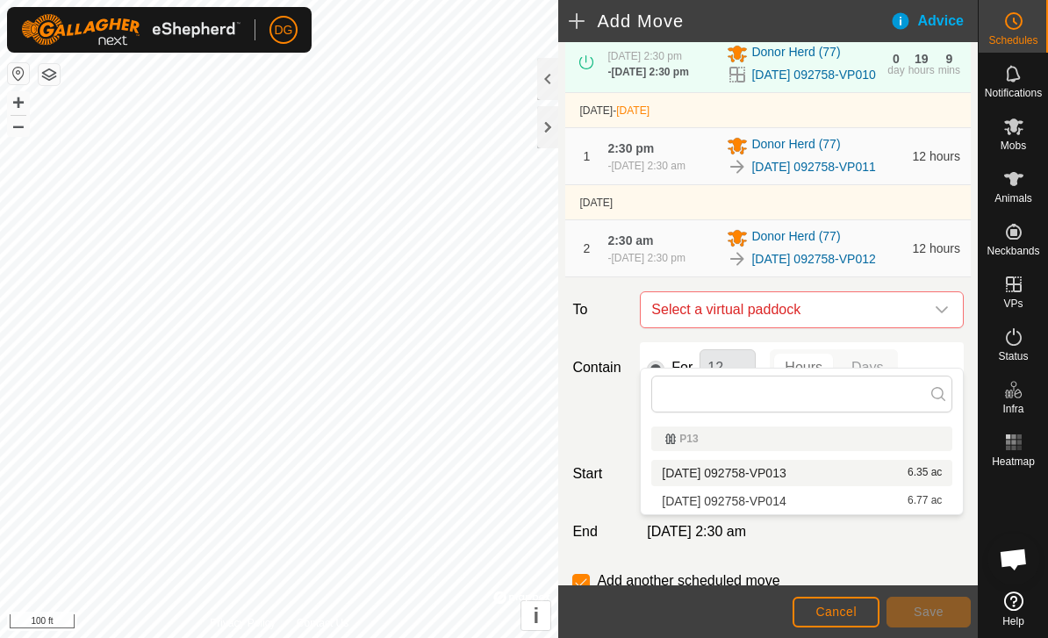
click at [756, 473] on span "[DATE] 092758-VP013" at bounding box center [724, 473] width 124 height 12
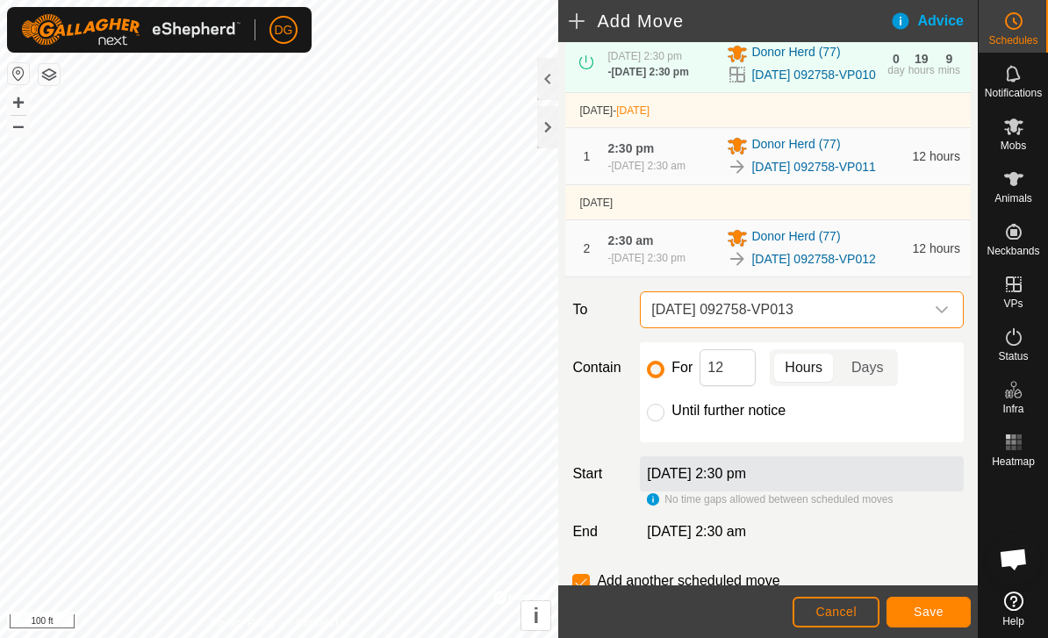
click at [929, 615] on span "Save" at bounding box center [928, 612] width 30 height 14
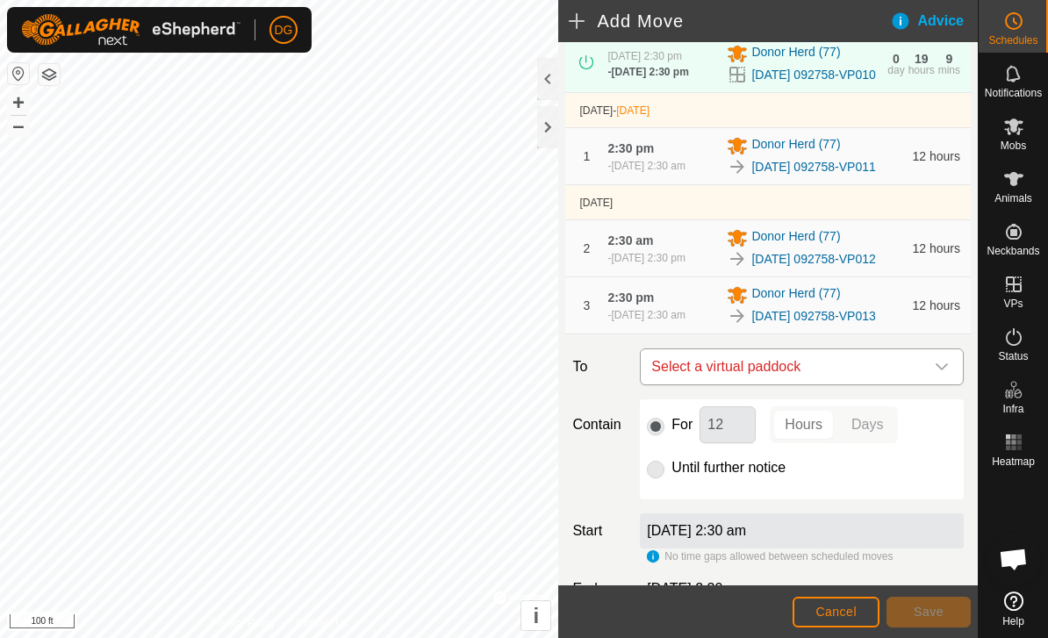
click at [773, 384] on span "Select a virtual paddock" at bounding box center [784, 366] width 280 height 35
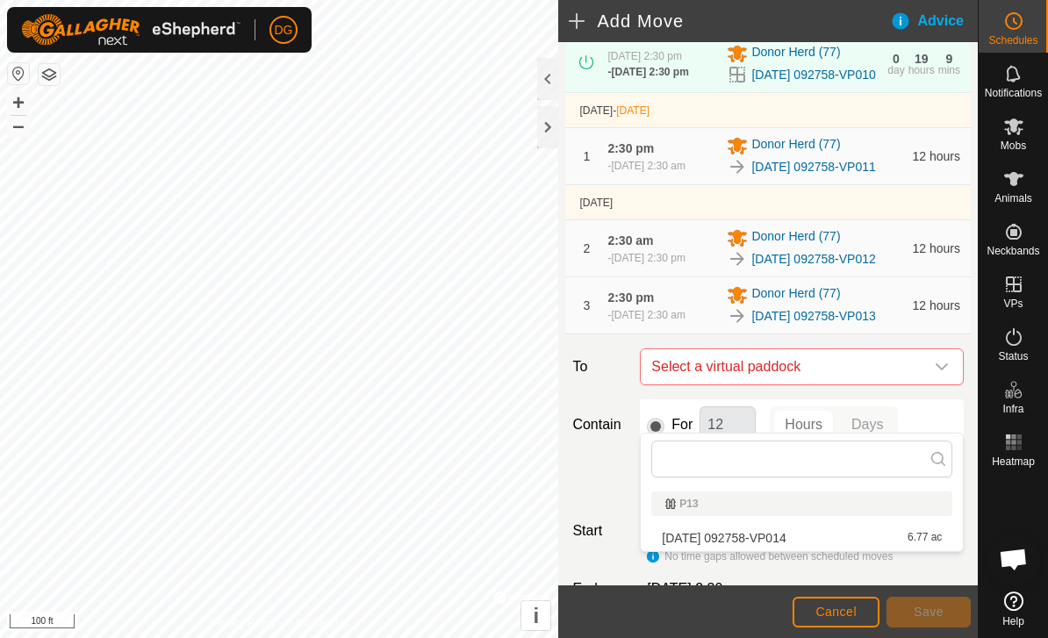
click at [776, 533] on span "[DATE] 092758-VP014" at bounding box center [724, 538] width 124 height 12
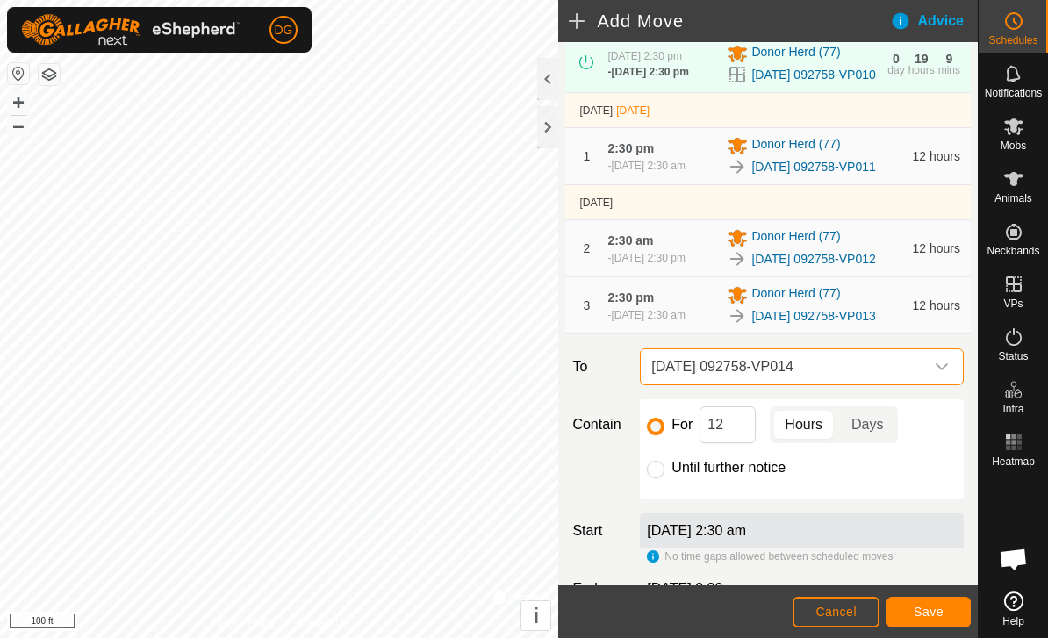
click at [928, 611] on span "Save" at bounding box center [928, 612] width 30 height 14
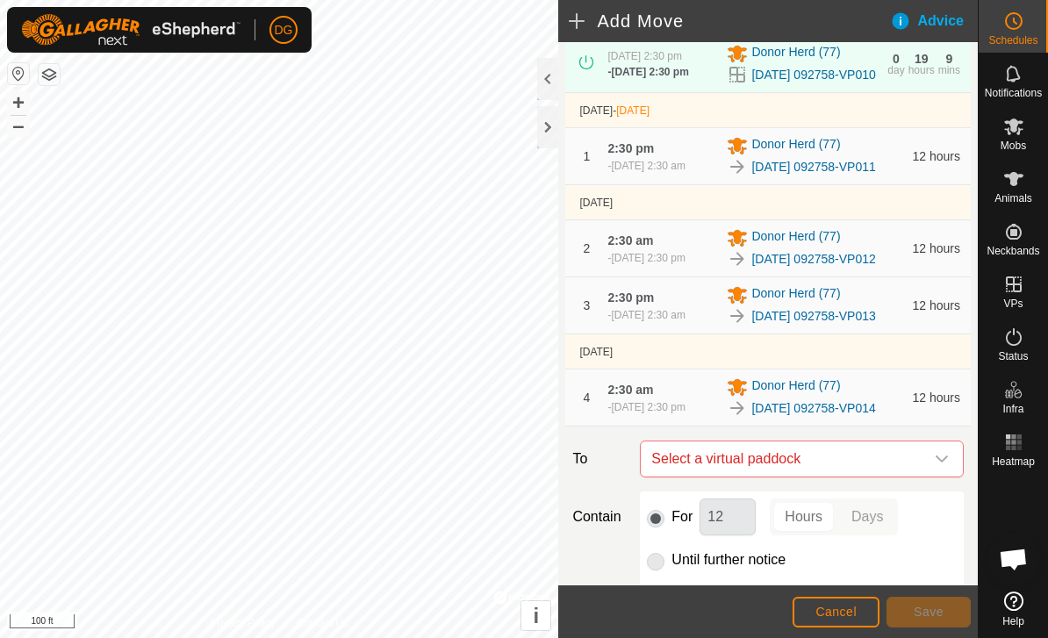
click at [833, 605] on span "Cancel" at bounding box center [835, 612] width 41 height 14
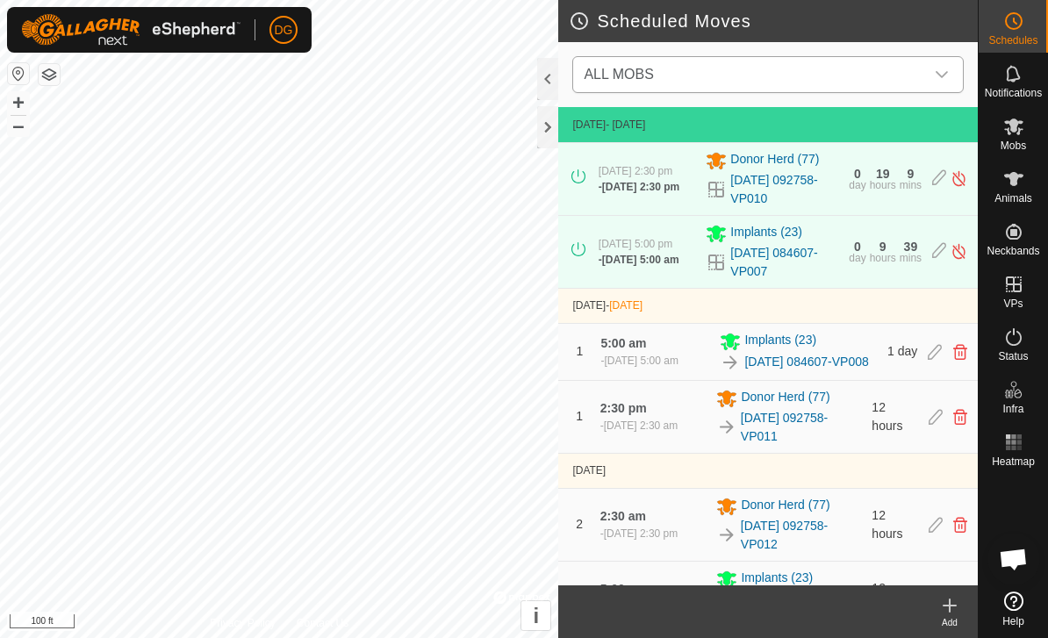
click at [898, 76] on span "ALL MOBS" at bounding box center [749, 74] width 347 height 35
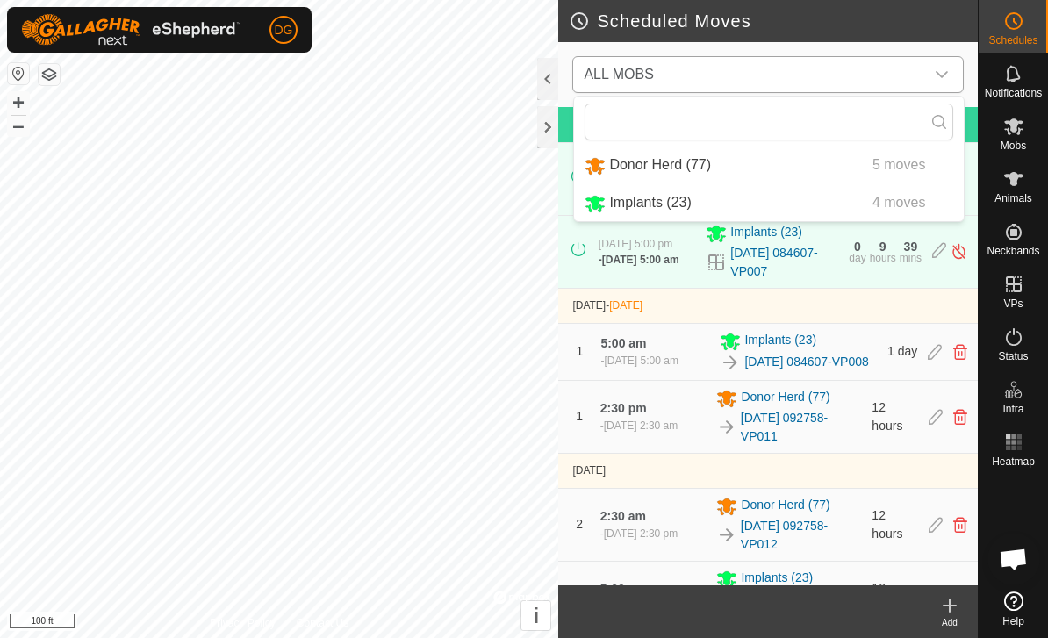
click at [852, 171] on div "Donor Herd (77) 5 moves" at bounding box center [768, 165] width 369 height 22
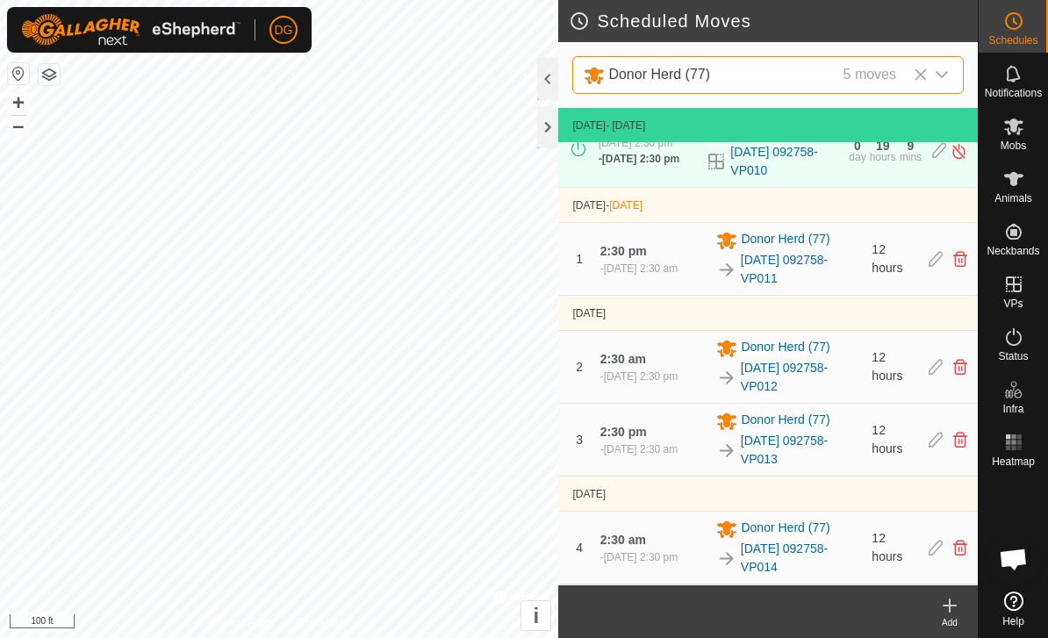
scroll to position [34, 0]
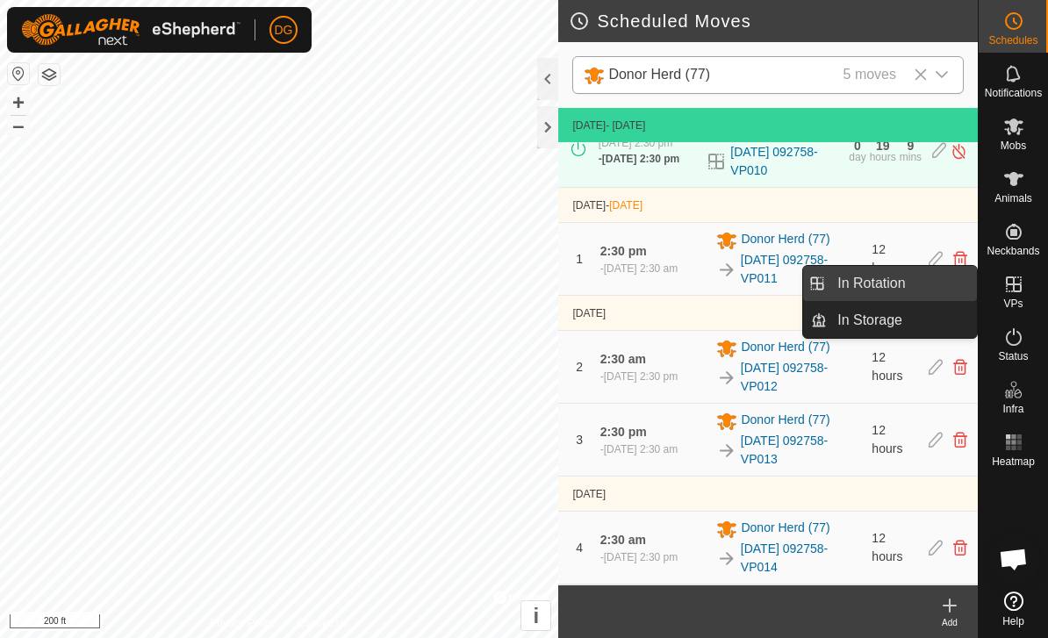
click at [900, 283] on span "In Rotation" at bounding box center [871, 283] width 68 height 21
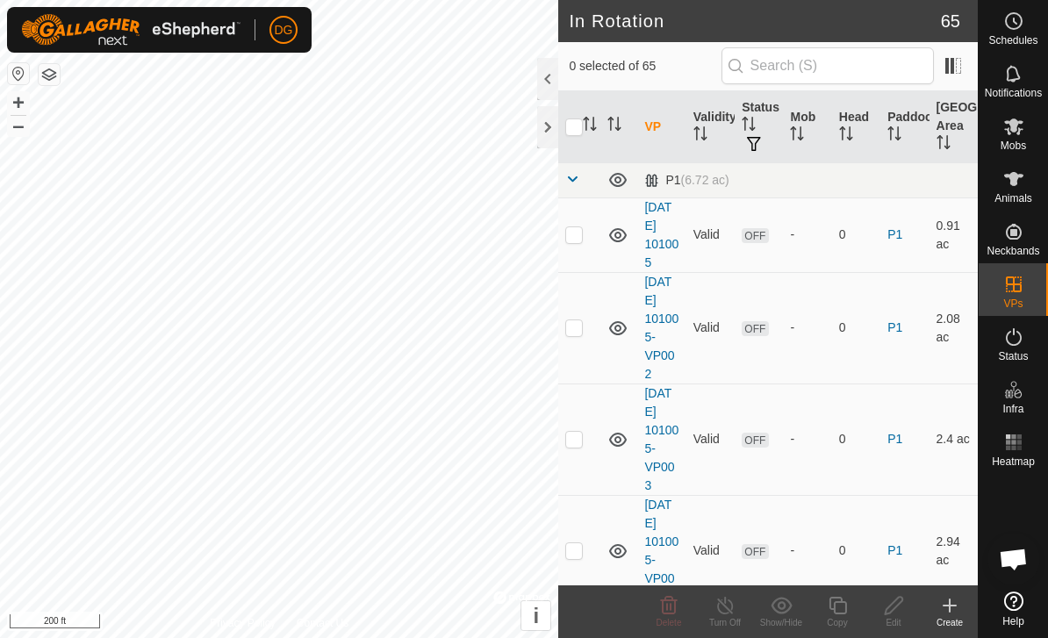
click at [953, 610] on icon at bounding box center [949, 605] width 21 height 21
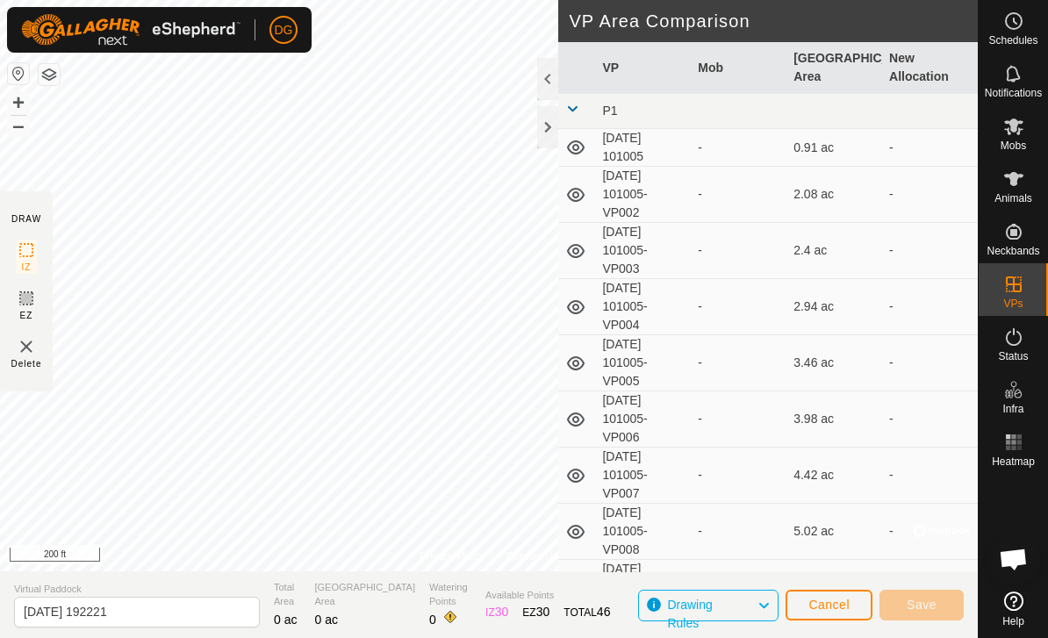
click at [832, 602] on span "Cancel" at bounding box center [828, 605] width 41 height 14
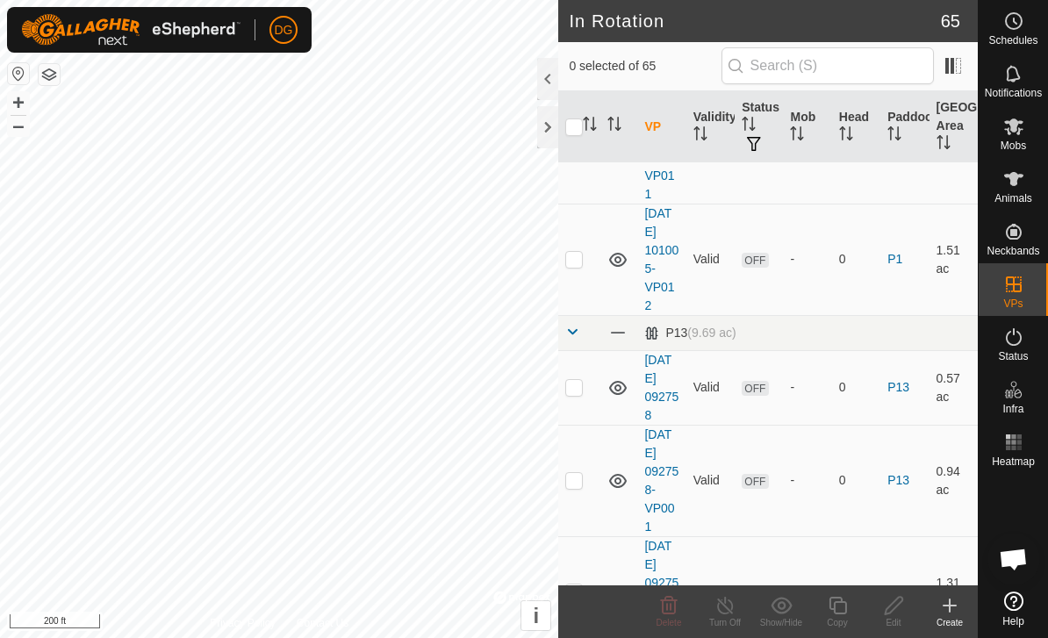
scroll to position [1148, 0]
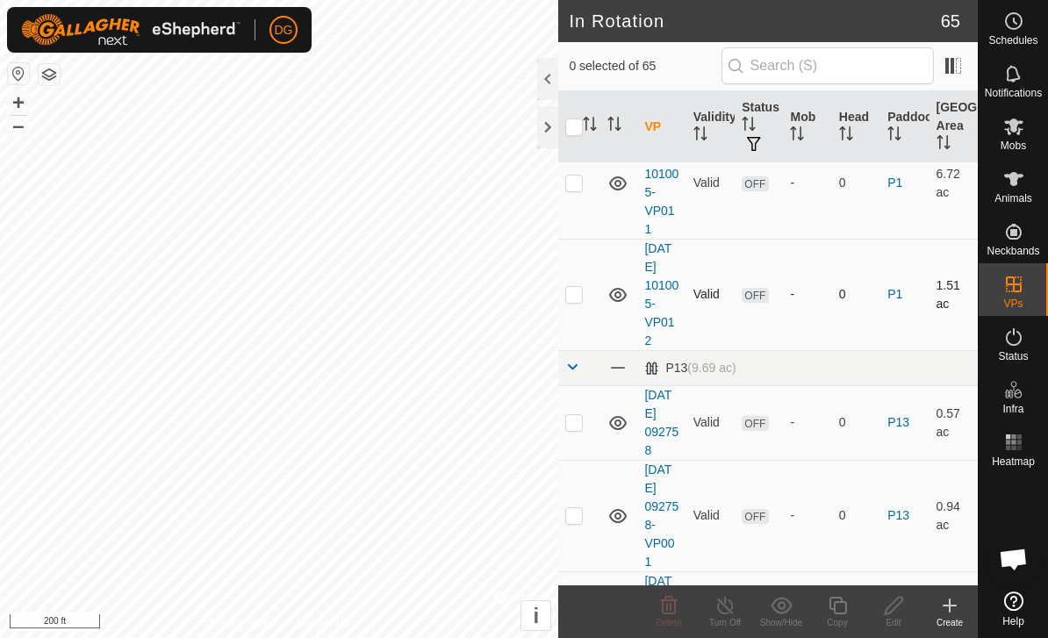
click at [570, 290] on p-checkbox at bounding box center [574, 294] width 18 height 14
click at [579, 295] on p-checkbox at bounding box center [574, 294] width 18 height 14
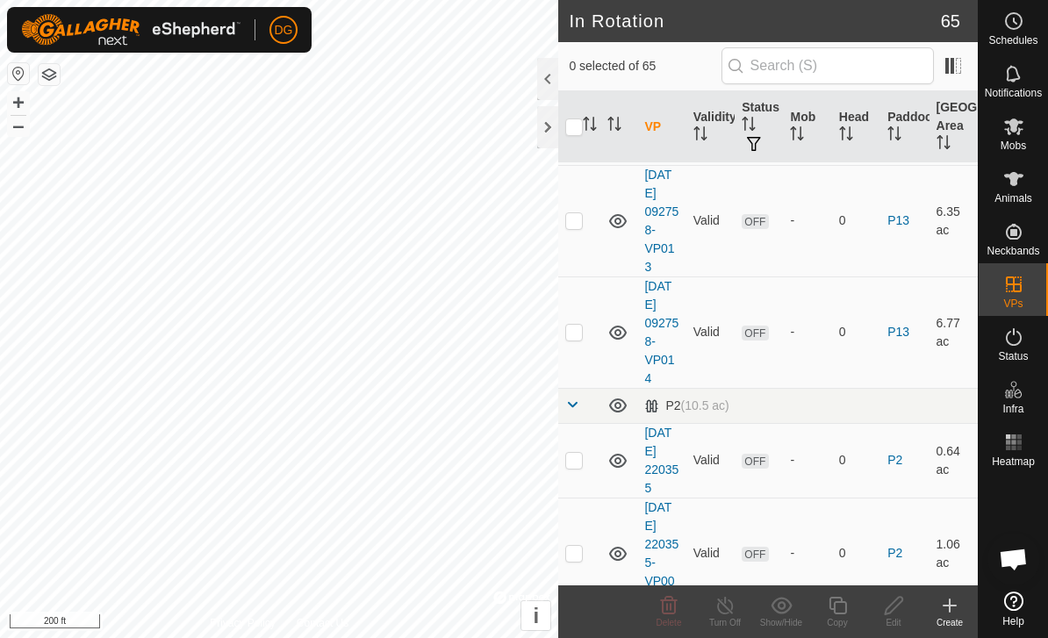
scroll to position [2779, 0]
click at [579, 340] on td at bounding box center [579, 332] width 42 height 111
click at [839, 603] on icon at bounding box center [838, 605] width 22 height 21
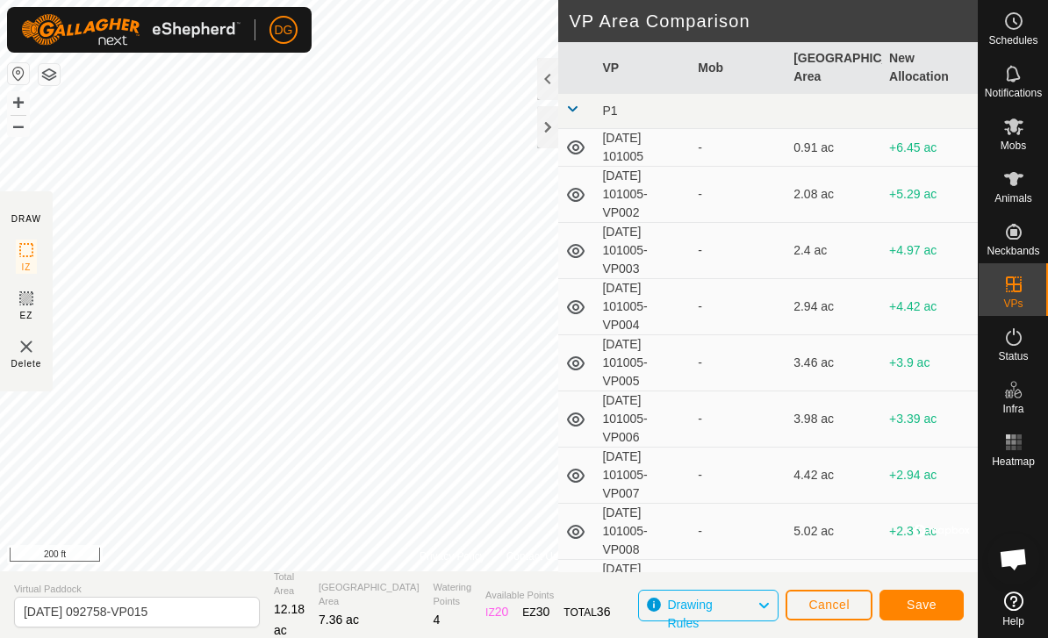
click at [920, 605] on span "Save" at bounding box center [921, 605] width 30 height 14
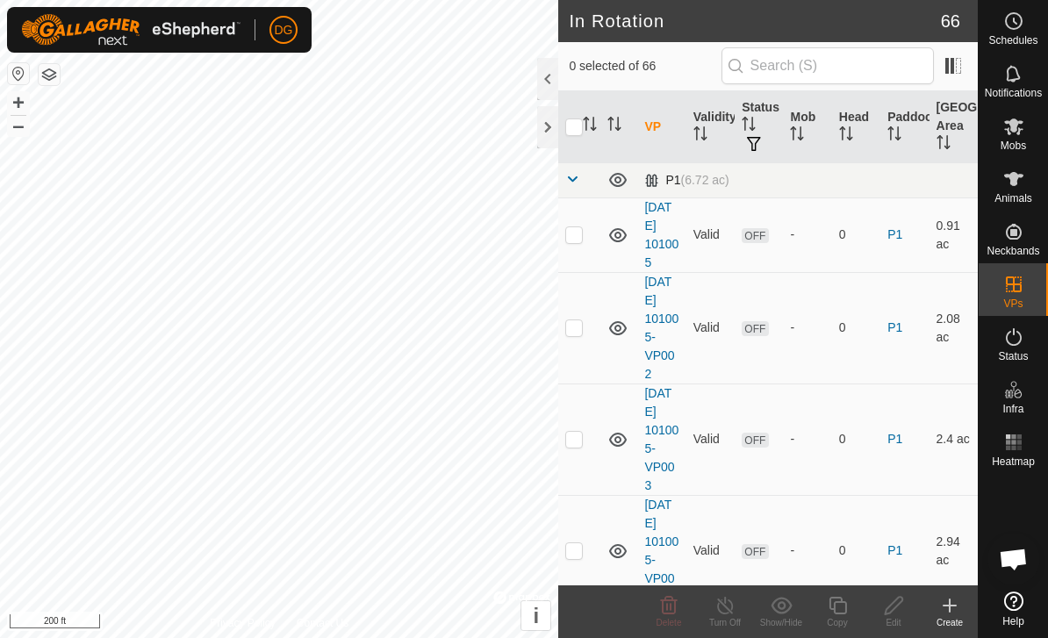
click at [571, 175] on span at bounding box center [572, 179] width 14 height 14
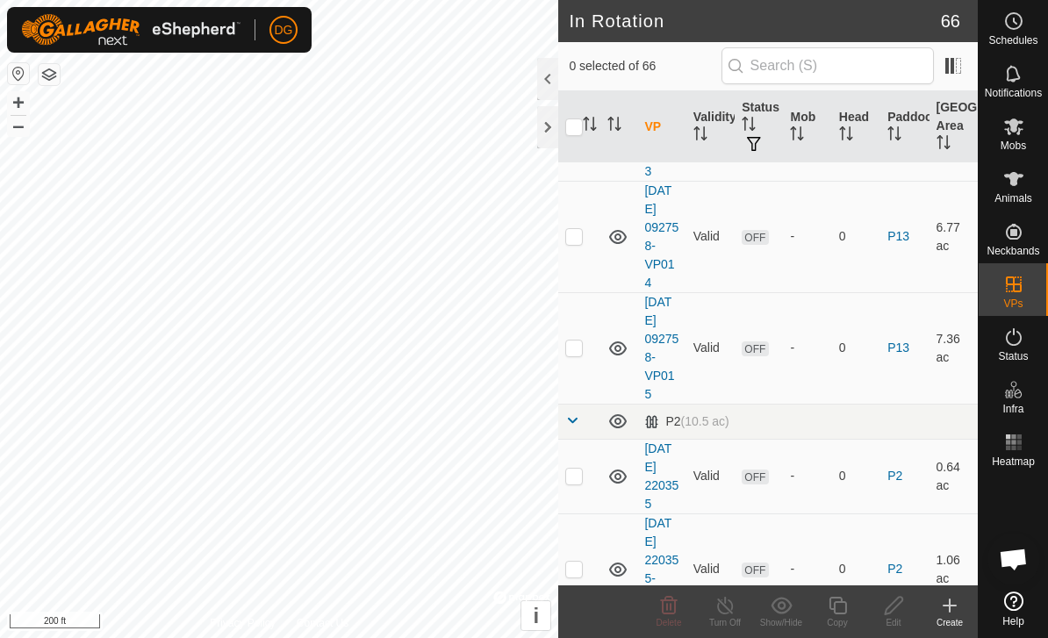
scroll to position [1569, 0]
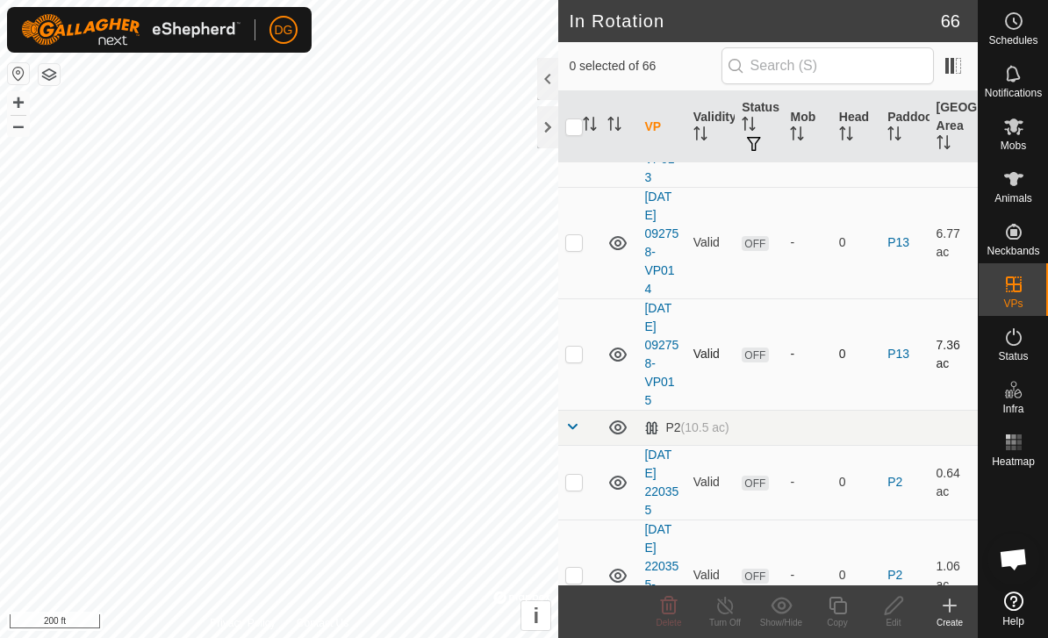
click at [584, 354] on td at bounding box center [579, 353] width 42 height 111
click at [834, 603] on icon at bounding box center [837, 606] width 18 height 18
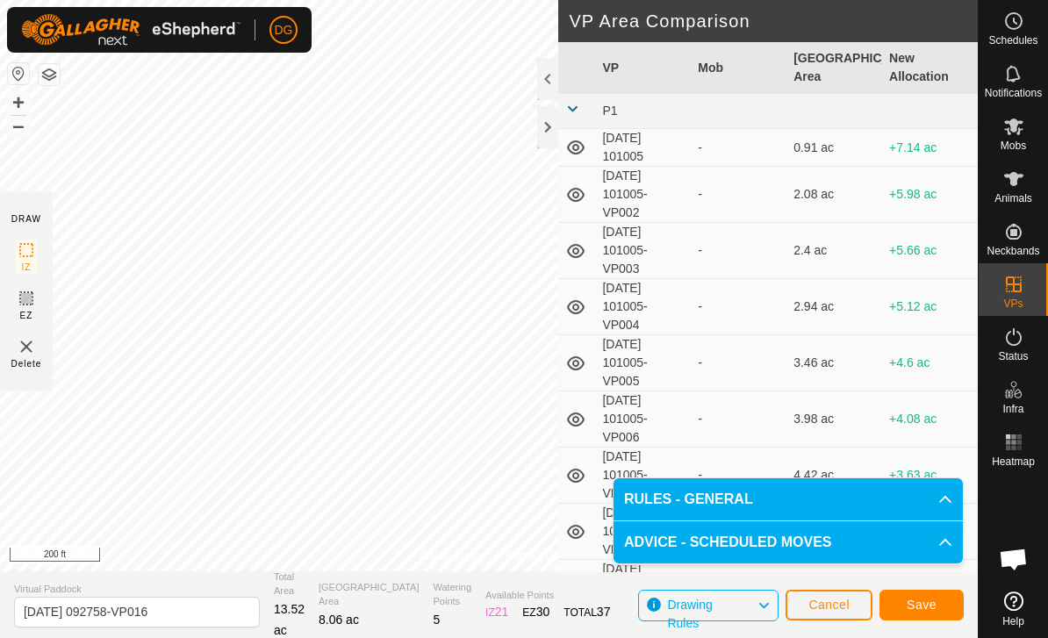
click at [922, 598] on span "Save" at bounding box center [921, 605] width 30 height 14
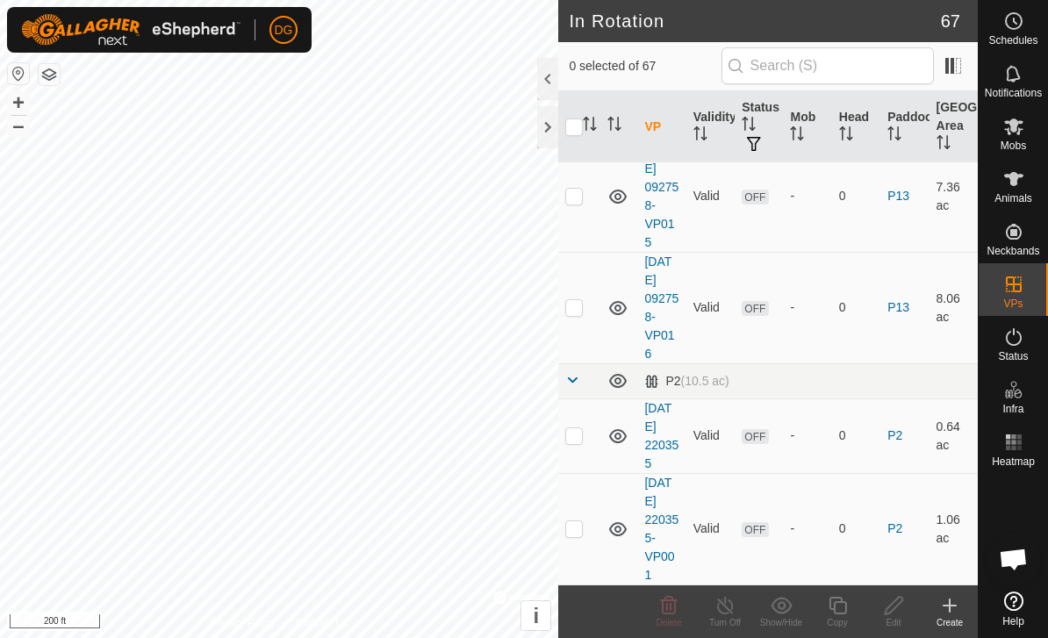
scroll to position [3028, 0]
click at [581, 307] on p-checkbox at bounding box center [574, 306] width 18 height 14
click at [835, 609] on icon at bounding box center [838, 605] width 22 height 21
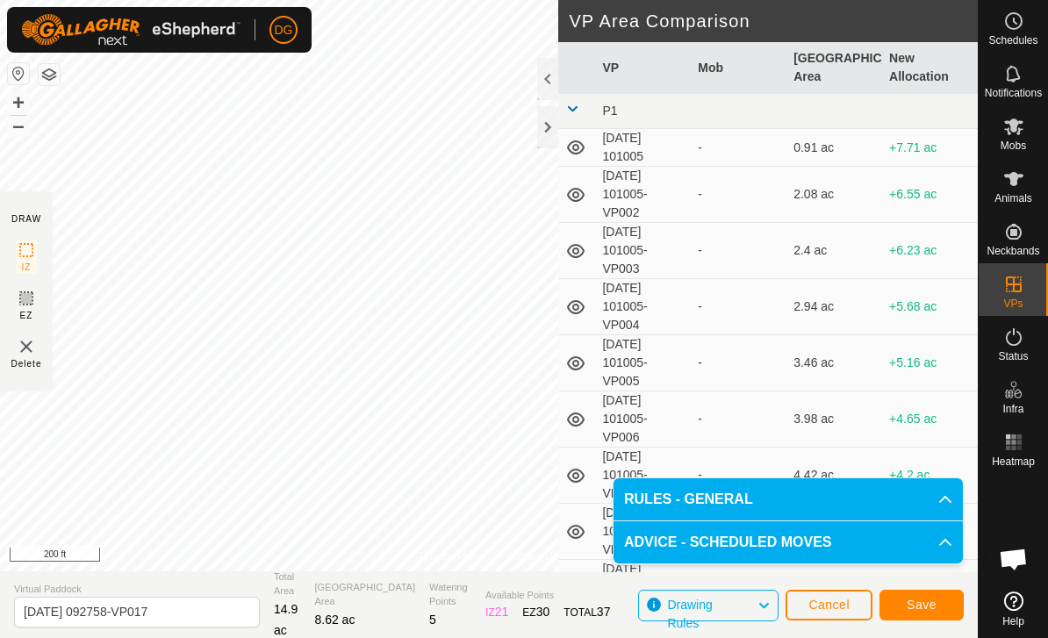
click at [928, 600] on span "Save" at bounding box center [921, 605] width 30 height 14
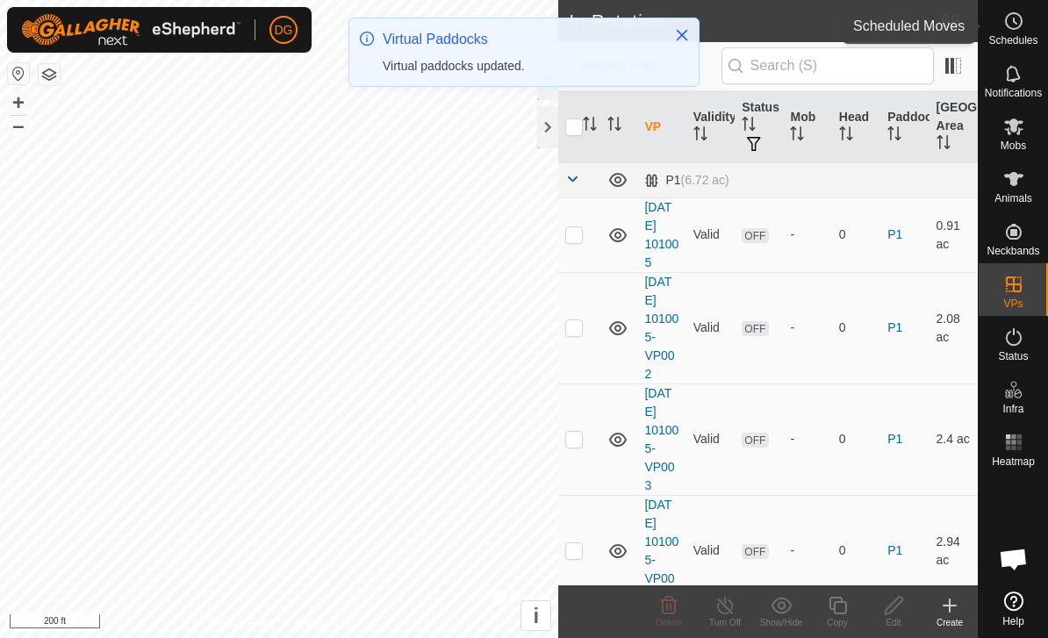
click at [1011, 31] on icon at bounding box center [1013, 21] width 21 height 21
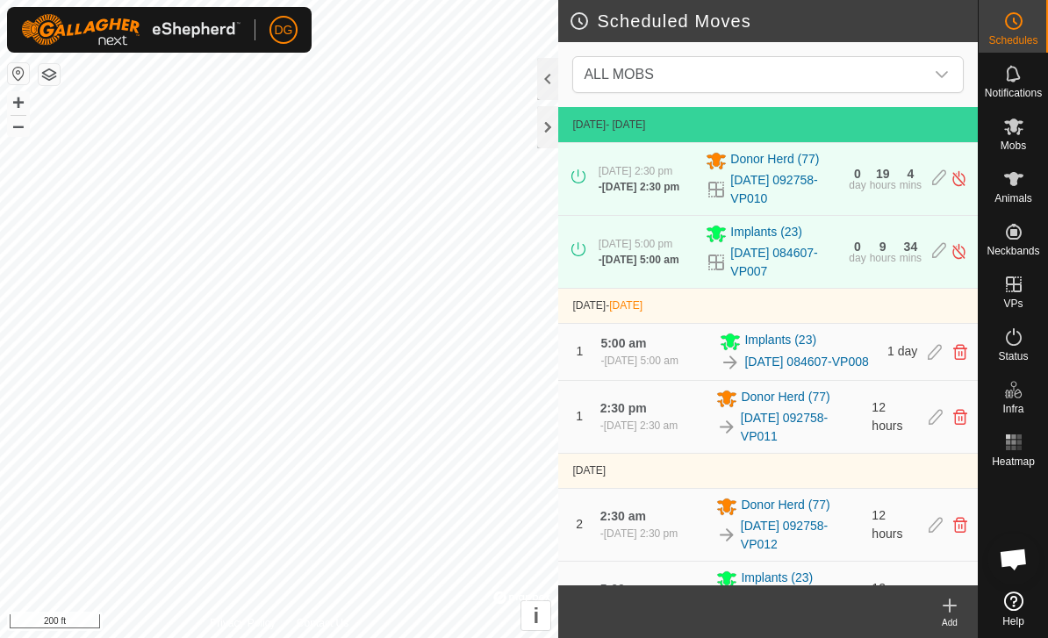
click at [952, 605] on icon at bounding box center [949, 605] width 12 height 0
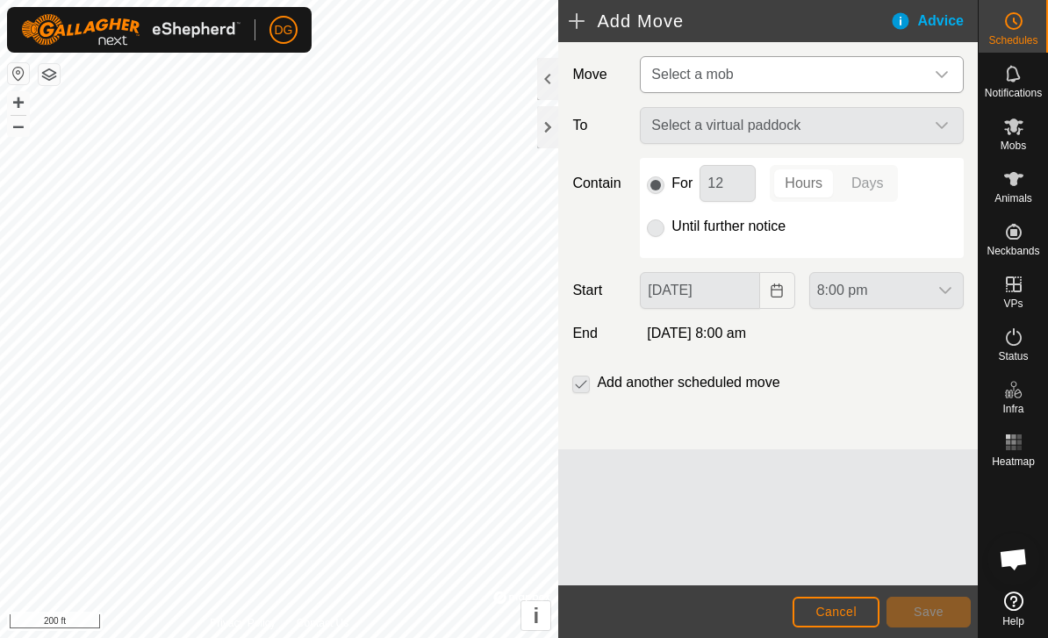
click at [885, 81] on span "Select a mob" at bounding box center [784, 74] width 280 height 35
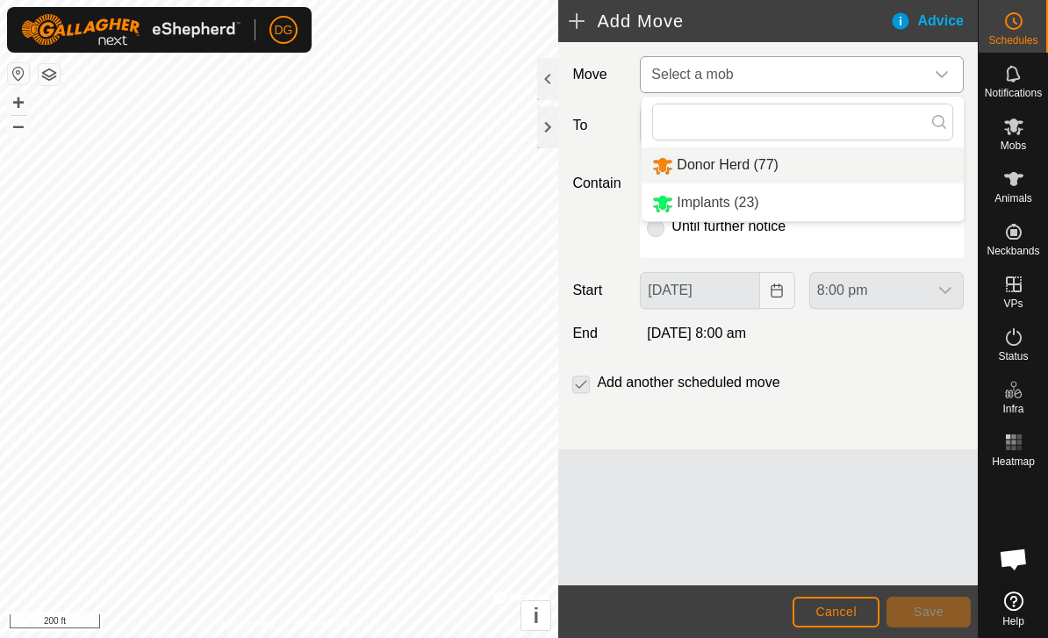
click at [841, 162] on li "Donor Herd (77)" at bounding box center [802, 165] width 322 height 36
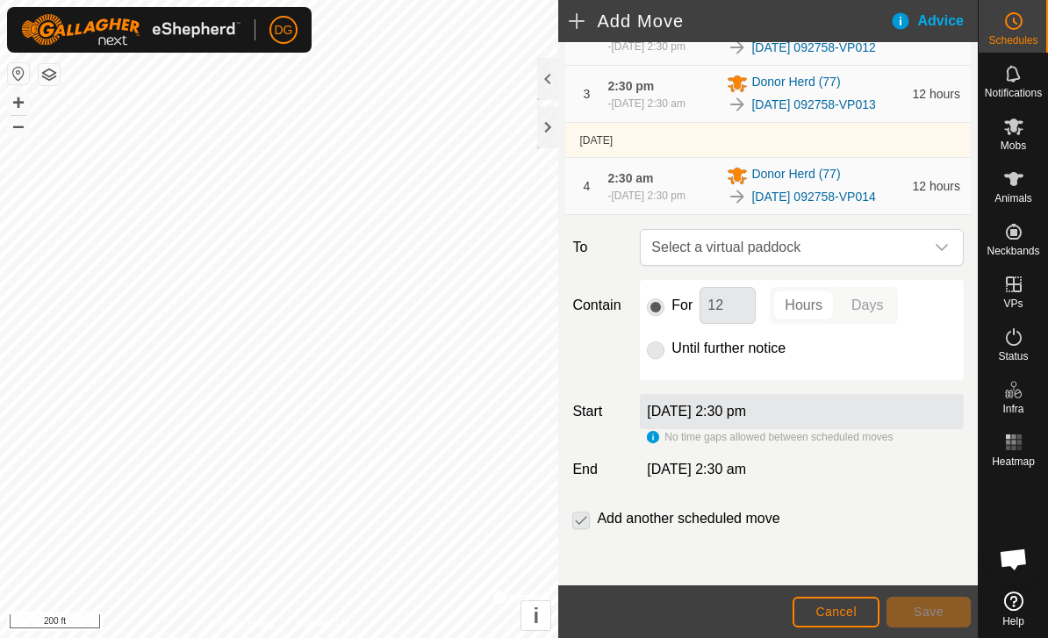
scroll to position [389, 0]
click at [787, 250] on span "Select a virtual paddock" at bounding box center [784, 247] width 280 height 35
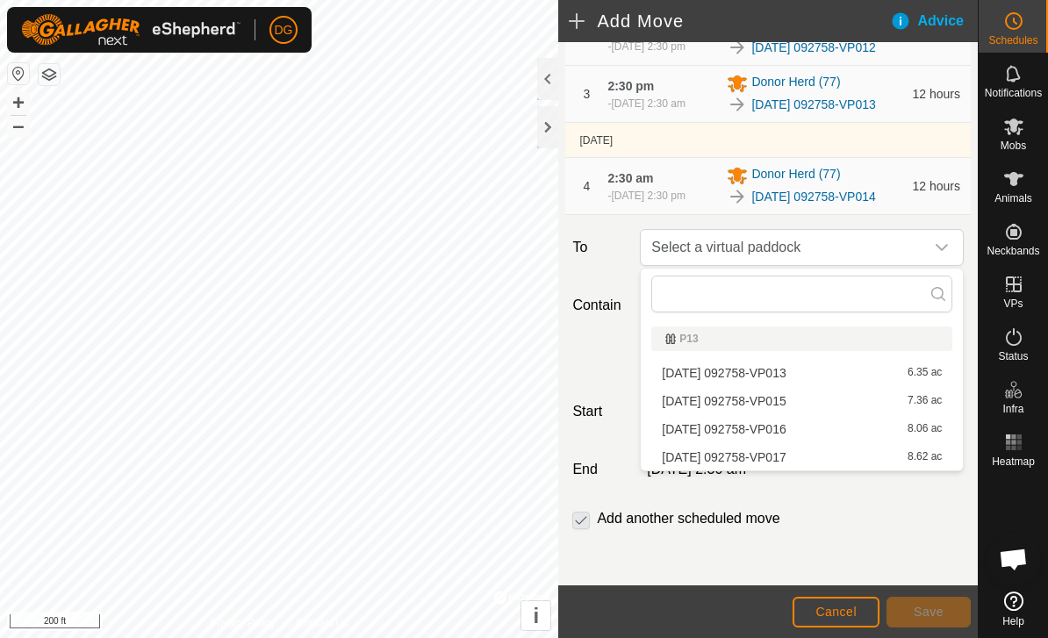
click at [759, 375] on span "[DATE] 092758-VP013" at bounding box center [724, 373] width 124 height 12
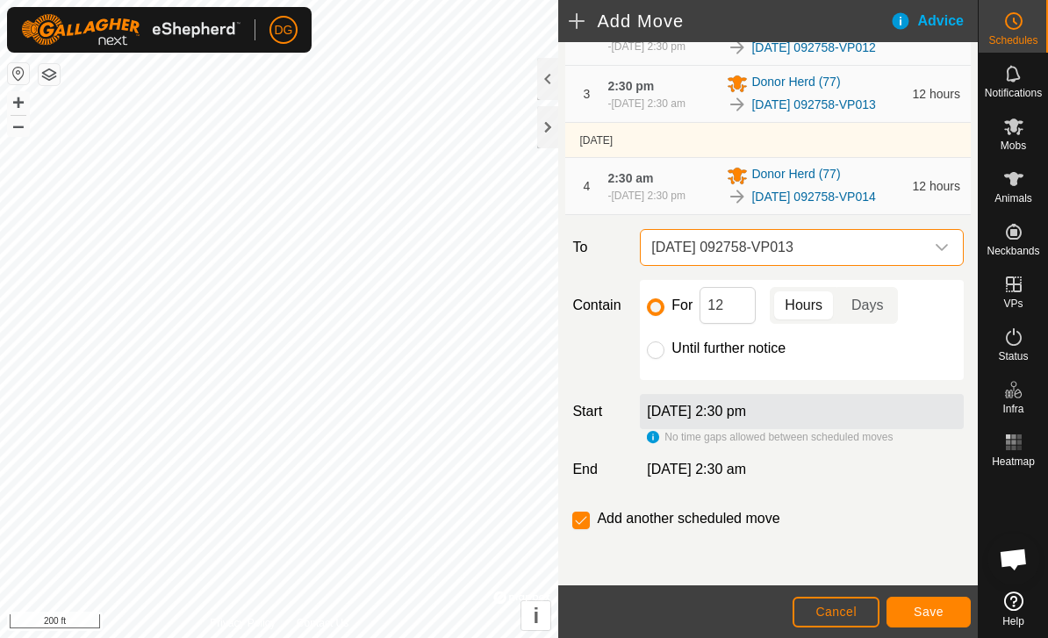
click at [790, 242] on span "[DATE] 092758-VP013" at bounding box center [784, 247] width 280 height 35
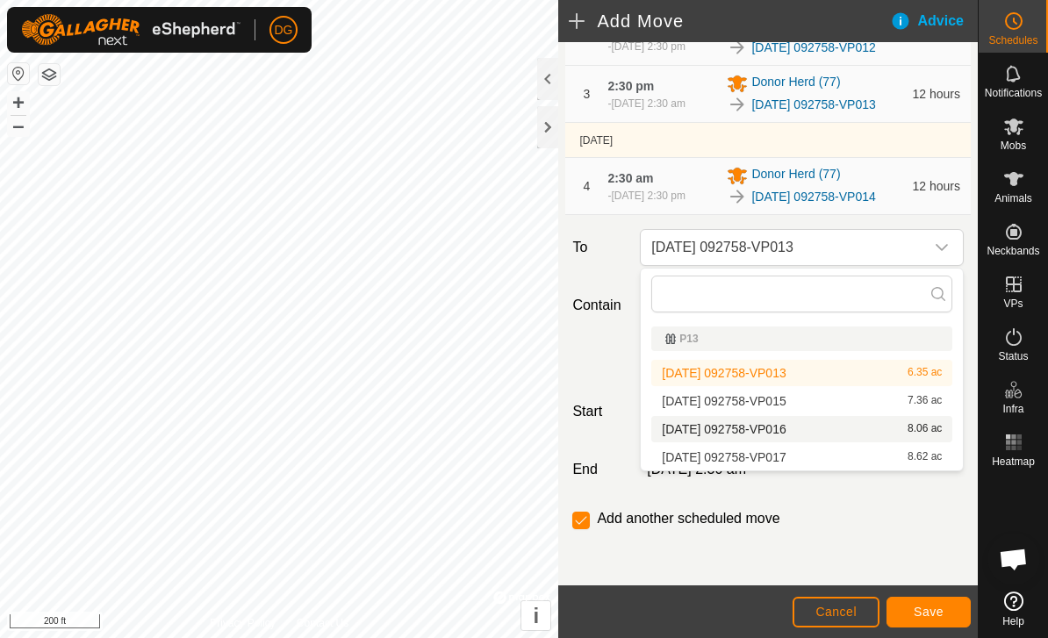
click at [748, 426] on span "[DATE] 092758-VP016" at bounding box center [724, 429] width 124 height 12
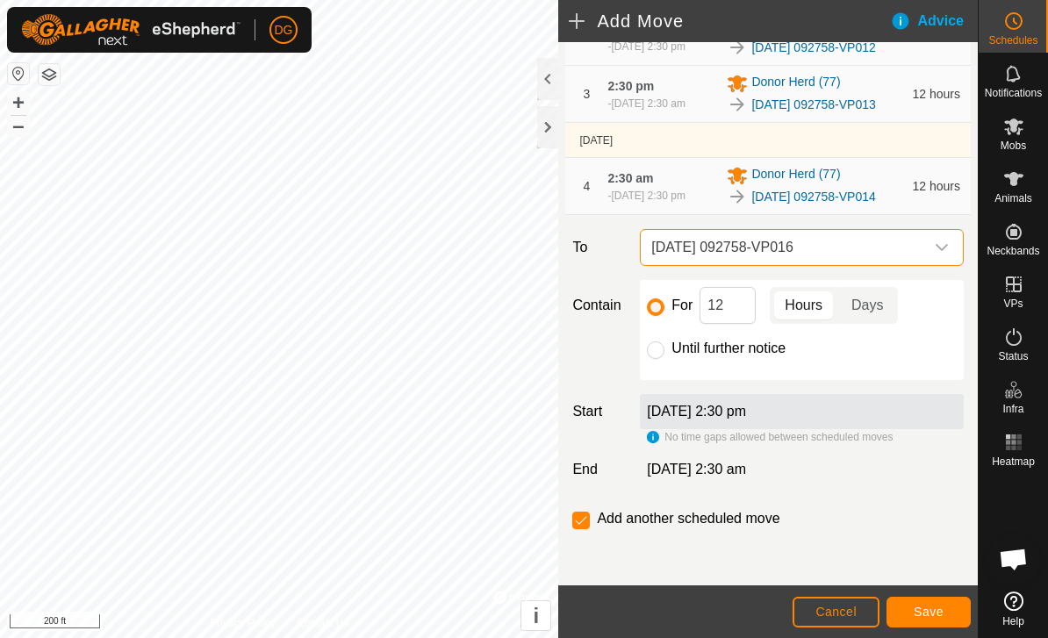
click at [800, 245] on span "[DATE] 092758-VP016" at bounding box center [784, 247] width 280 height 35
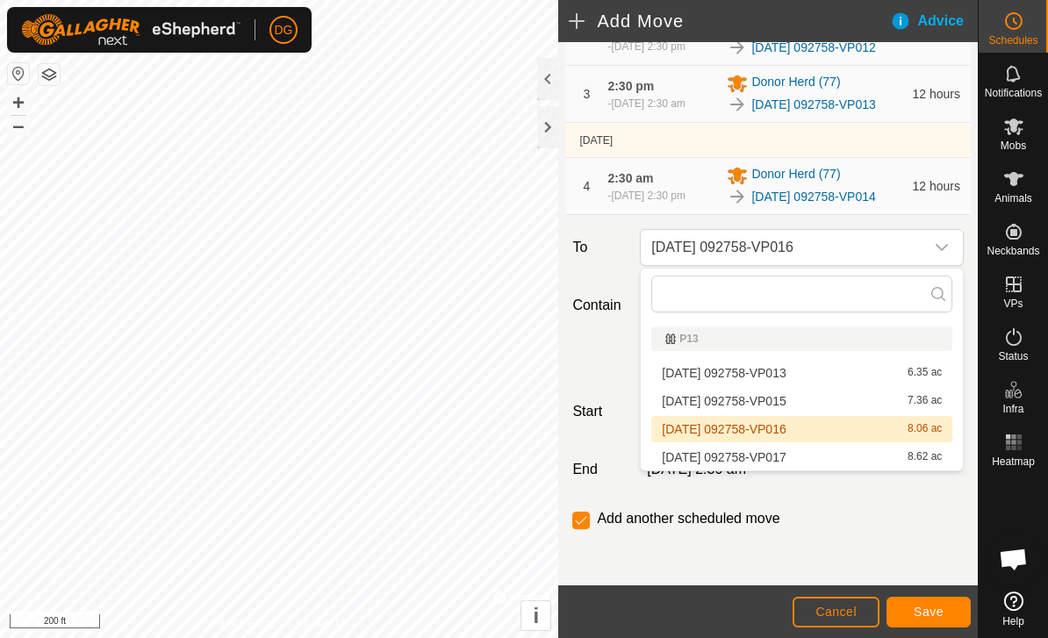
click at [758, 399] on span "[DATE] 092758-VP015" at bounding box center [724, 401] width 124 height 12
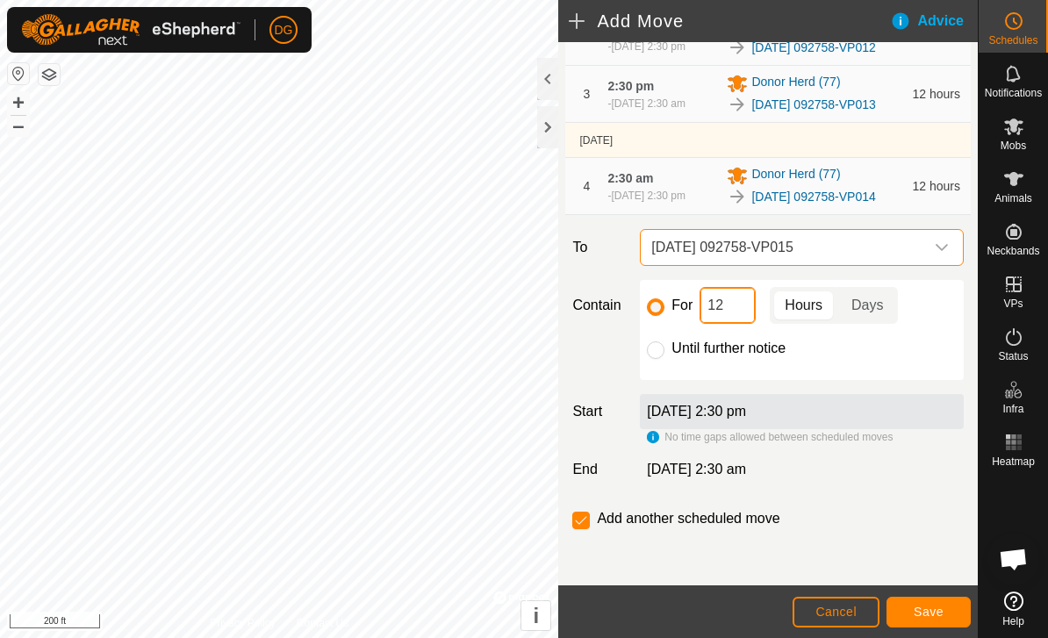
click at [730, 304] on input "12" at bounding box center [727, 305] width 56 height 37
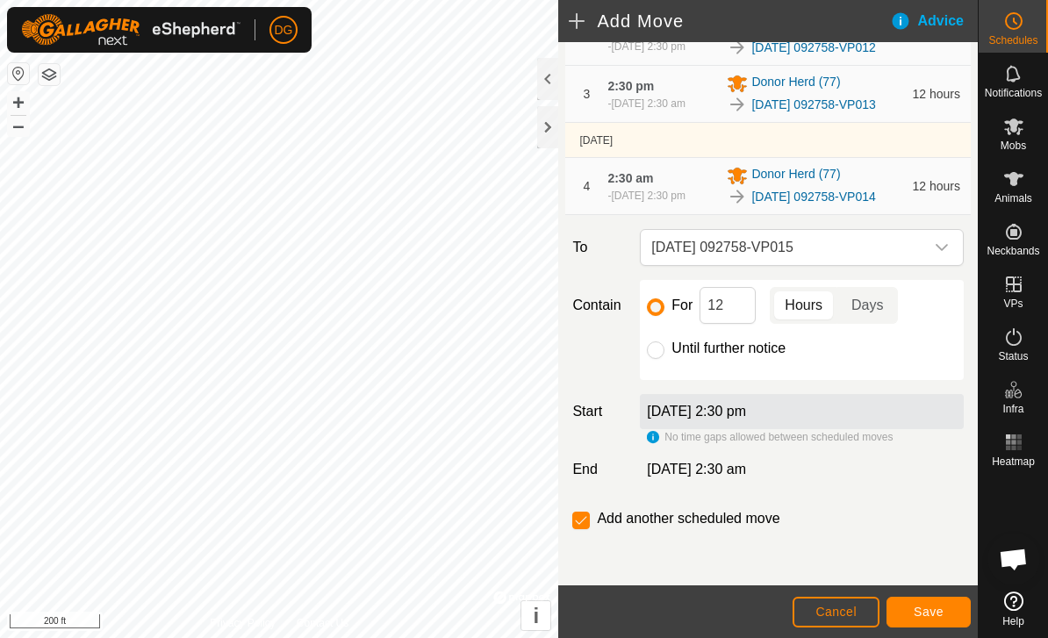
click at [928, 605] on span "Save" at bounding box center [928, 612] width 30 height 14
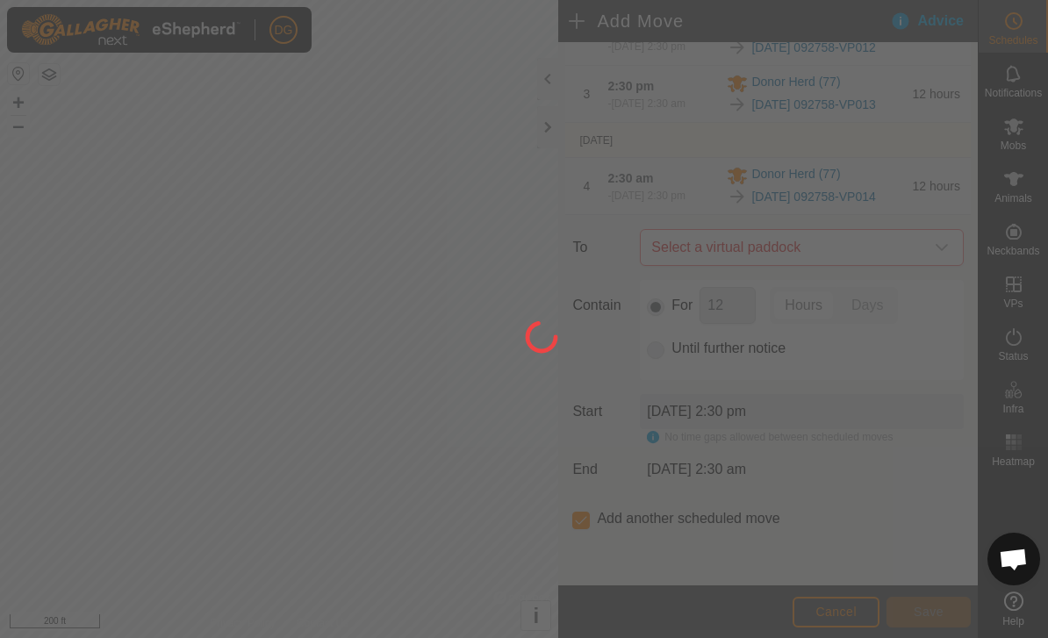
scroll to position [388, 0]
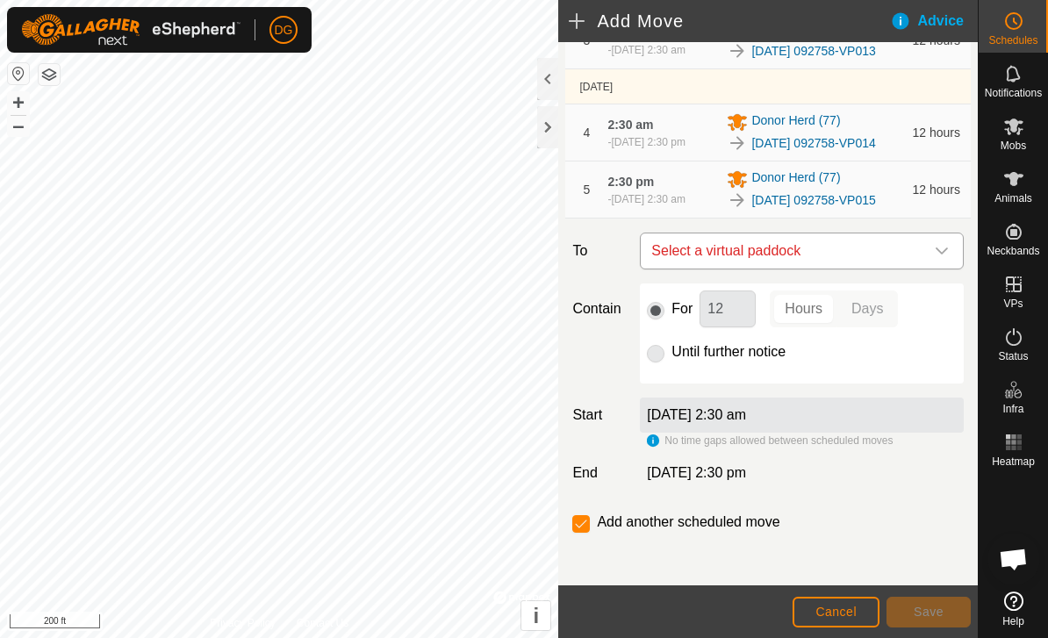
click at [790, 268] on span "Select a virtual paddock" at bounding box center [784, 250] width 280 height 35
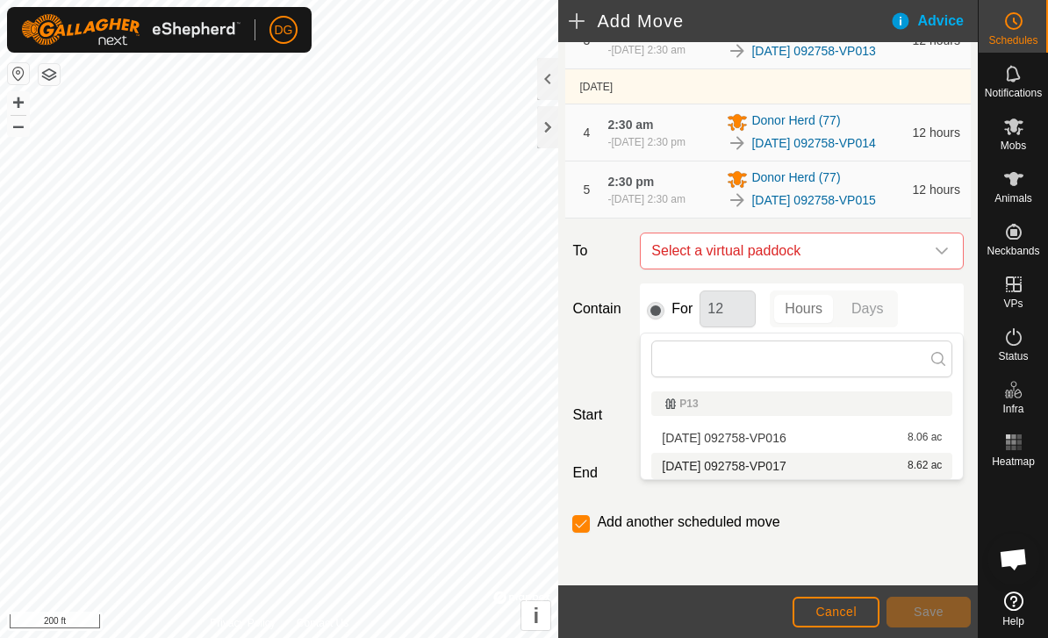
click at [741, 469] on span "[DATE] 092758-VP017" at bounding box center [724, 466] width 124 height 12
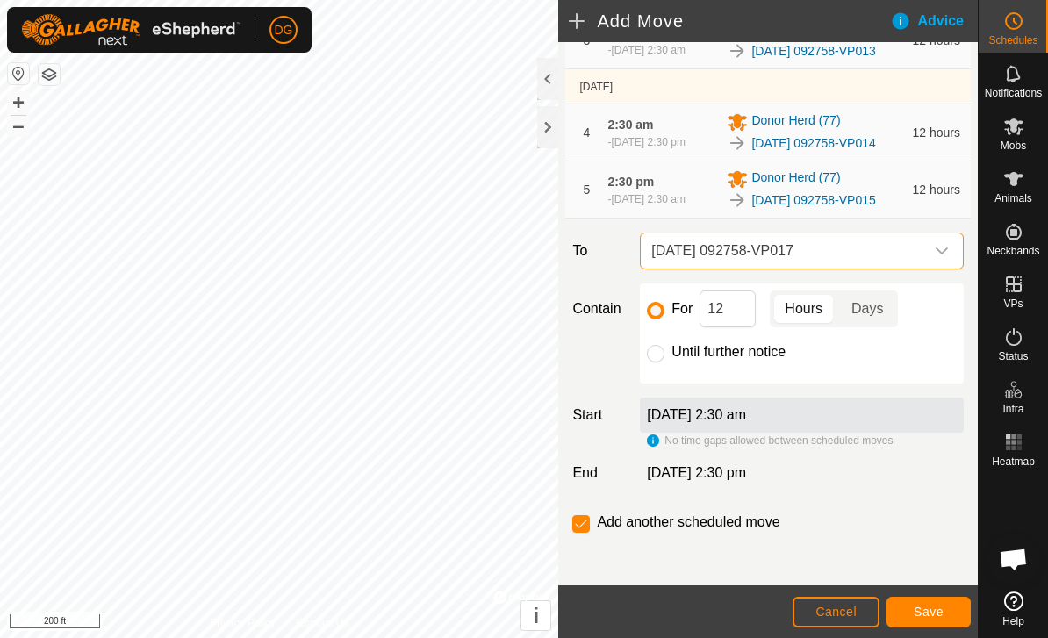
click at [769, 268] on span "[DATE] 092758-VP017" at bounding box center [784, 250] width 280 height 35
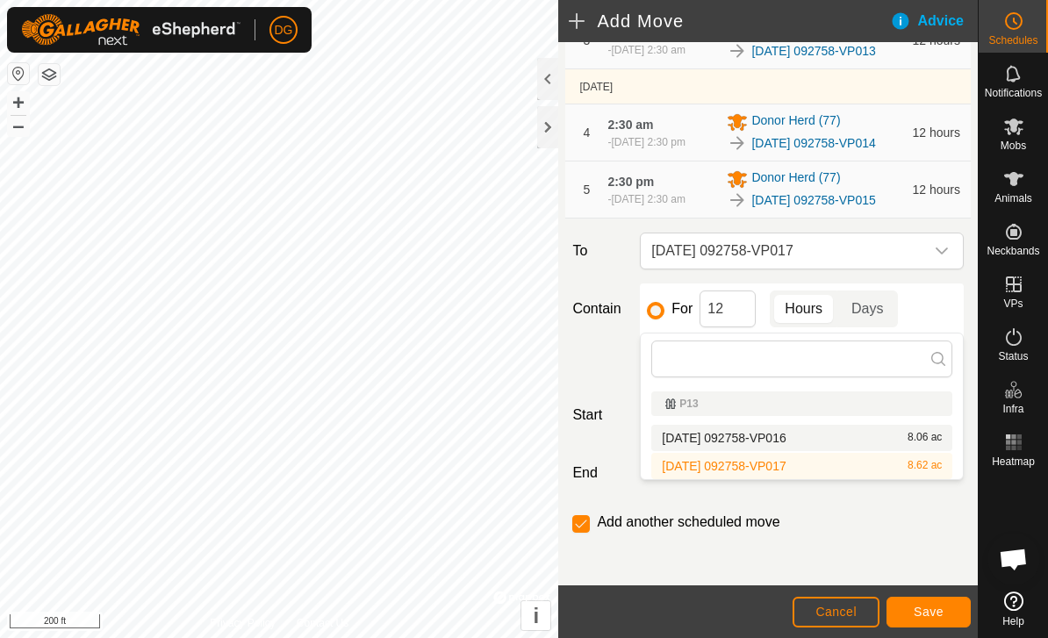
click at [755, 441] on span "[DATE] 092758-VP016" at bounding box center [724, 438] width 124 height 12
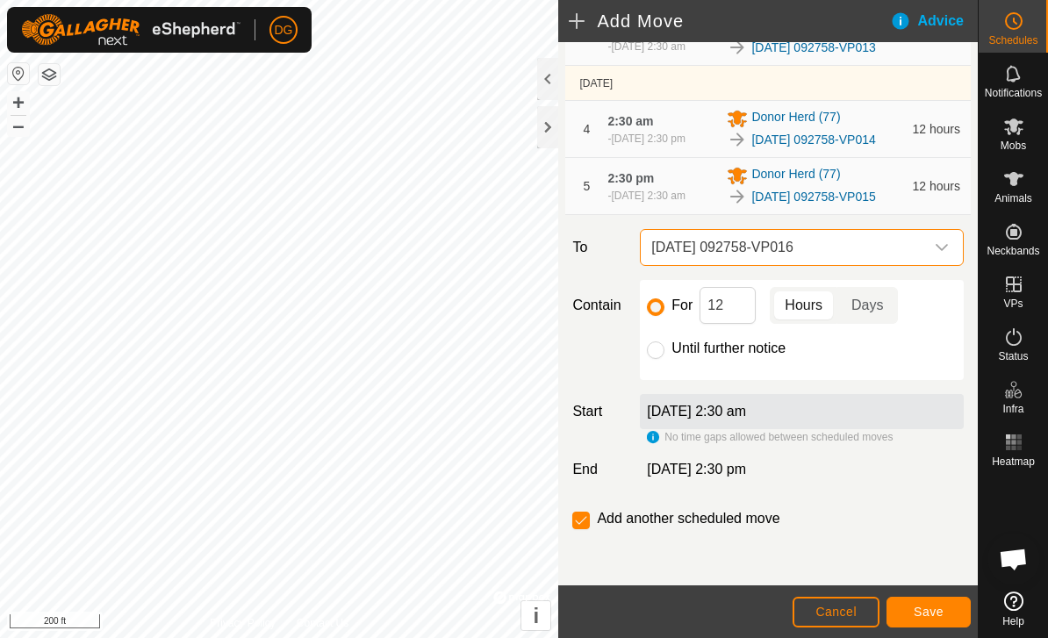
scroll to position [453, 0]
click at [736, 306] on input "12" at bounding box center [727, 305] width 56 height 37
click at [927, 610] on span "Save" at bounding box center [928, 612] width 30 height 14
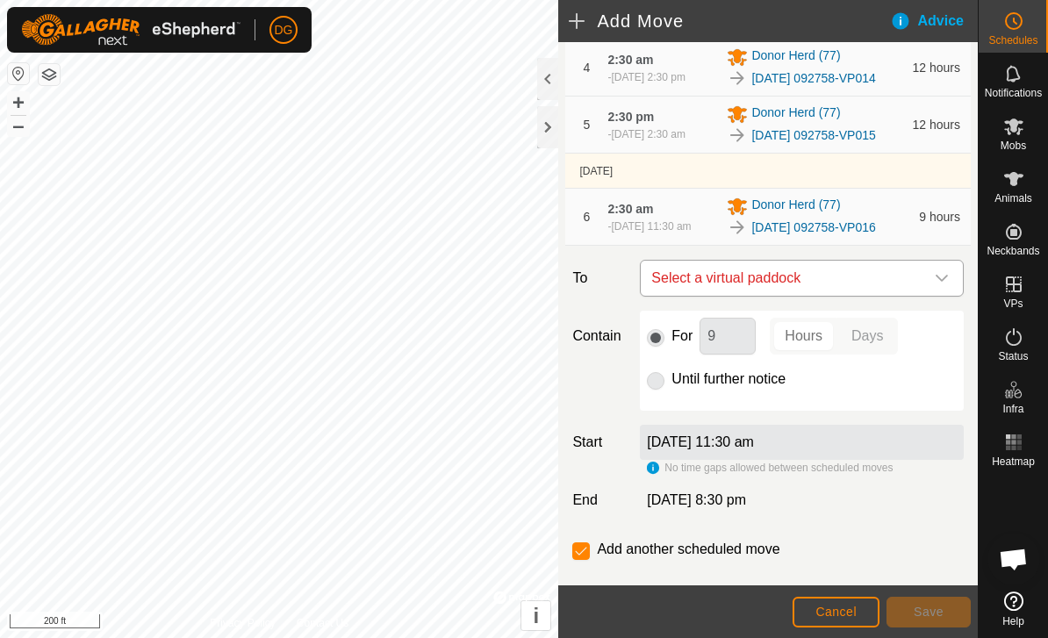
click at [805, 296] on span "Select a virtual paddock" at bounding box center [784, 278] width 280 height 35
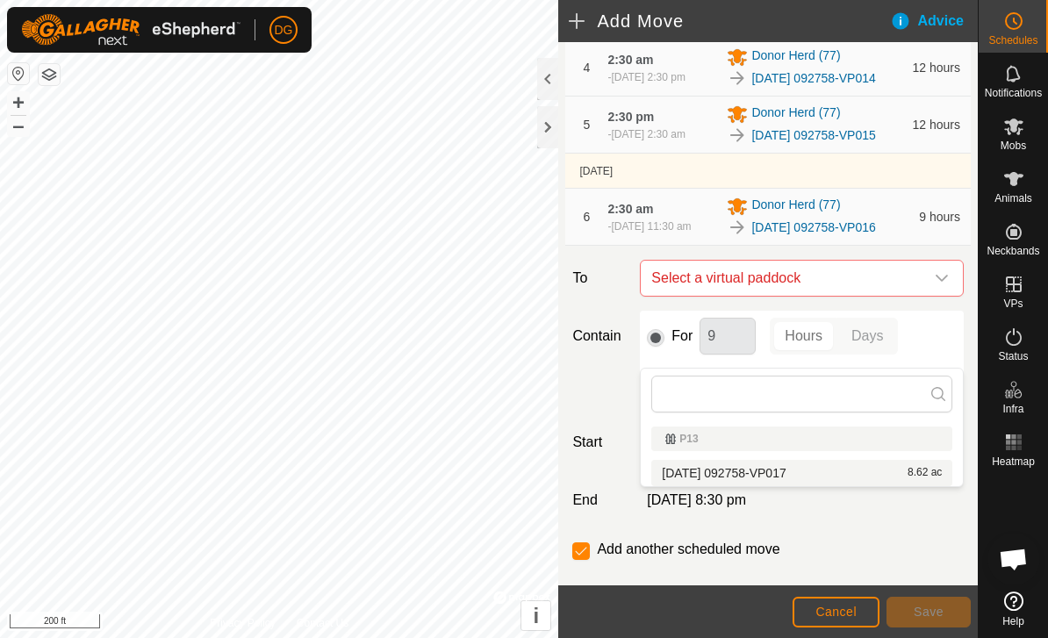
click at [785, 473] on span "[DATE] 092758-VP017" at bounding box center [724, 473] width 124 height 12
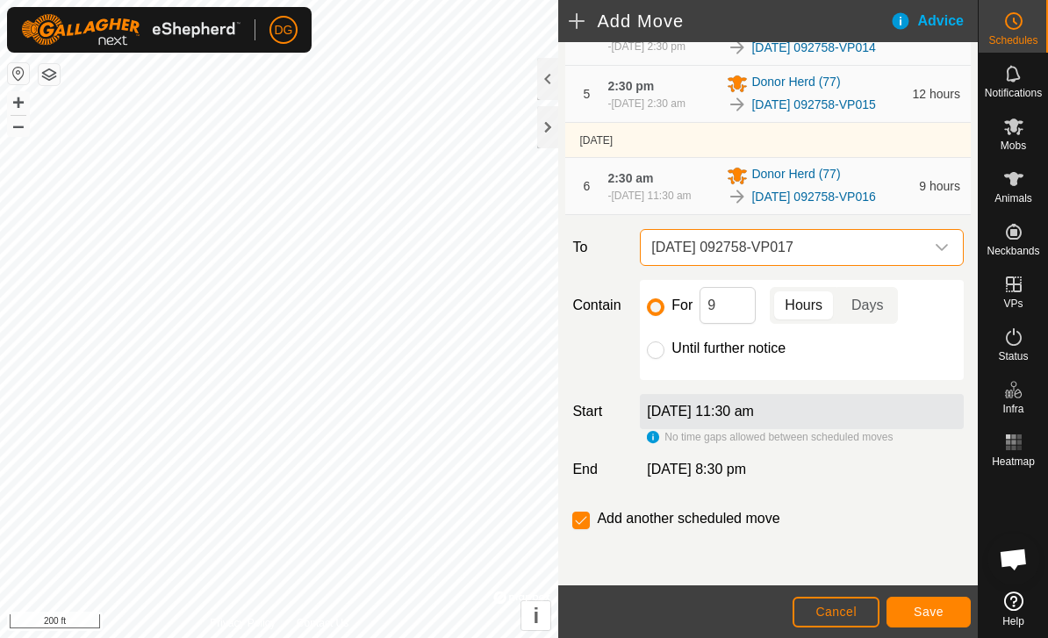
scroll to position [549, 0]
click at [722, 311] on input "9" at bounding box center [727, 305] width 56 height 37
click at [935, 609] on span "Save" at bounding box center [928, 612] width 30 height 14
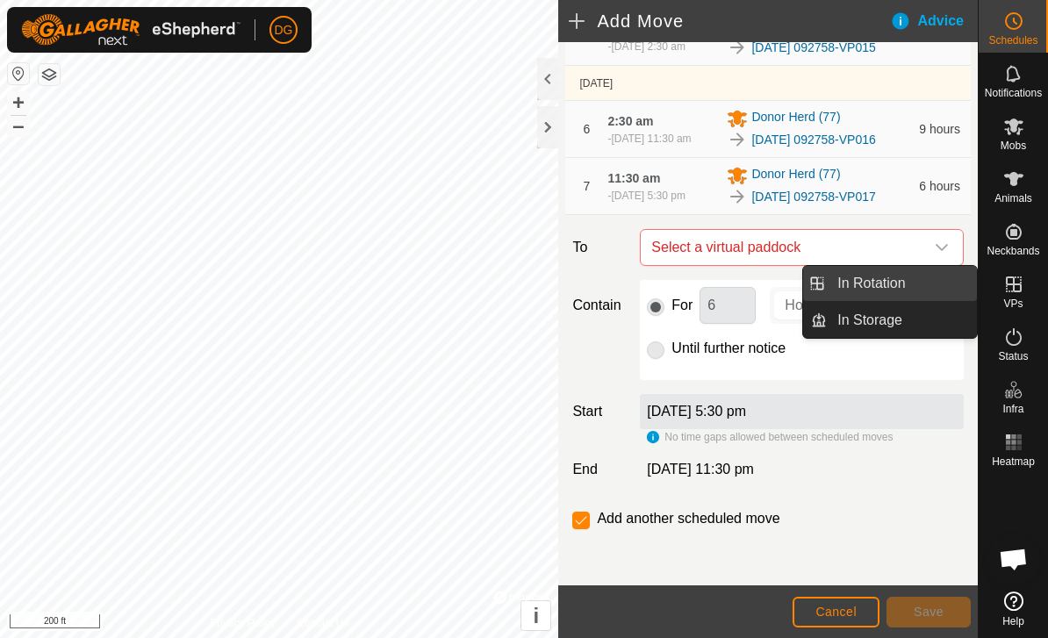
click at [868, 284] on span "In Rotation" at bounding box center [871, 283] width 68 height 21
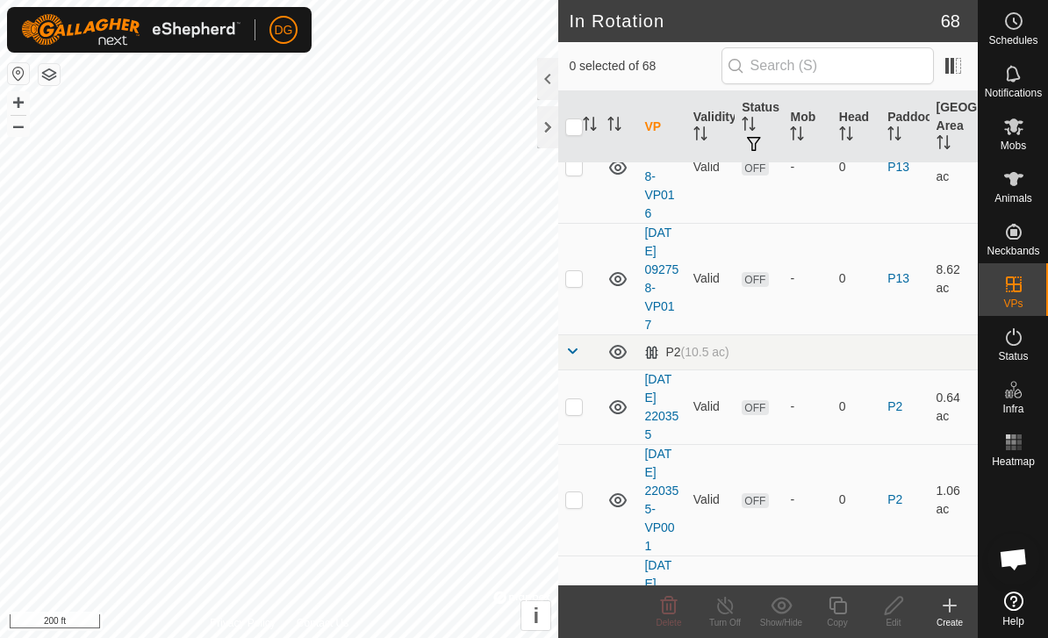
scroll to position [3160, 0]
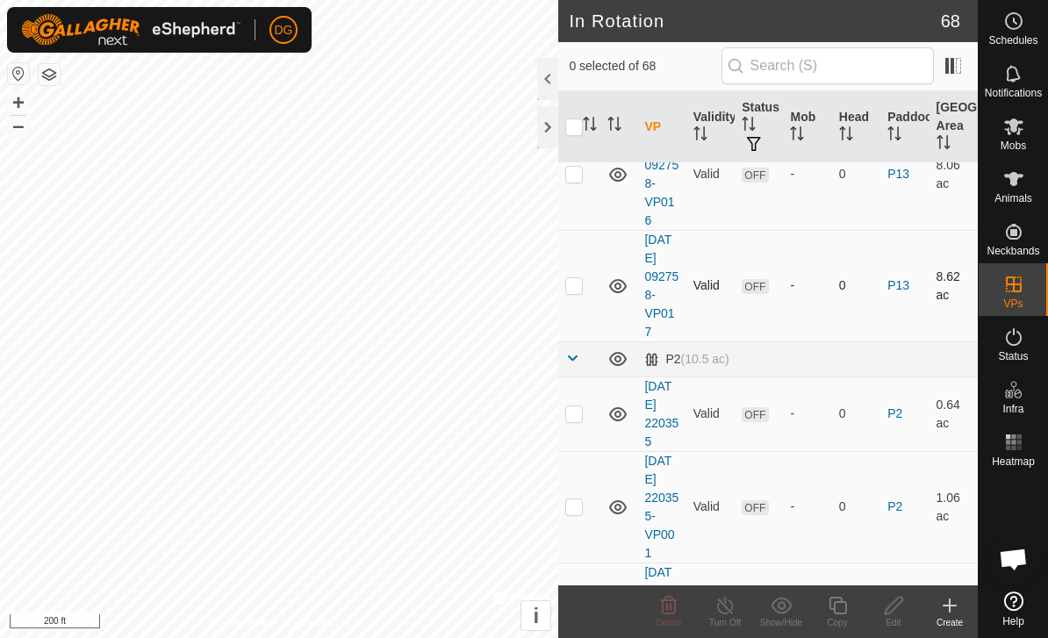
click at [579, 281] on p-checkbox at bounding box center [574, 285] width 18 height 14
click at [838, 606] on icon at bounding box center [838, 605] width 22 height 21
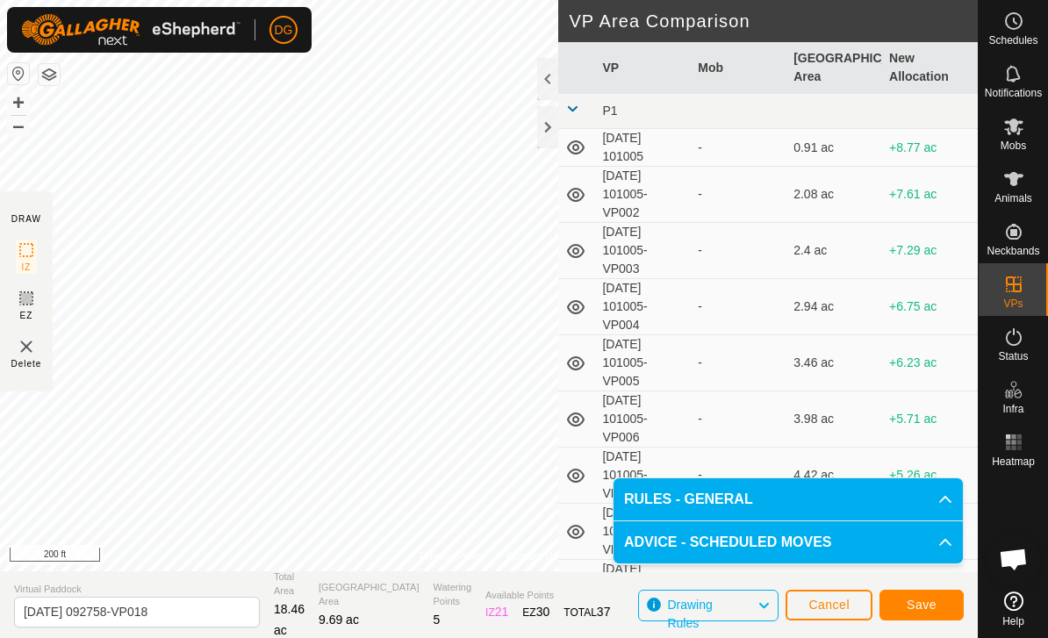
click at [920, 601] on span "Save" at bounding box center [921, 605] width 30 height 14
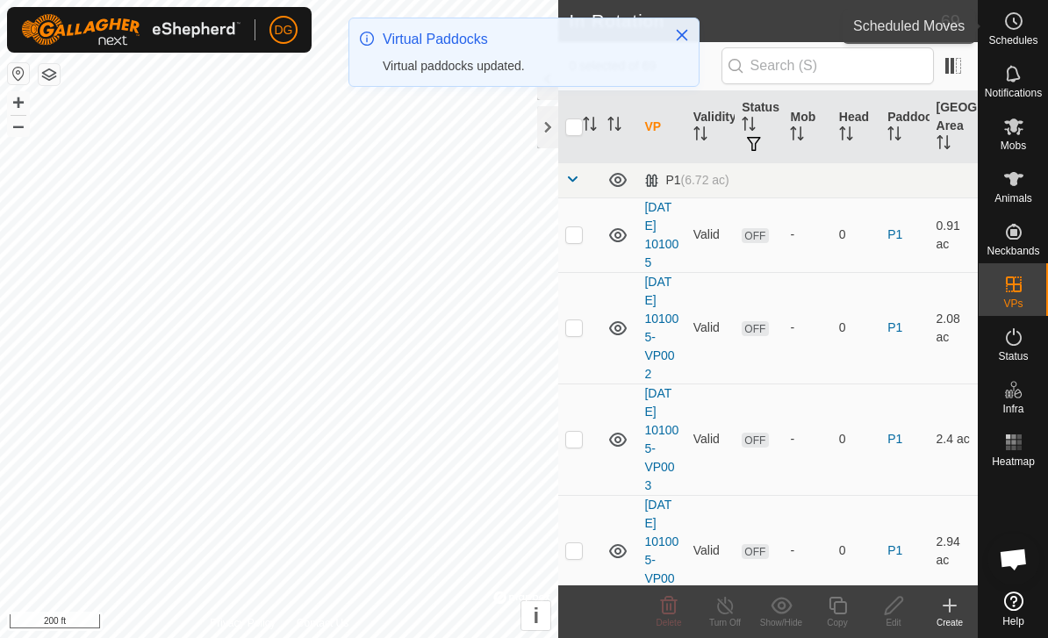
click at [1014, 31] on icon at bounding box center [1013, 21] width 21 height 21
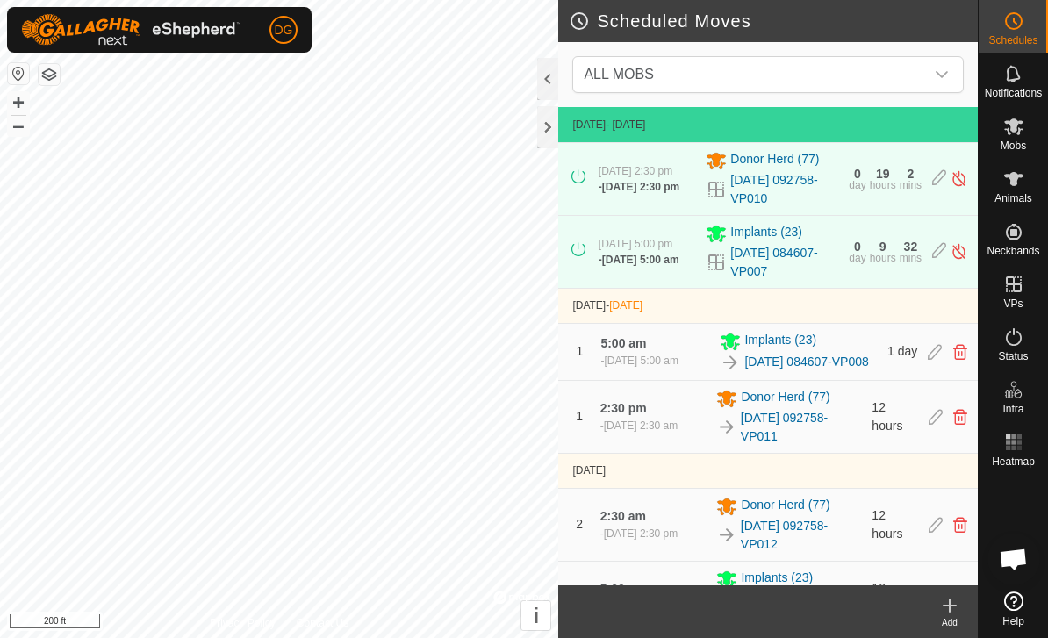
click at [948, 612] on icon at bounding box center [949, 605] width 21 height 21
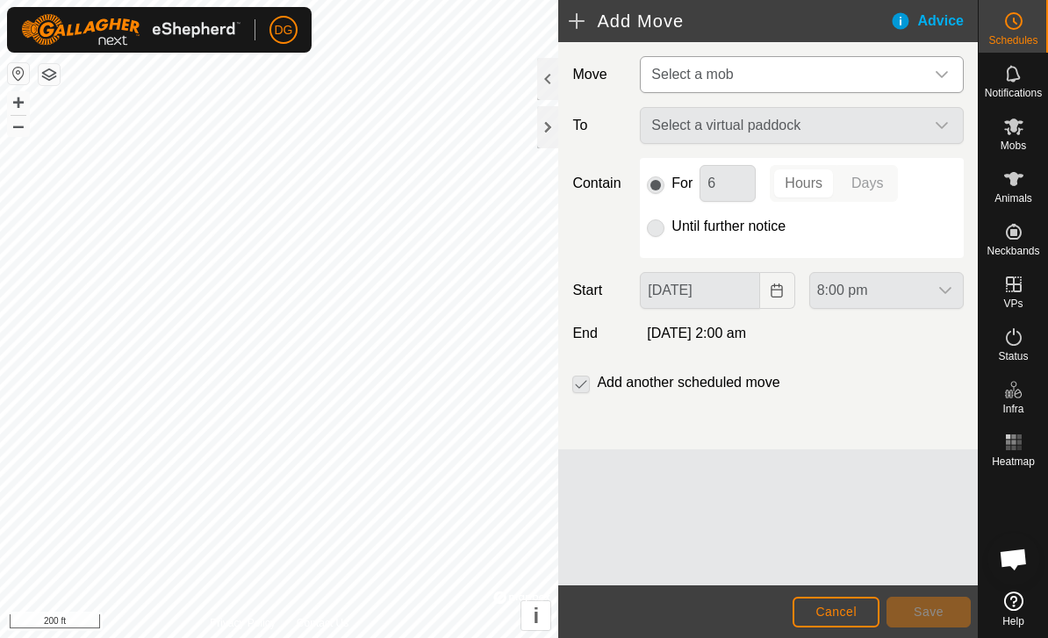
click at [857, 82] on span "Select a mob" at bounding box center [784, 74] width 280 height 35
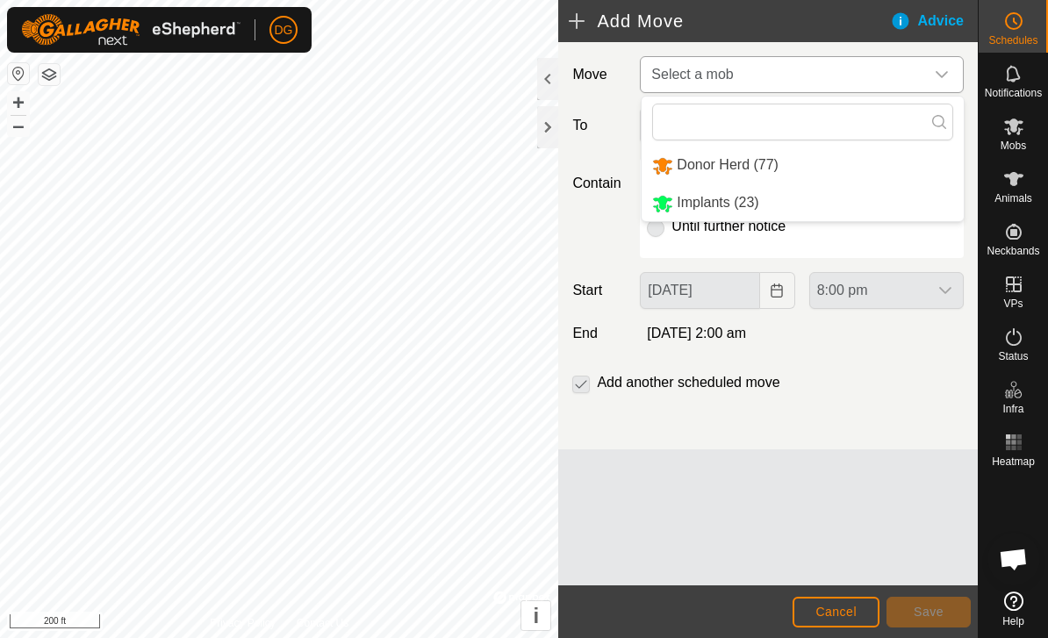
click at [803, 167] on li "Donor Herd (77)" at bounding box center [802, 165] width 322 height 36
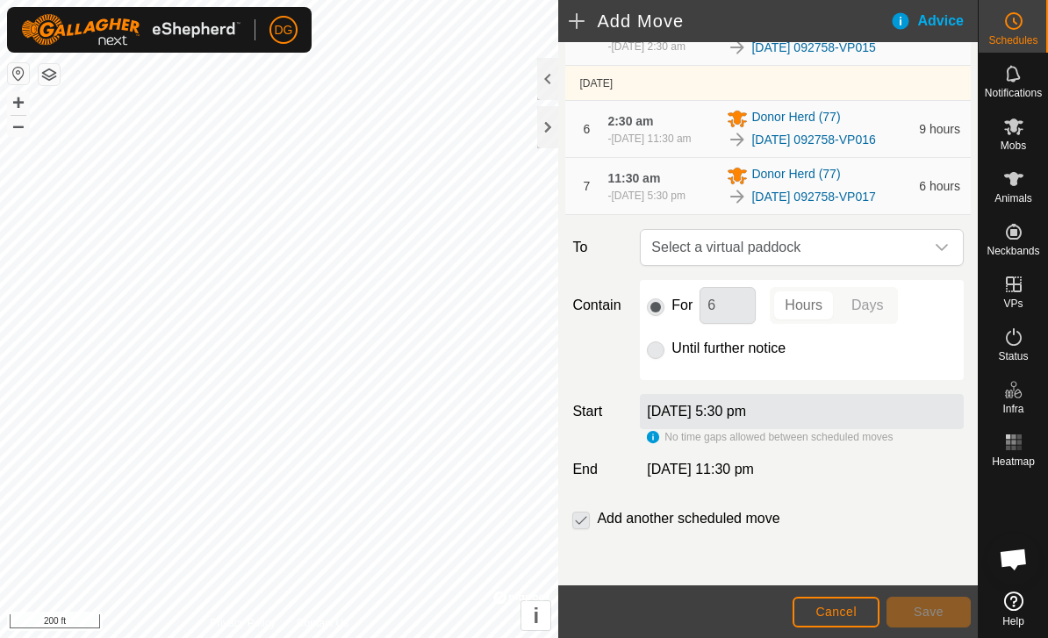
scroll to position [619, 0]
click at [807, 256] on span "Select a virtual paddock" at bounding box center [784, 247] width 280 height 35
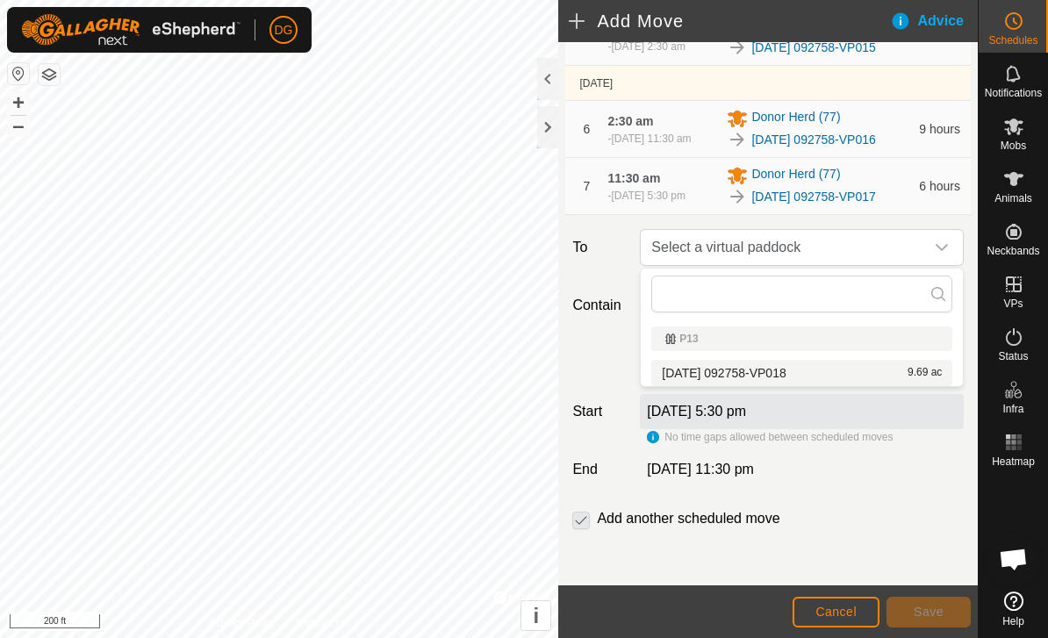
click at [785, 377] on span "[DATE] 092758-VP018" at bounding box center [724, 373] width 124 height 12
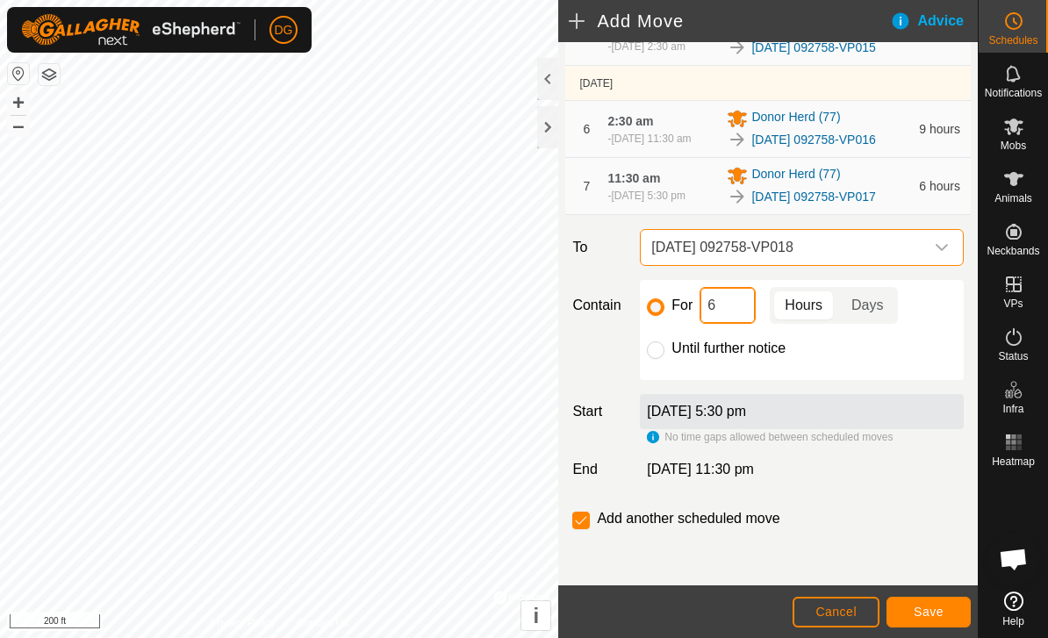
click at [734, 306] on input "6" at bounding box center [727, 305] width 56 height 37
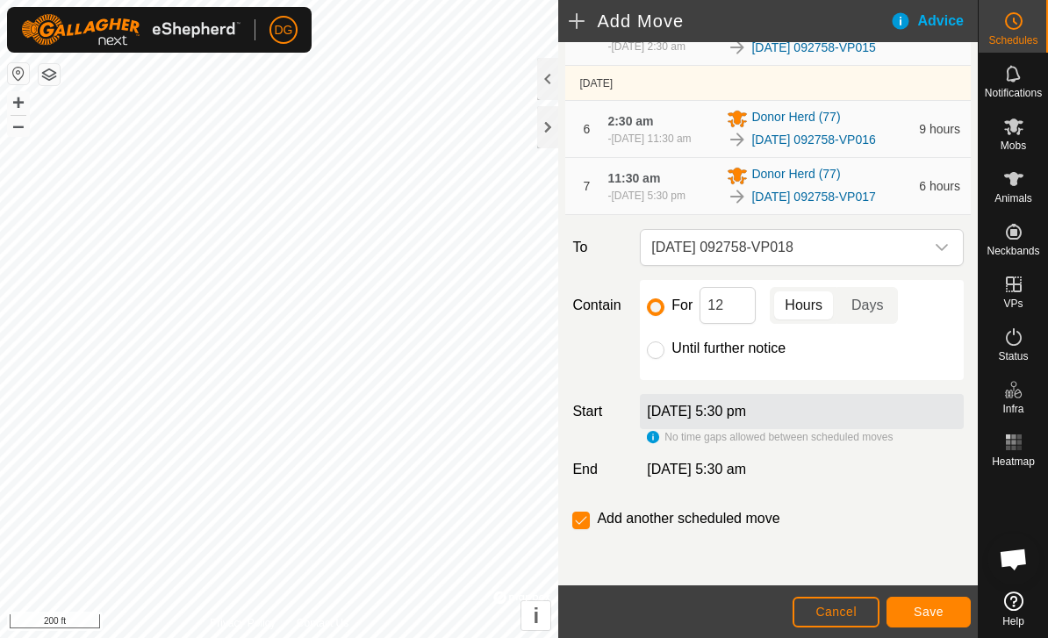
click at [932, 612] on span "Save" at bounding box center [928, 612] width 30 height 14
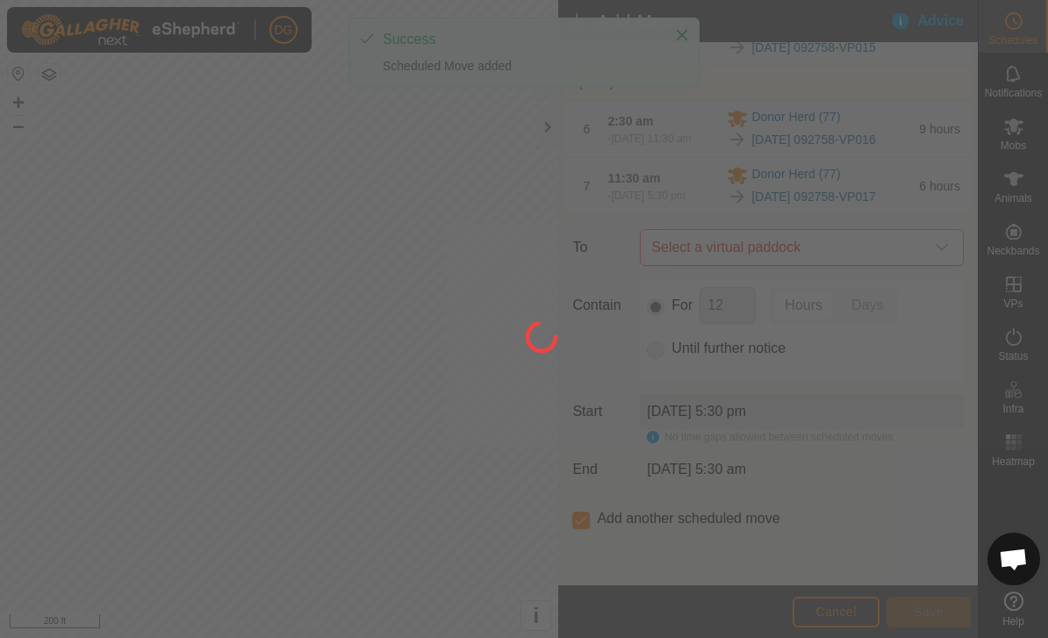
scroll to position [618, 0]
